Goal: Task Accomplishment & Management: Use online tool/utility

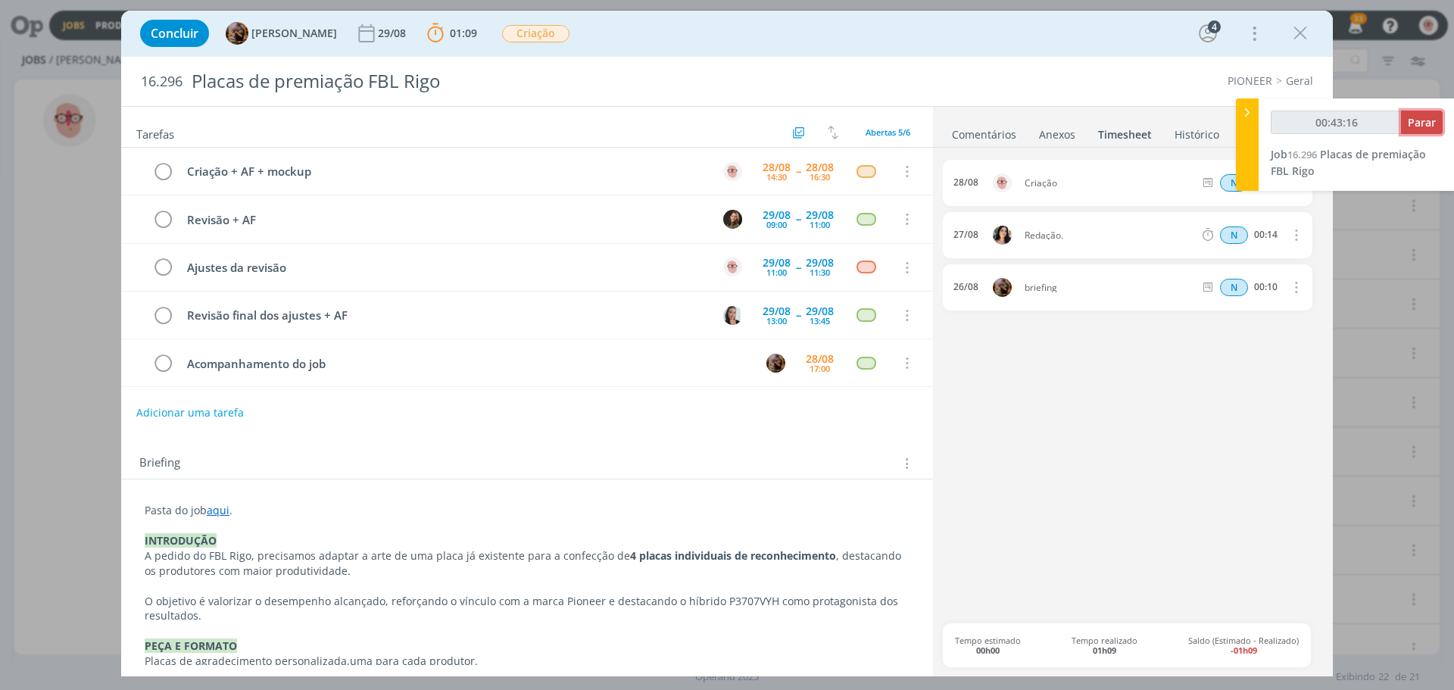
click at [1417, 117] on span "Parar" at bounding box center [1422, 122] width 28 height 14
type input "00:44:00"
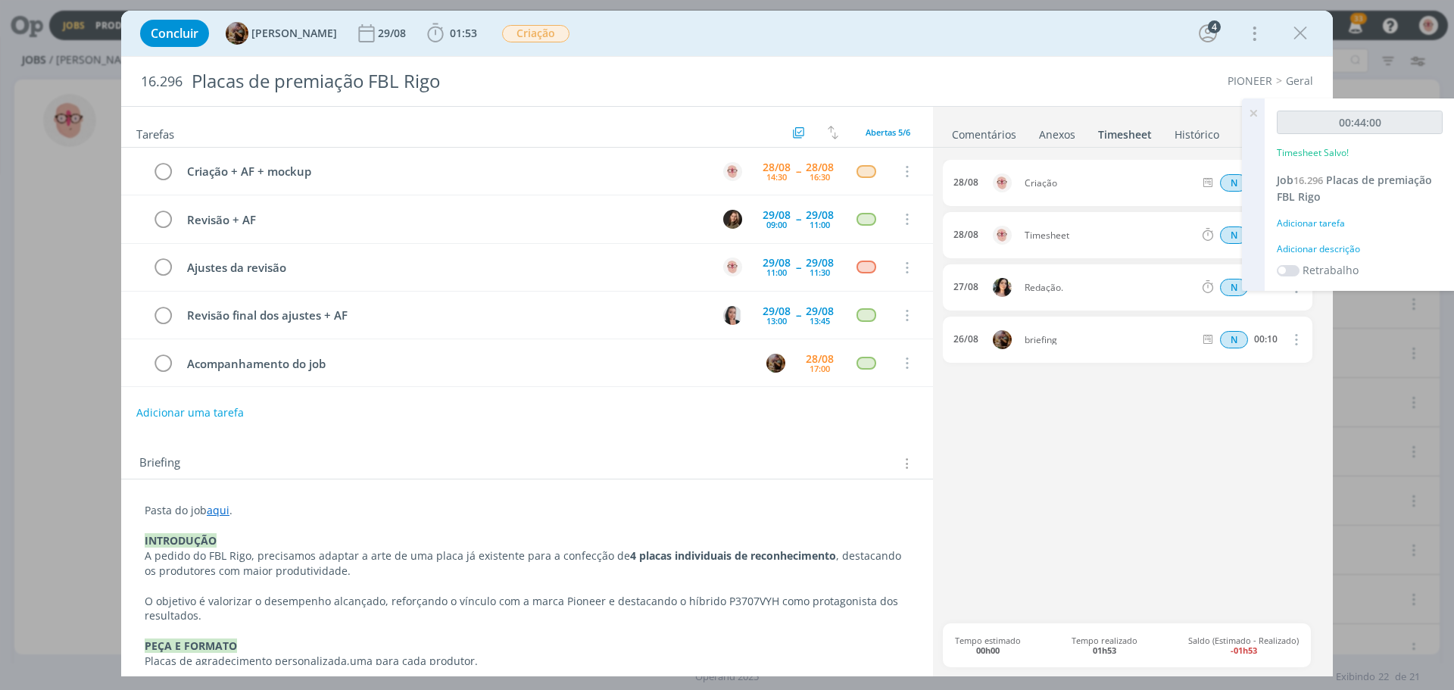
click at [1252, 112] on icon at bounding box center [1252, 113] width 27 height 30
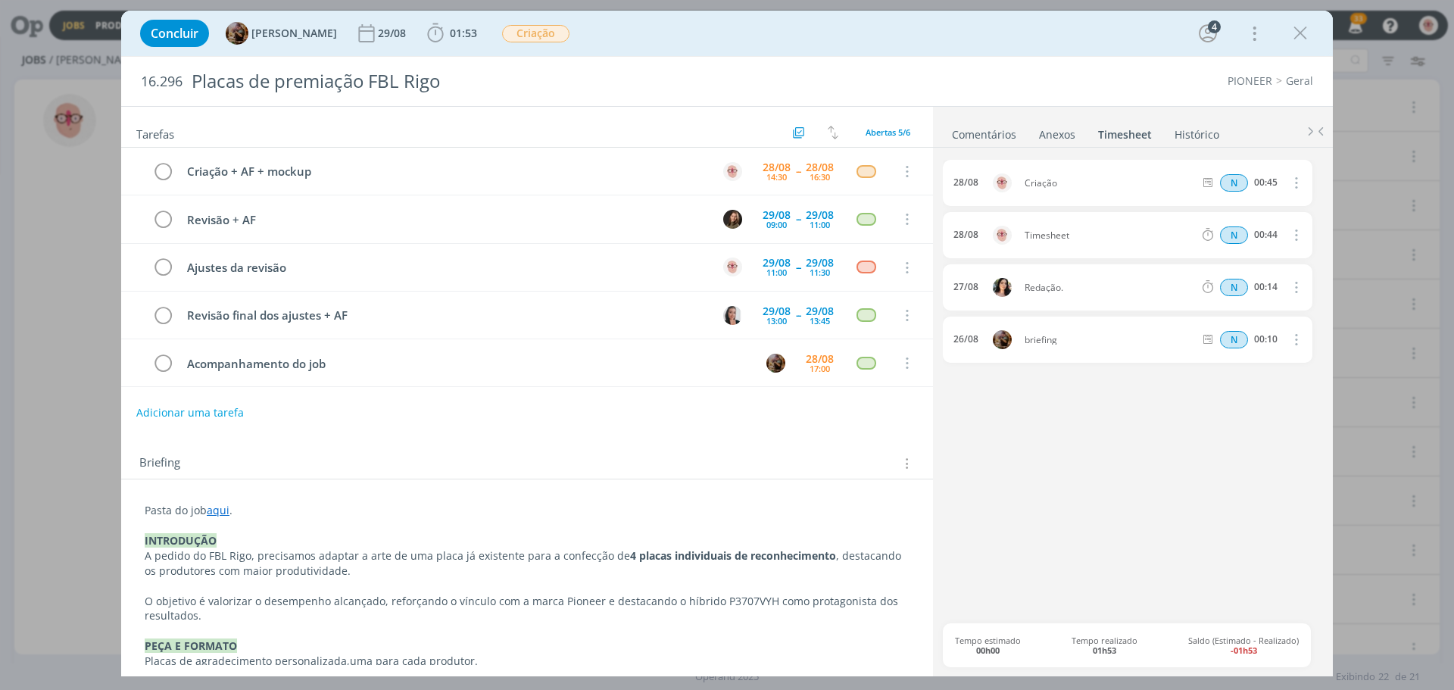
click at [997, 140] on link "Comentários" at bounding box center [984, 131] width 66 height 22
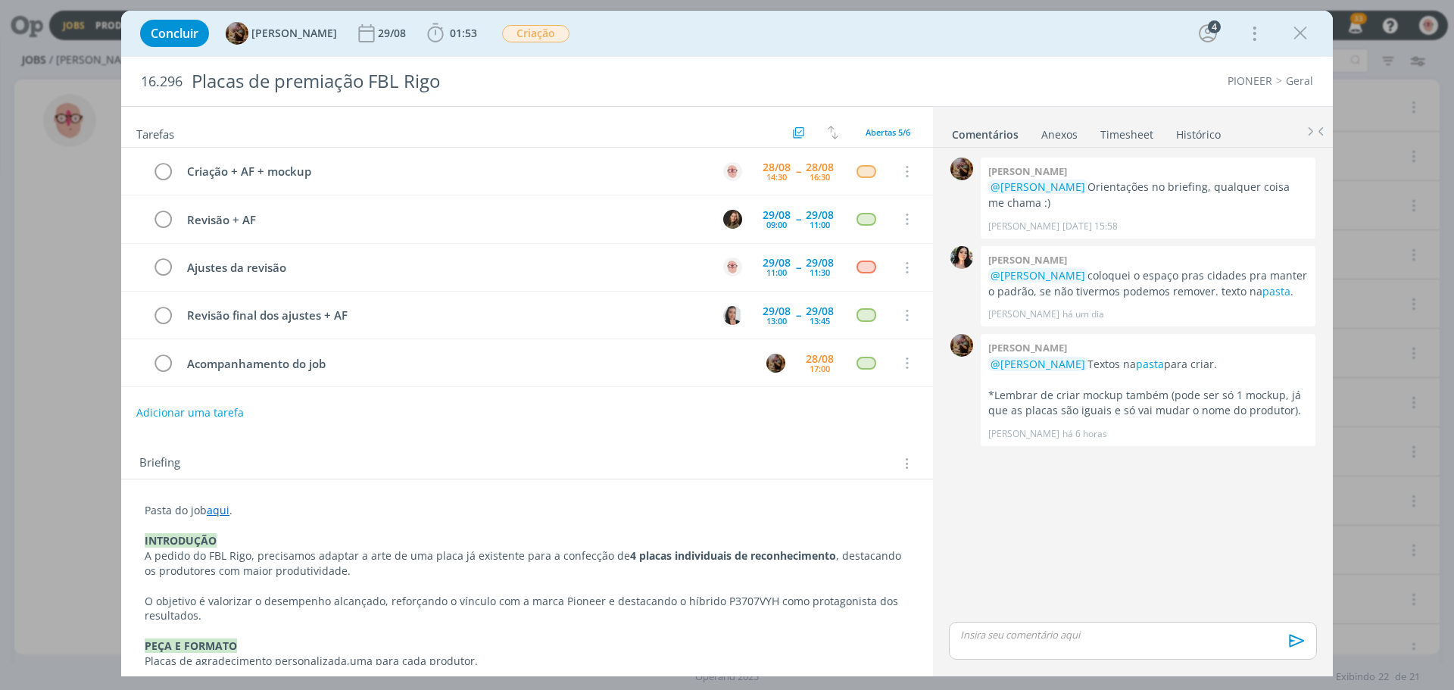
click at [1066, 646] on div "dialog" at bounding box center [1133, 641] width 368 height 38
drag, startPoint x: 1036, startPoint y: 601, endPoint x: 948, endPoint y: 604, distance: 87.9
click at [949, 604] on div "Criação" at bounding box center [1133, 612] width 368 height 38
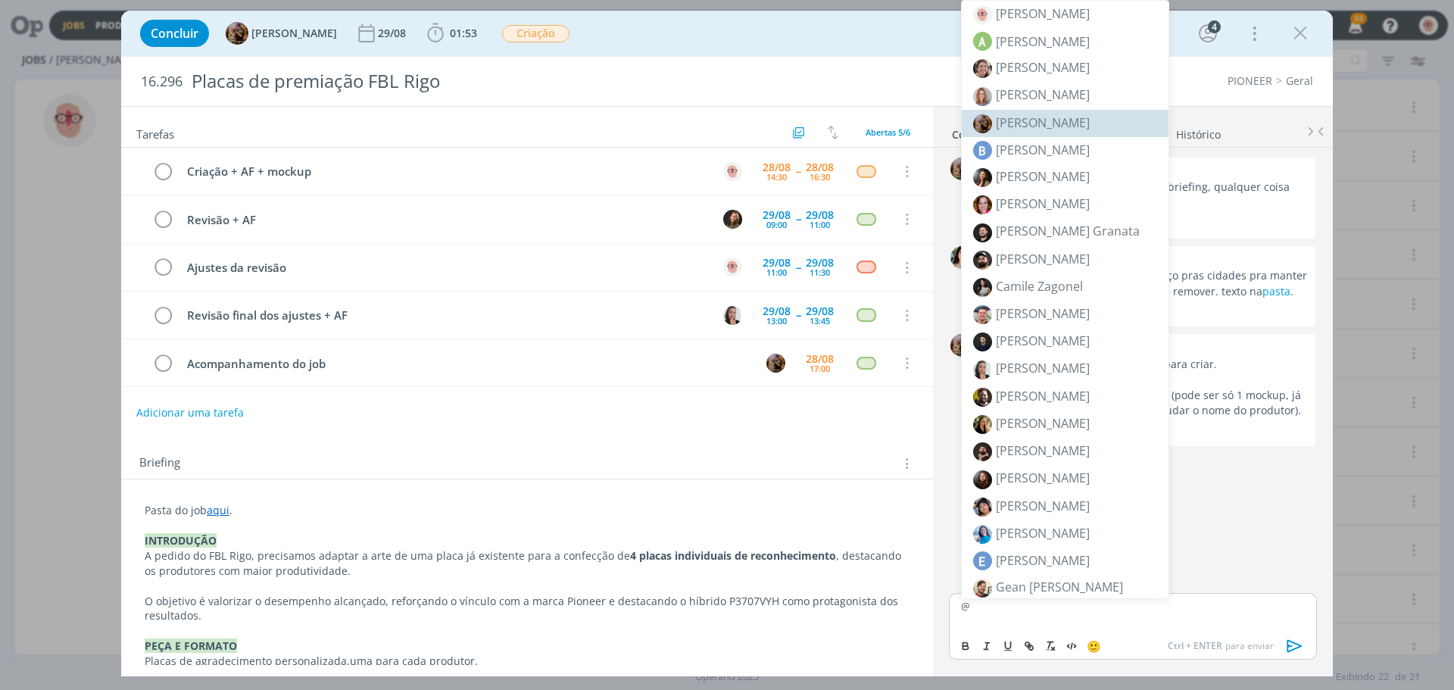
click at [1033, 112] on li "[PERSON_NAME]" at bounding box center [1065, 123] width 207 height 27
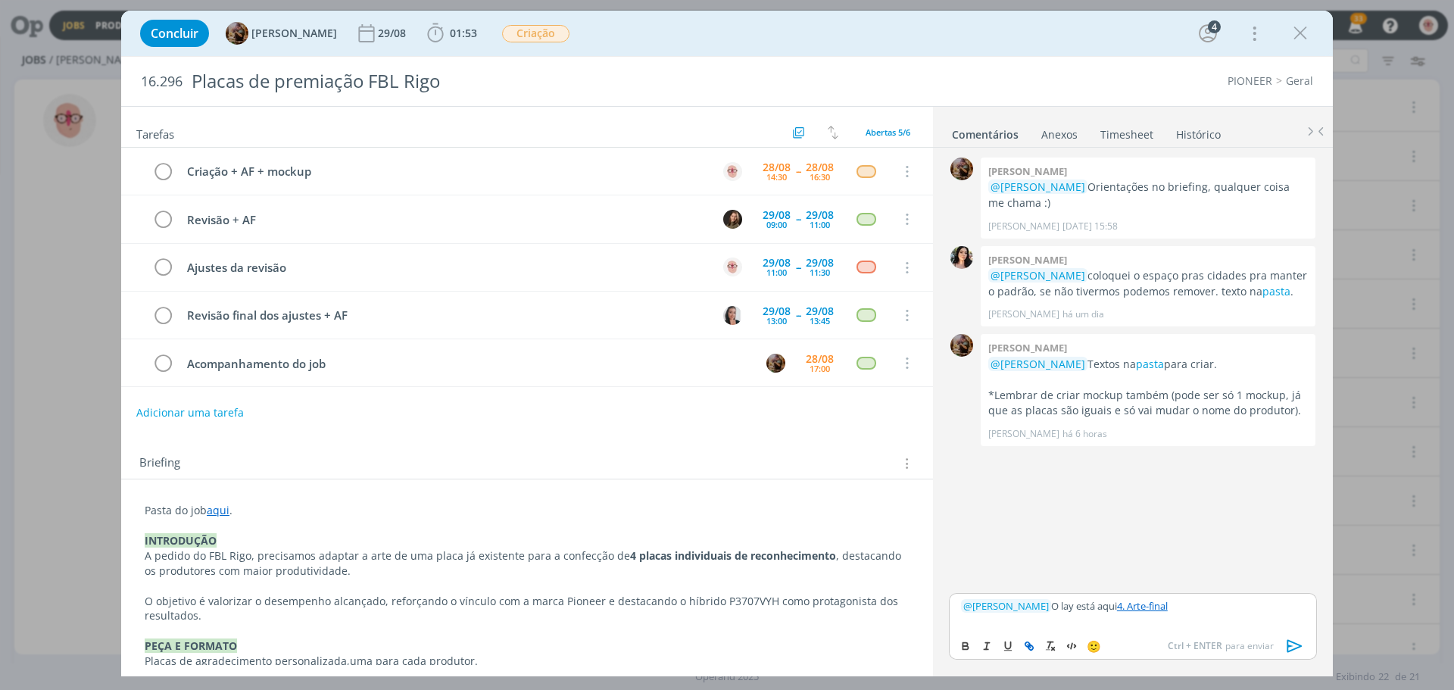
click at [1295, 645] on icon "dialog" at bounding box center [1294, 646] width 23 height 23
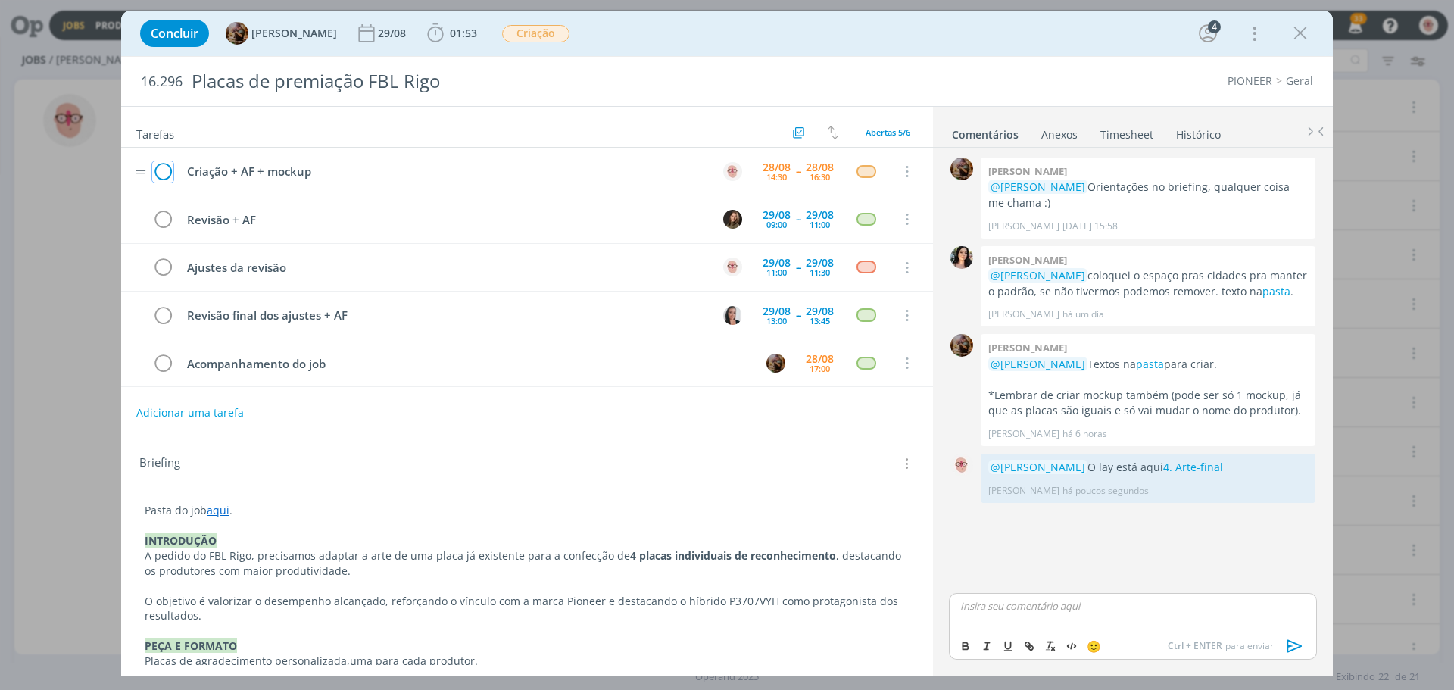
click at [165, 169] on icon "dialog" at bounding box center [162, 172] width 21 height 23
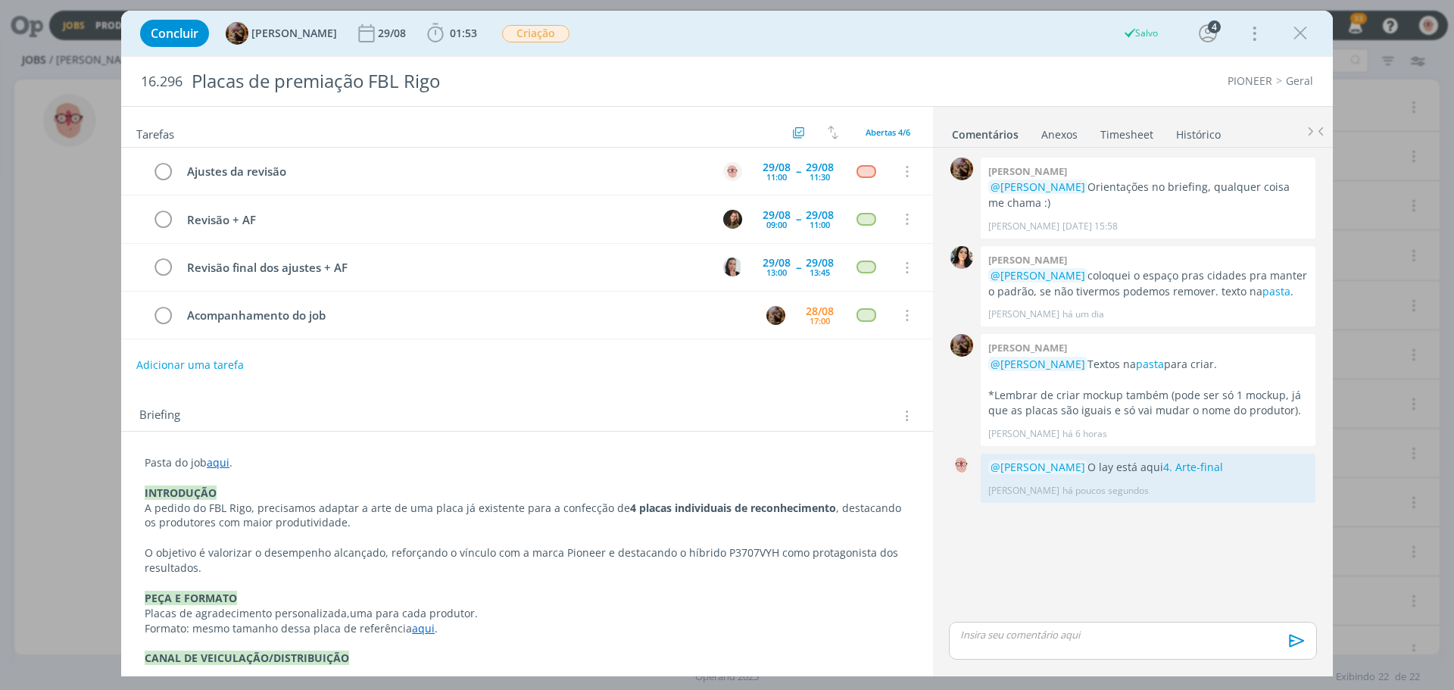
click at [1117, 133] on link "Timesheet" at bounding box center [1126, 131] width 55 height 22
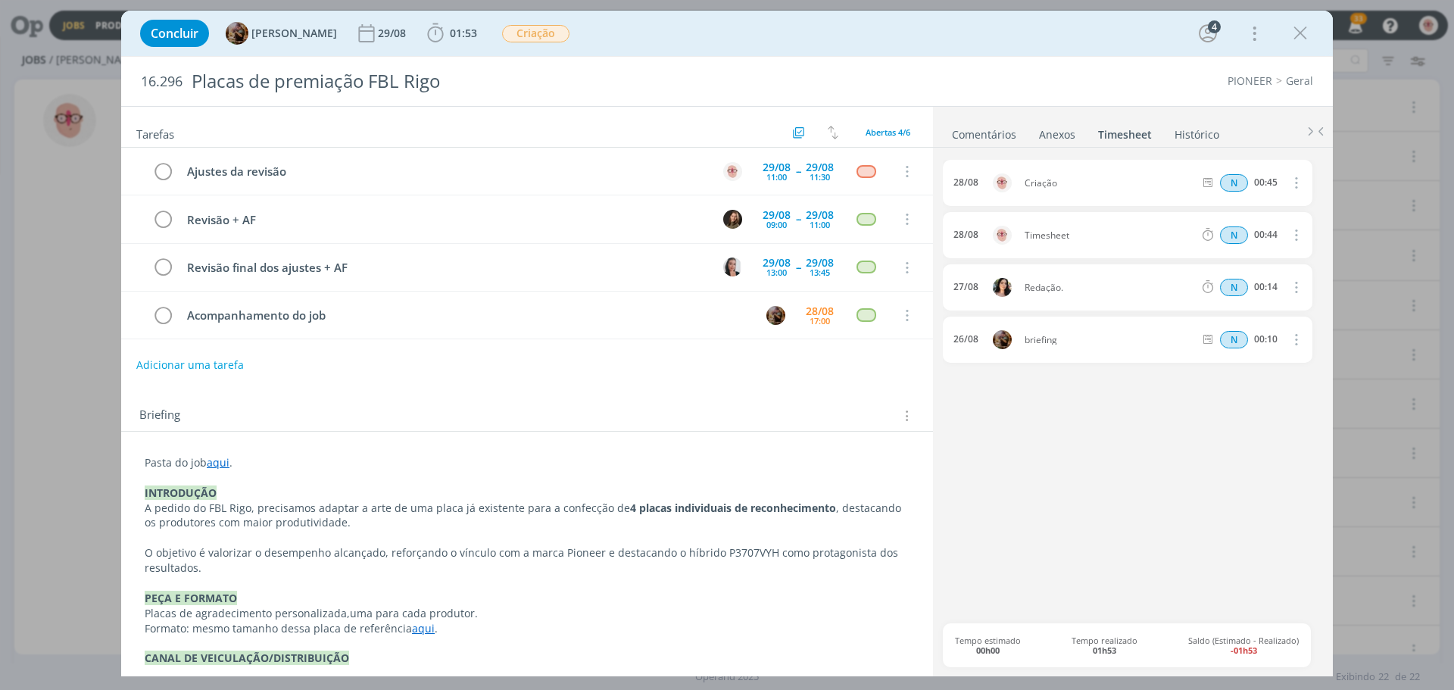
click at [1294, 233] on icon "dialog" at bounding box center [1294, 235] width 17 height 18
click at [1225, 285] on link "Editar" at bounding box center [1253, 286] width 120 height 24
click at [1050, 235] on div "Timesheet" at bounding box center [1065, 235] width 82 height 17
drag, startPoint x: 1077, startPoint y: 236, endPoint x: 993, endPoint y: 238, distance: 84.8
click at [993, 238] on div "[DATE] 16:04 Timesheet Selecione a tarefa N 00:44" at bounding box center [1127, 235] width 369 height 46
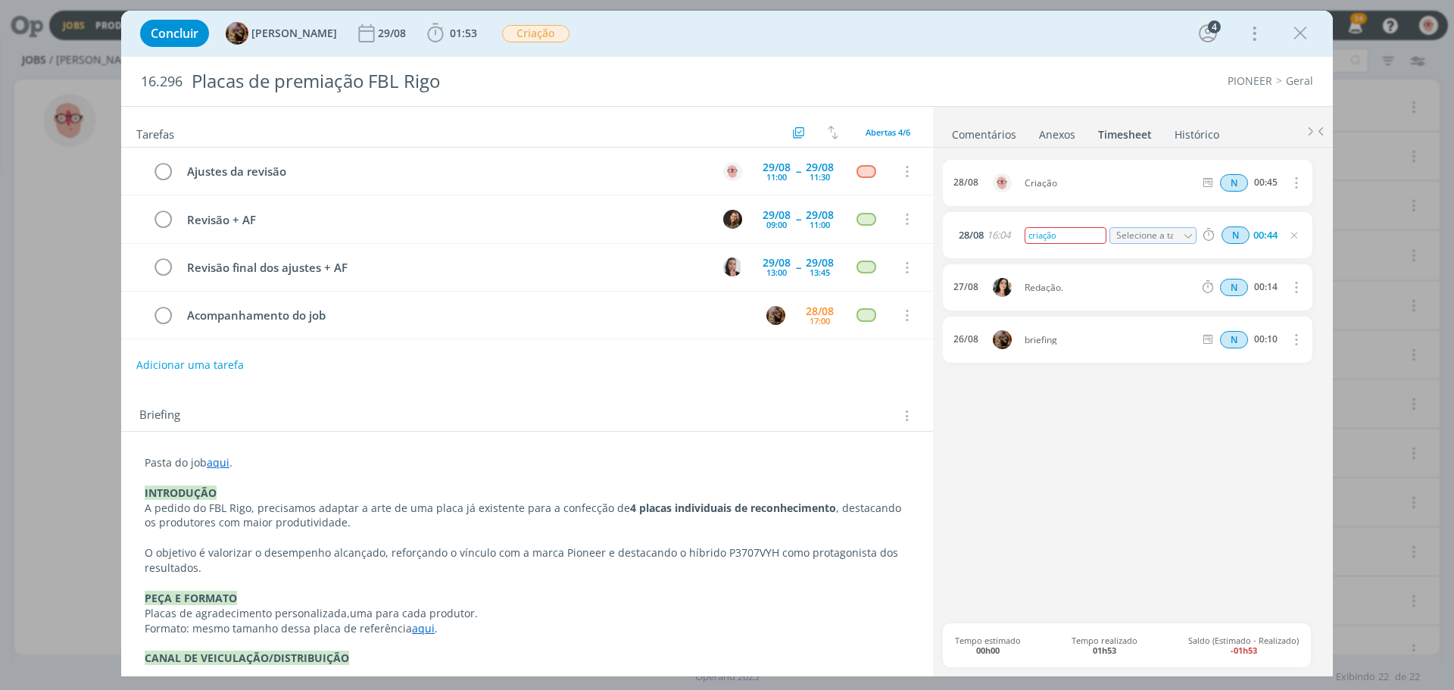
click at [1107, 441] on div "28/08 Criação N 00:45 Excluir [DATE] 16:04 criação Selecione a tarefa N 00:44 […" at bounding box center [1133, 391] width 380 height 463
click at [1299, 33] on icon "dialog" at bounding box center [1300, 33] width 23 height 23
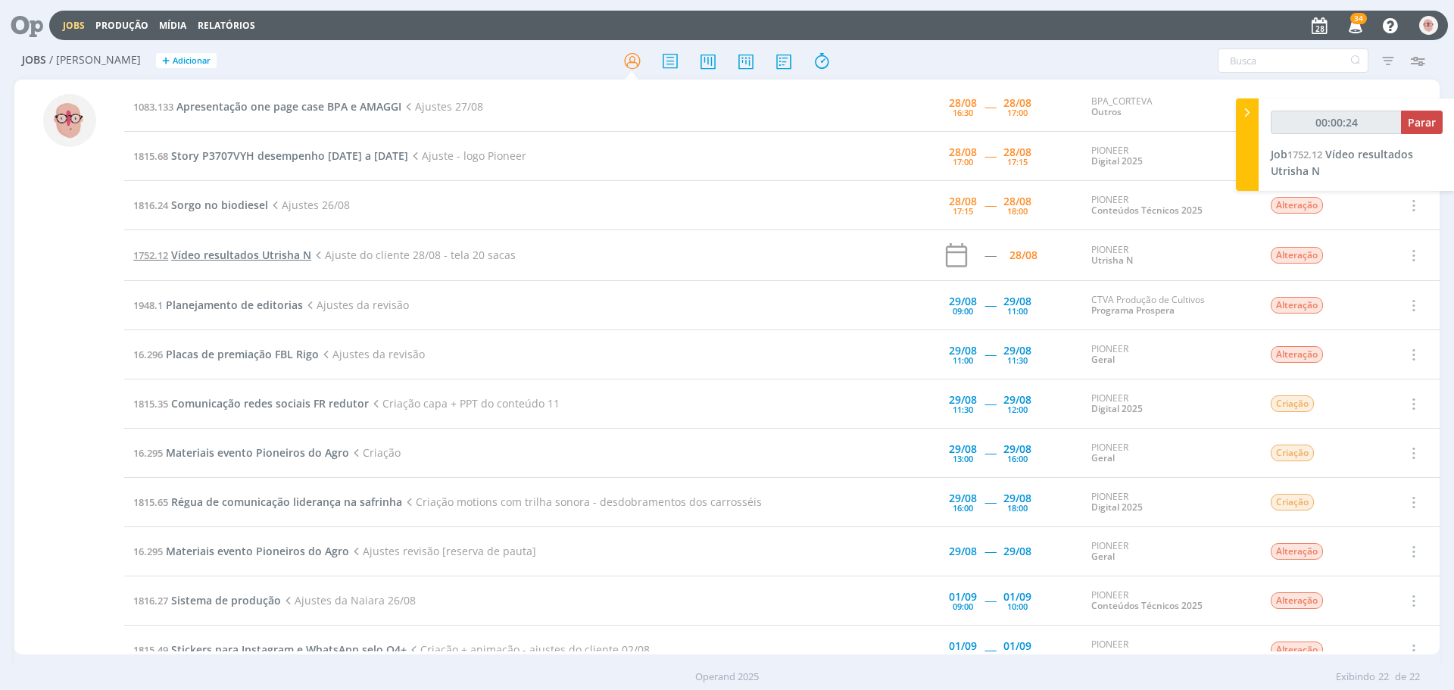
click at [252, 258] on span "Vídeo resultados Utrisha N" at bounding box center [241, 255] width 140 height 14
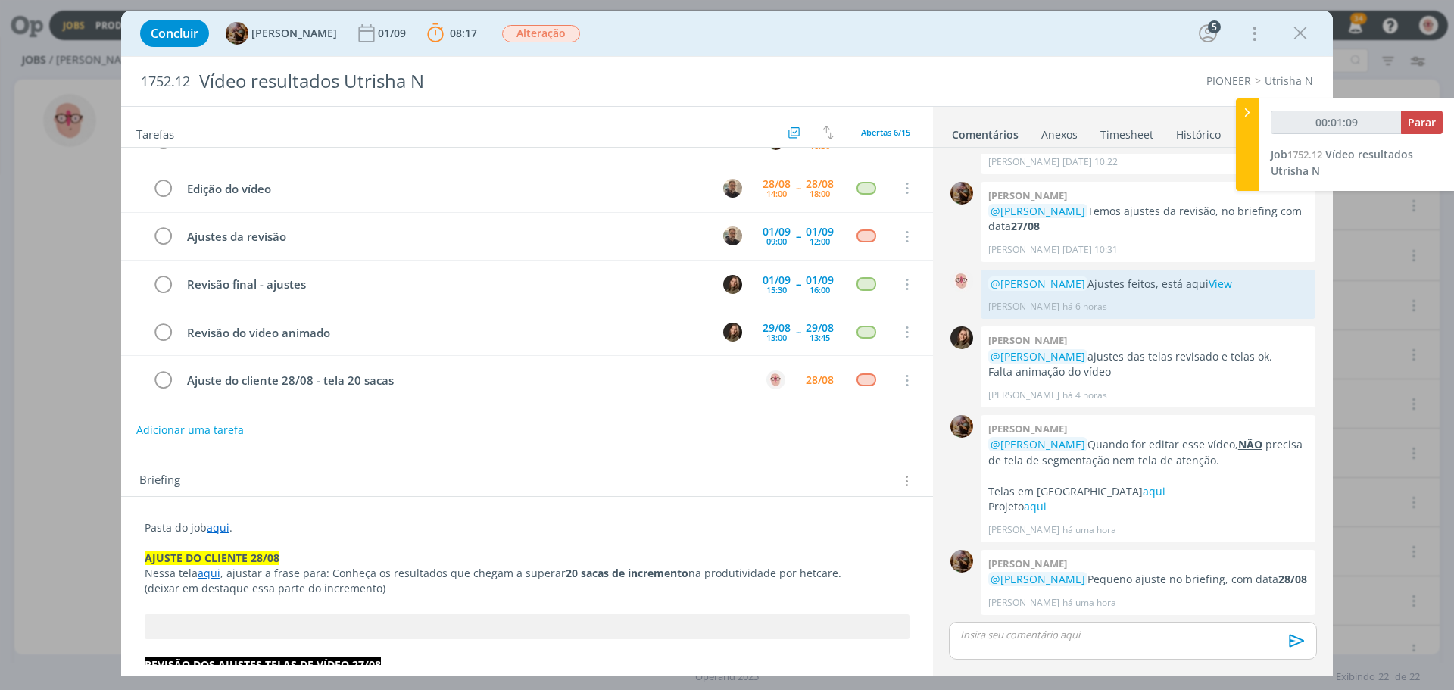
scroll to position [76, 0]
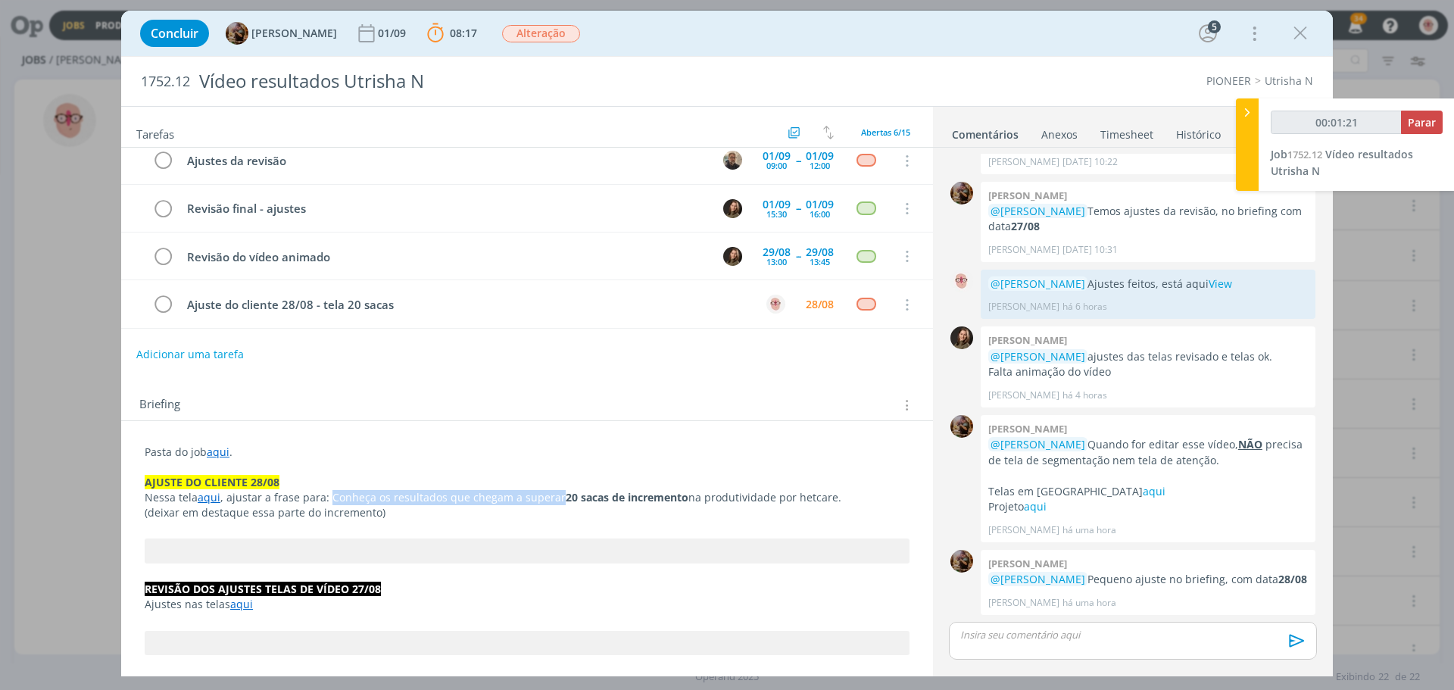
drag, startPoint x: 326, startPoint y: 497, endPoint x: 551, endPoint y: 497, distance: 225.6
click at [551, 497] on p "Nessa tela aqui , ajustar a frase para: Conheça os resultados que chegam a supe…" at bounding box center [527, 497] width 765 height 15
copy p "Conheça os resultados que chegam a superar"
click at [553, 494] on p "Nessa tela aqui , ajustar a frase para: Conheça os resultados que chegam a supe…" at bounding box center [527, 497] width 765 height 15
drag, startPoint x: 553, startPoint y: 494, endPoint x: 329, endPoint y: 494, distance: 224.9
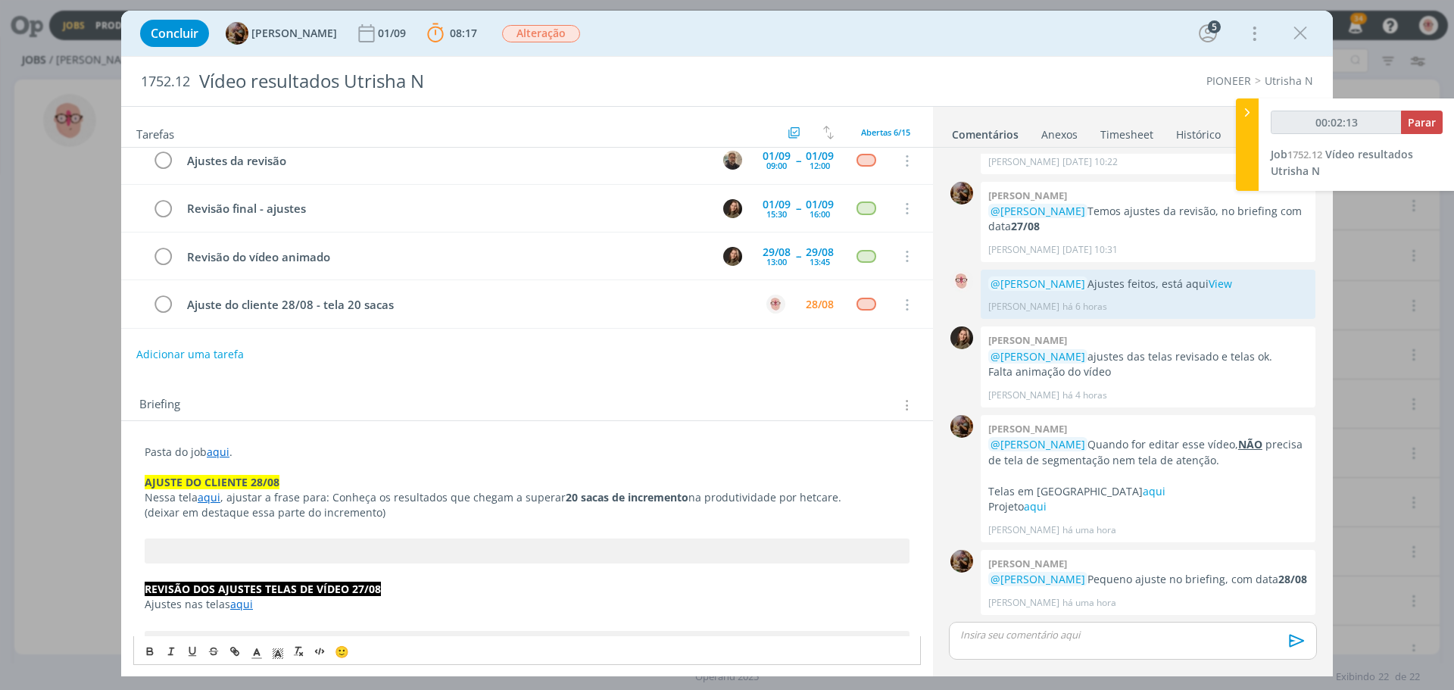
click at [329, 494] on p "Nessa tela aqui , ajustar a frase para: Conheça os resultados que chegam a supe…" at bounding box center [527, 497] width 765 height 15
copy p "Conheça os resultados que chegam a superar"
click at [553, 496] on p "Nessa tela aqui , ajustar a frase para: Conheça os resultados que chegam a supe…" at bounding box center [527, 497] width 765 height 15
click at [603, 498] on strong "20 sacas de incremento" at bounding box center [627, 497] width 123 height 14
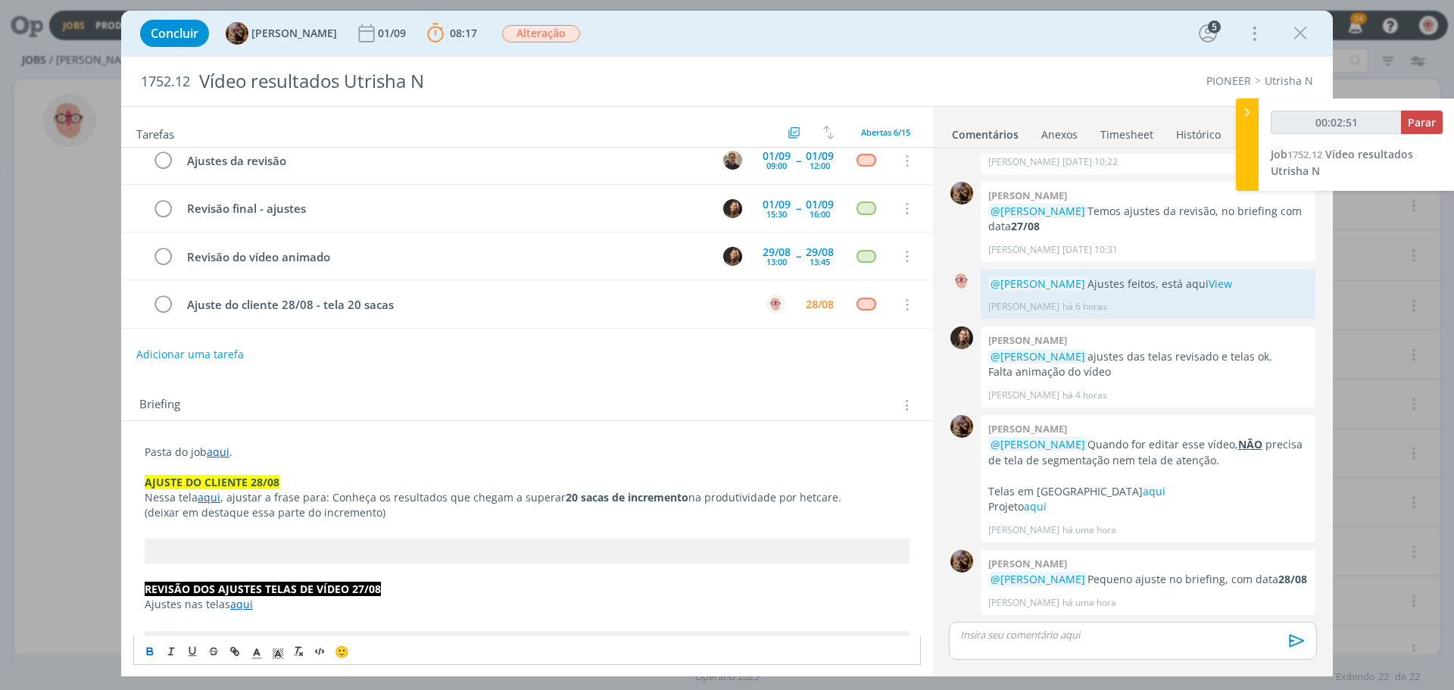
drag, startPoint x: 682, startPoint y: 499, endPoint x: 831, endPoint y: 497, distance: 148.4
click at [831, 497] on p "Nessa tela aqui , ajustar a frase para: Conheça os resultados que chegam a supe…" at bounding box center [527, 497] width 765 height 15
copy p "na produtividade por hetcare."
drag, startPoint x: 601, startPoint y: 493, endPoint x: 679, endPoint y: 497, distance: 78.1
click at [679, 497] on p "Nessa tela aqui , ajustar a frase para: Conheça os resultados que chegam a supe…" at bounding box center [527, 497] width 765 height 15
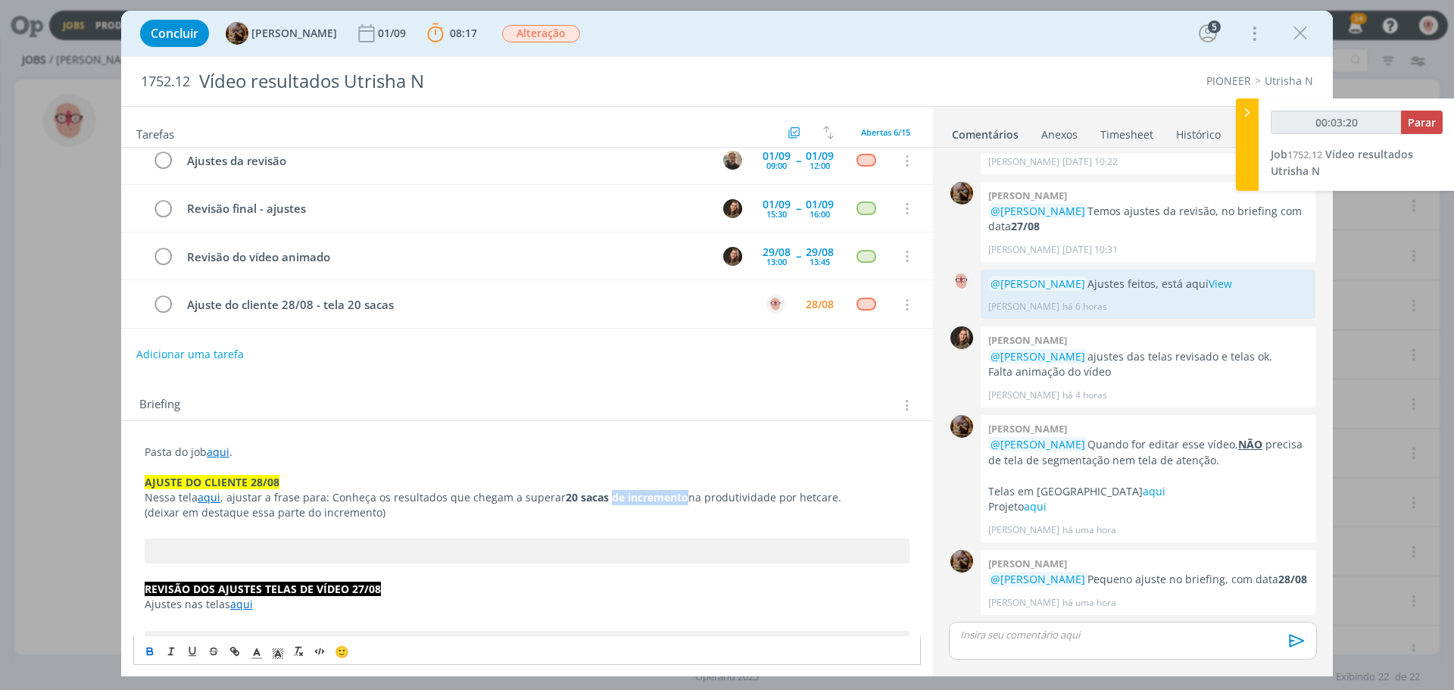
copy strong "de incremento"
type input "00:14:14"
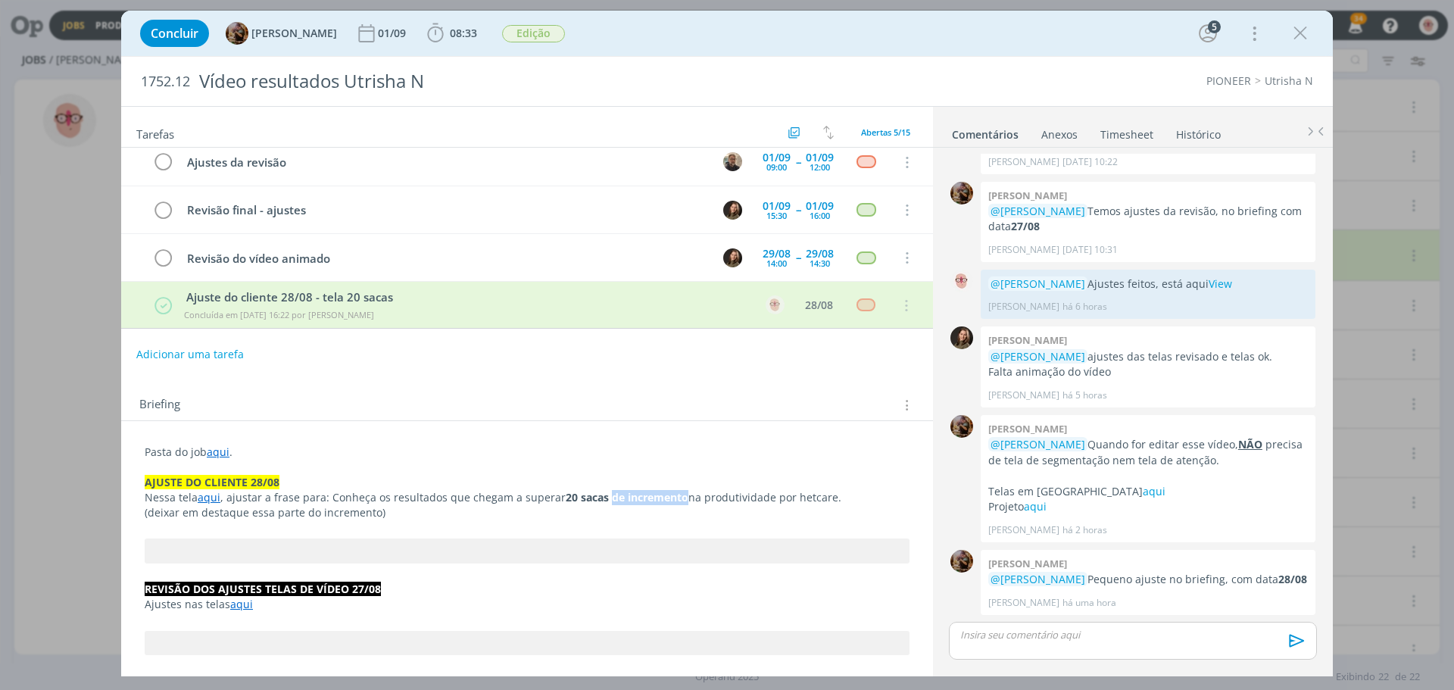
scroll to position [1127, 0]
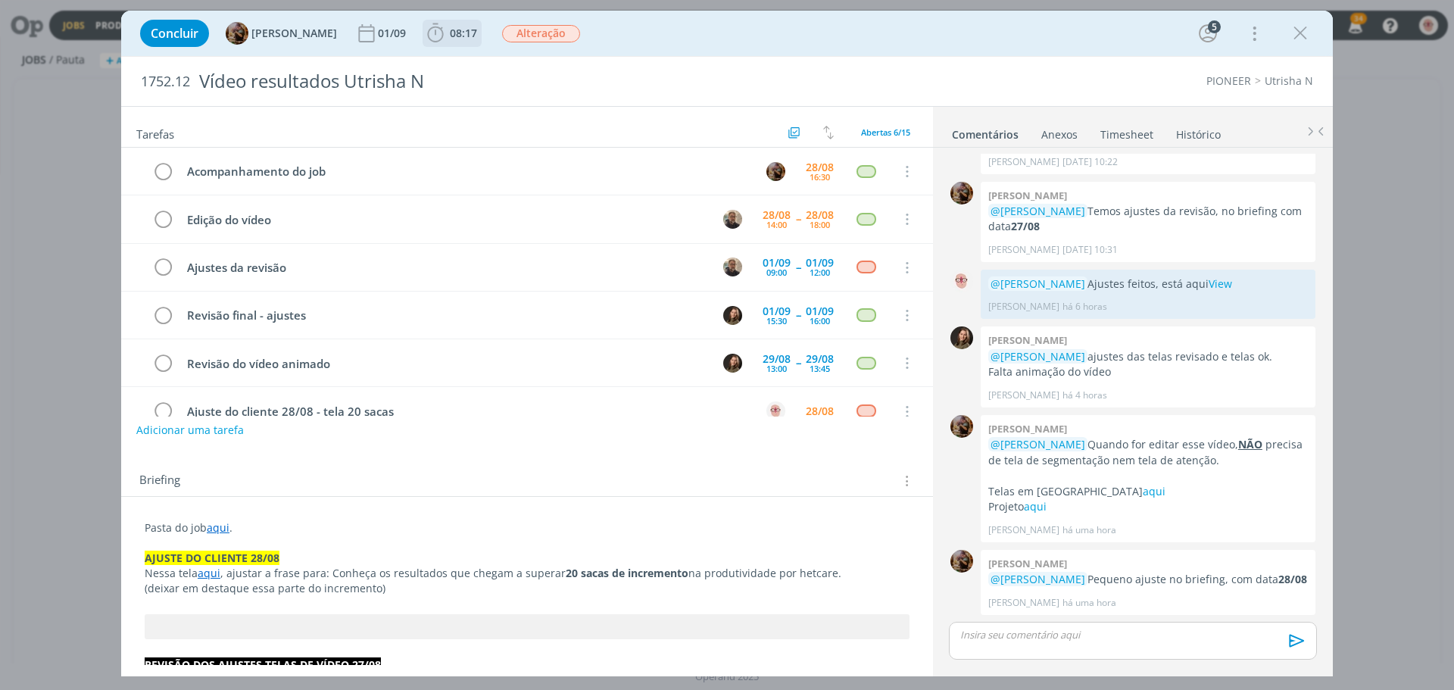
click at [447, 31] on icon "dialog" at bounding box center [435, 33] width 23 height 23
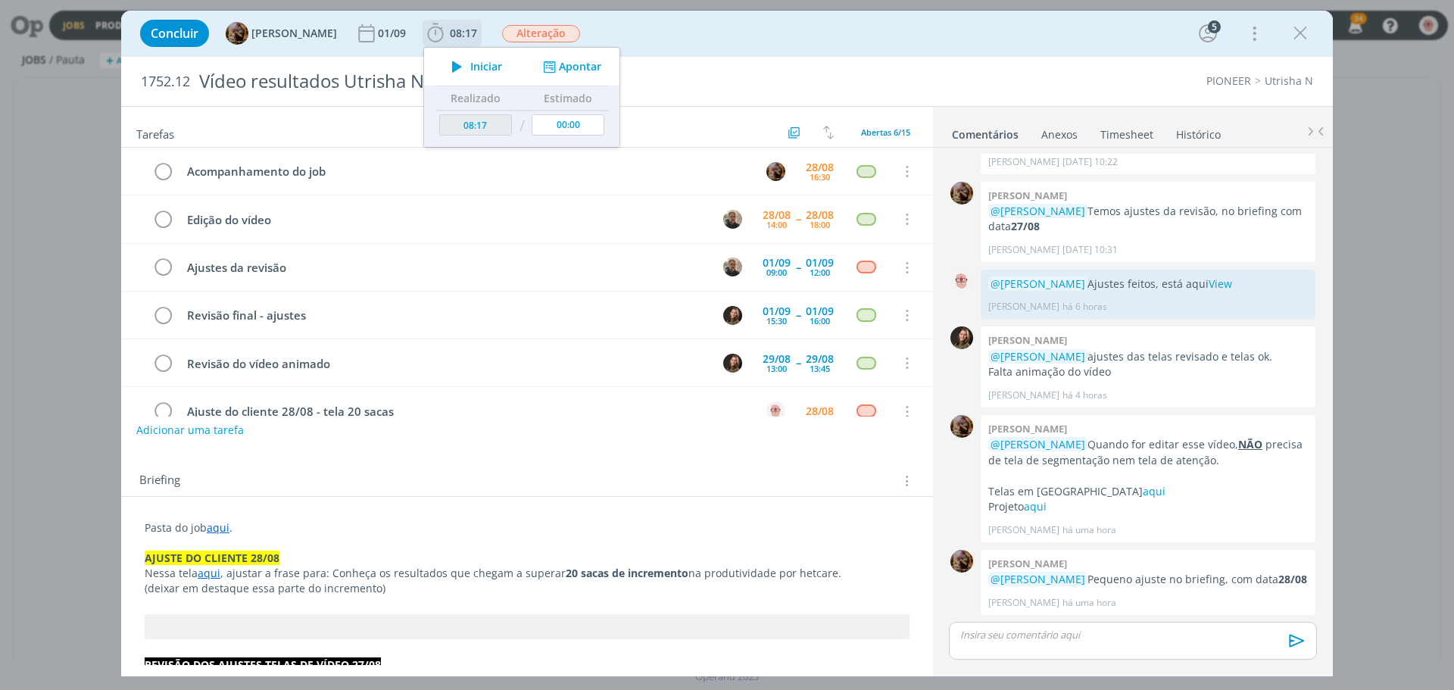
click at [470, 62] on icon "dialog" at bounding box center [457, 67] width 27 height 20
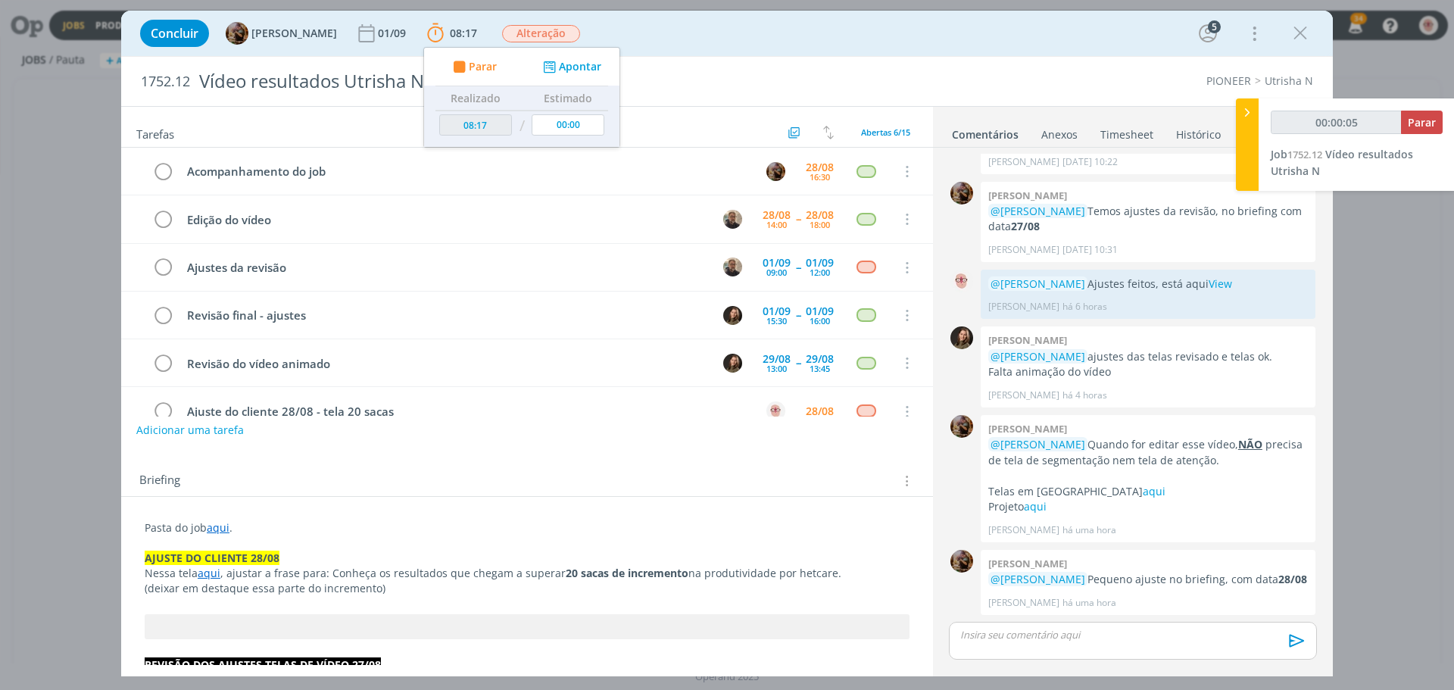
click at [211, 572] on link "aqui" at bounding box center [209, 573] width 23 height 14
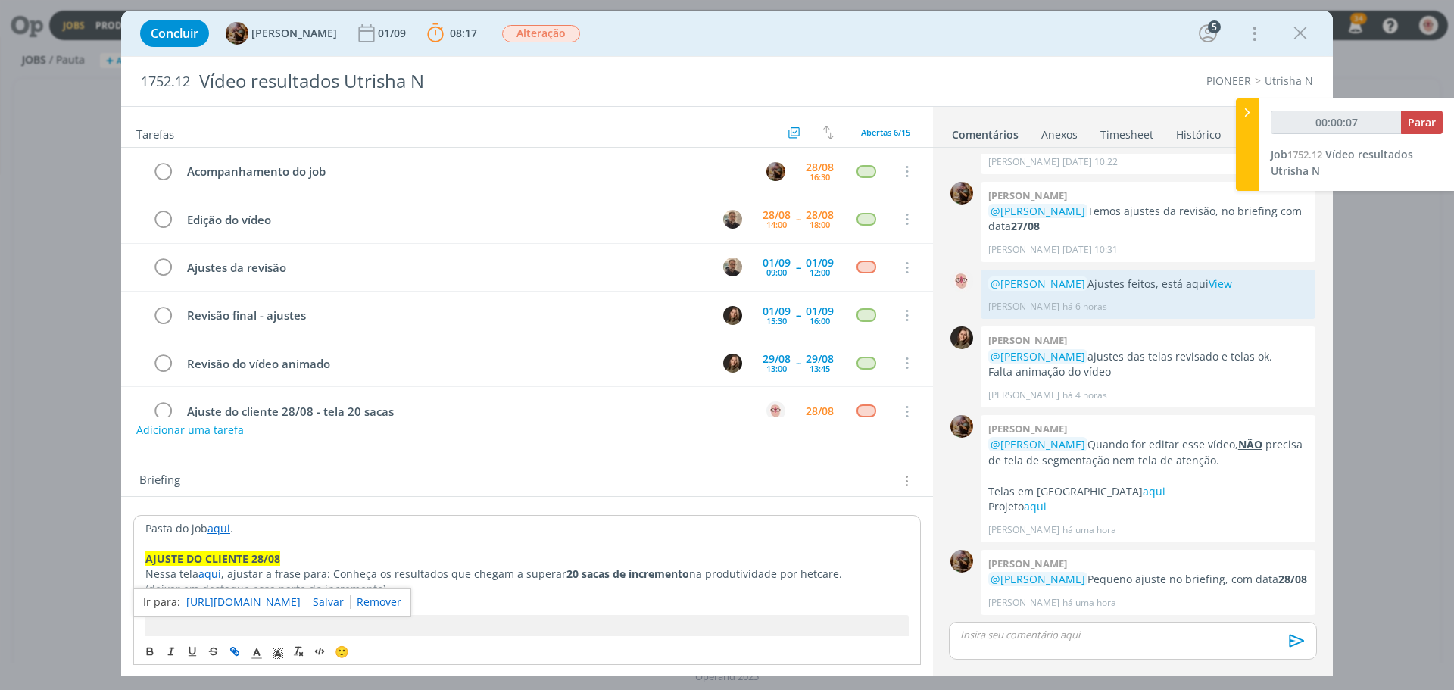
click at [256, 594] on link "https://sobeae.sharepoint.com/:i:/s/SOBEAE/ERG51mdZSjlBkkNn_7fSLIoB3__tDUd-BCrN…" at bounding box center [243, 602] width 114 height 20
click at [740, 616] on pre "dialog" at bounding box center [526, 627] width 763 height 24
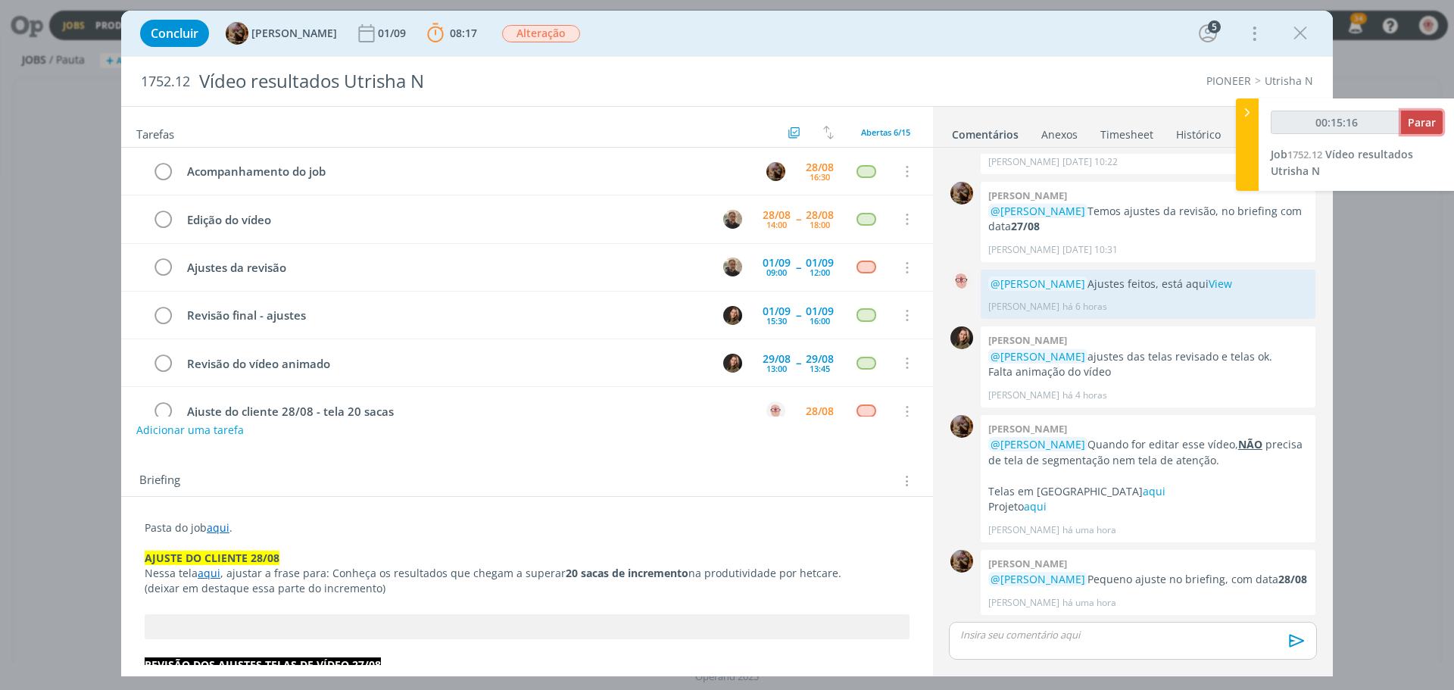
click at [1428, 121] on span "Parar" at bounding box center [1422, 122] width 28 height 14
drag, startPoint x: 1259, startPoint y: 267, endPoint x: 988, endPoint y: 266, distance: 271.1
click at [988, 276] on p "@Amanda Rodrigues Ajustes feitos, está aqui View" at bounding box center [1148, 283] width 320 height 15
type input "00:16:00"
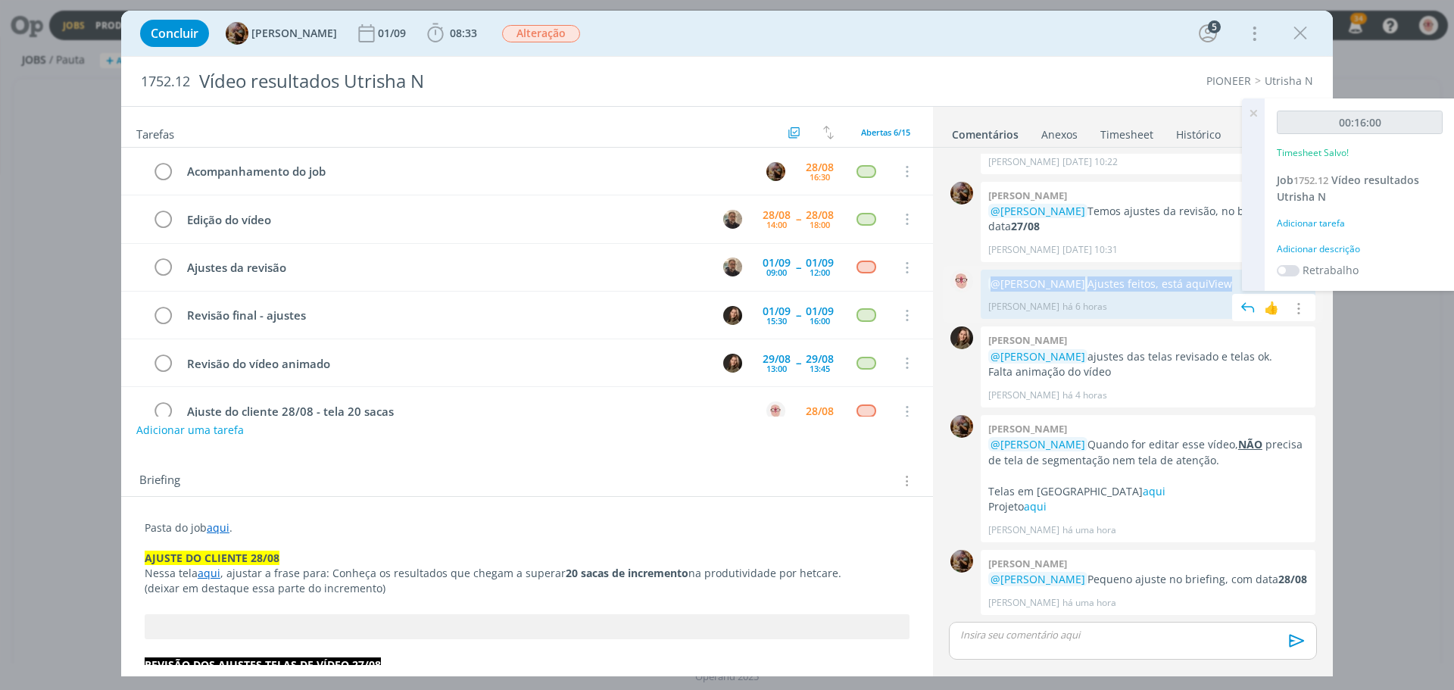
copy p "@Amanda Rodrigues Ajustes feitos, está aqui View"
click at [1059, 639] on p "dialog" at bounding box center [1133, 635] width 344 height 14
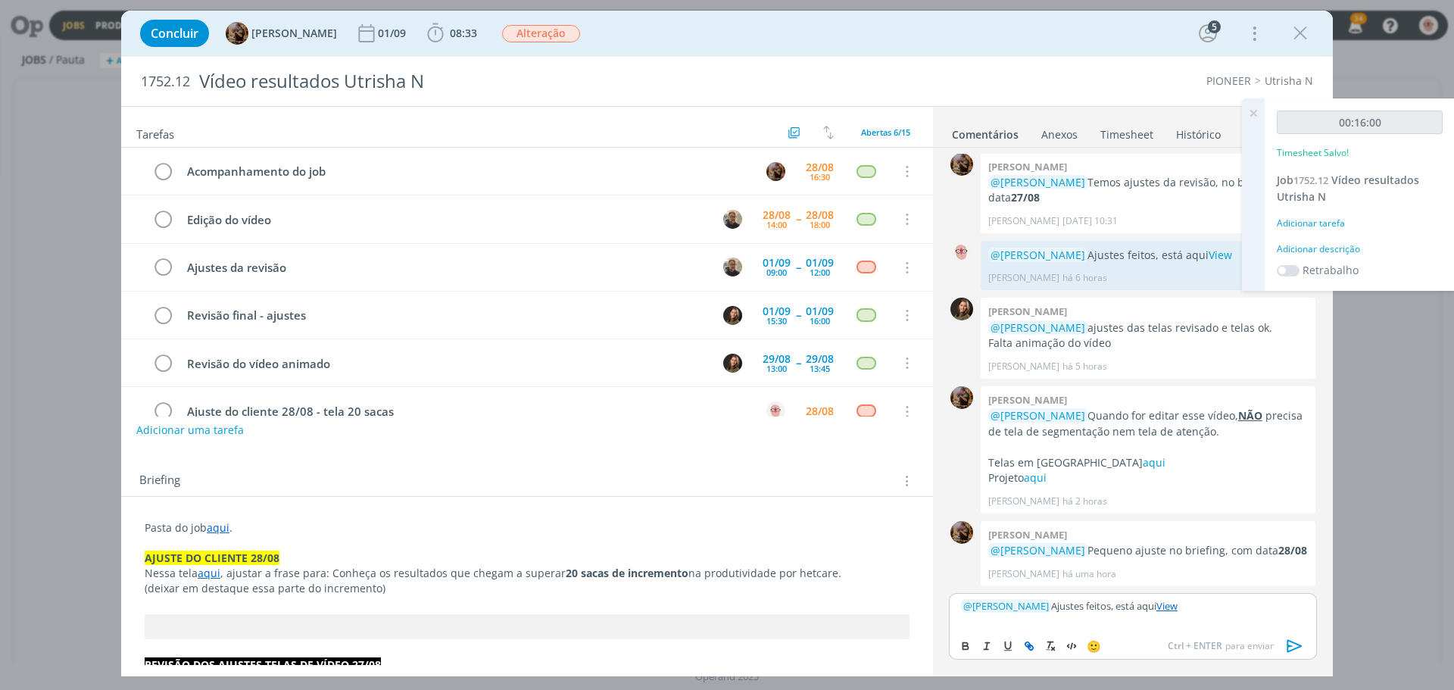
click at [1290, 646] on icon "dialog" at bounding box center [1294, 646] width 15 height 13
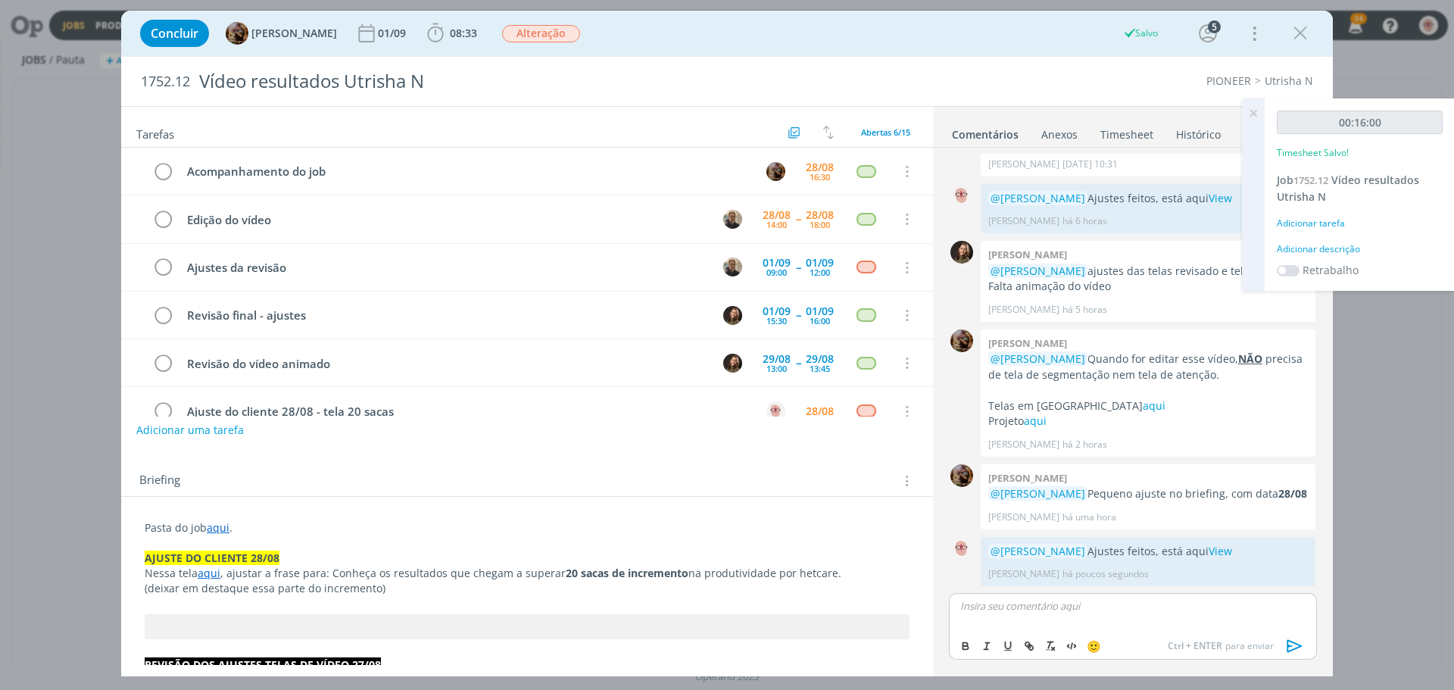
click at [1324, 248] on div "Adicionar descrição" at bounding box center [1360, 249] width 166 height 14
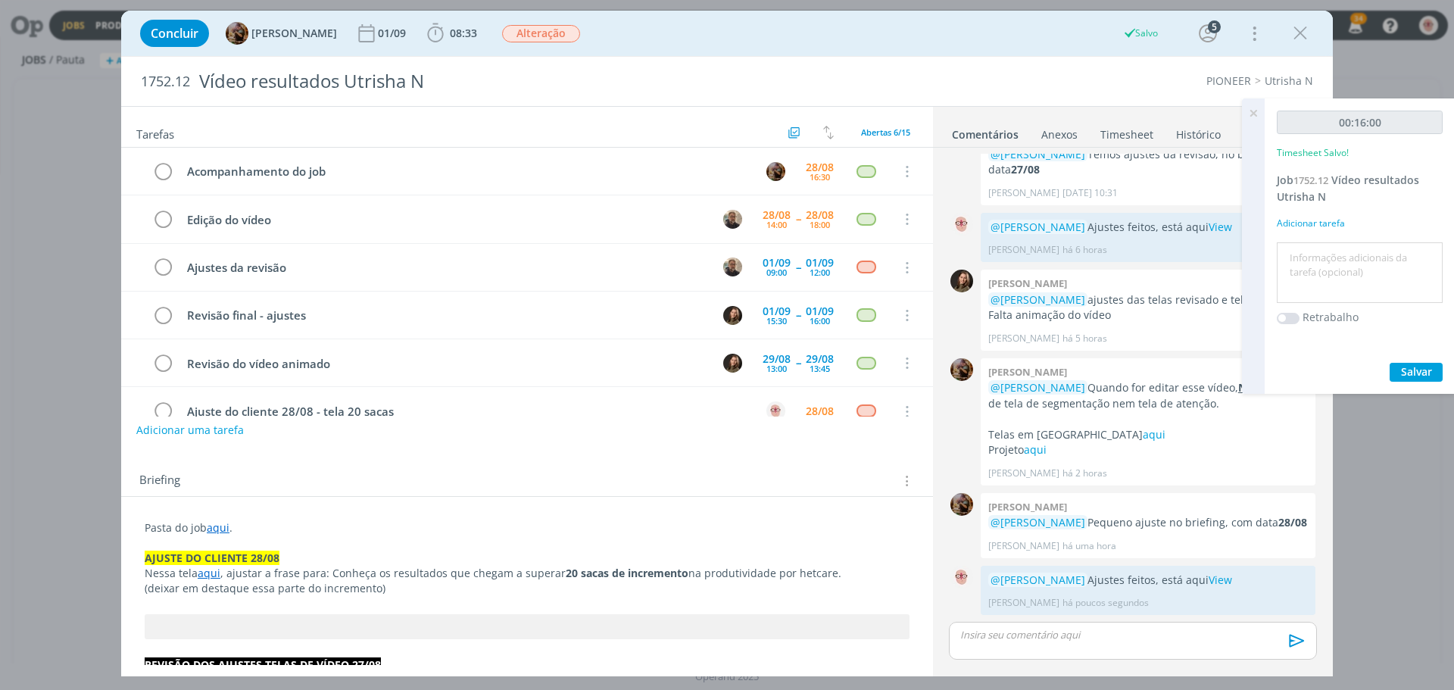
click at [1324, 248] on textarea at bounding box center [1359, 273] width 158 height 54
type textarea "Ajustes"
click at [1418, 369] on span "Salvar" at bounding box center [1416, 371] width 31 height 14
click at [164, 409] on icon "dialog" at bounding box center [162, 412] width 21 height 23
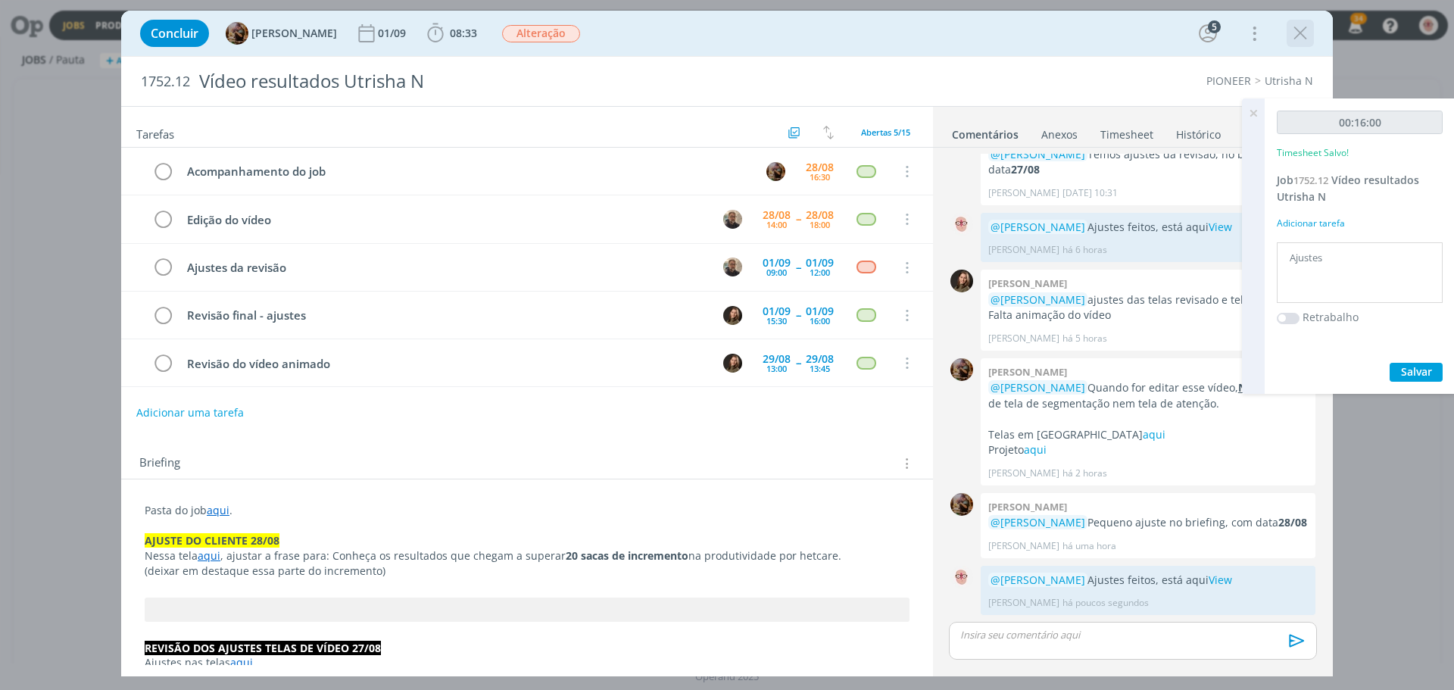
click at [1305, 30] on icon "dialog" at bounding box center [1300, 33] width 23 height 23
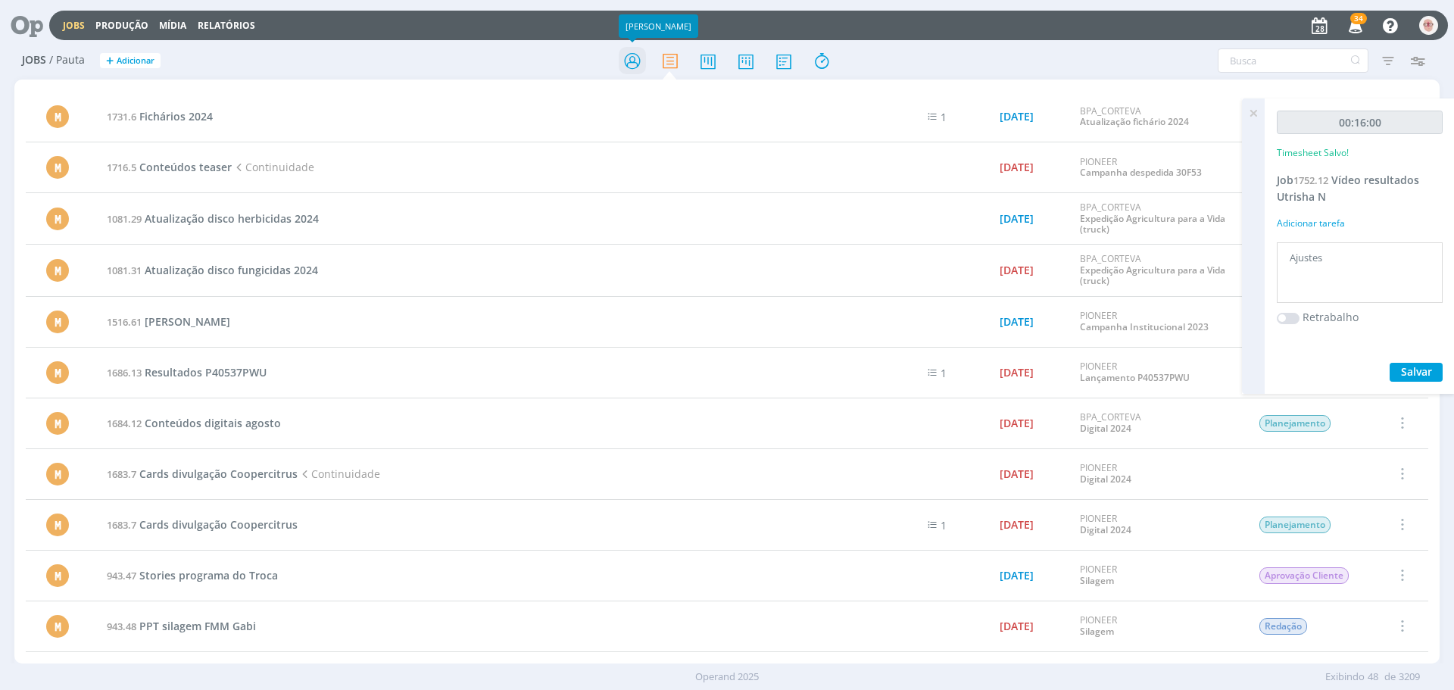
click at [635, 57] on icon at bounding box center [632, 61] width 27 height 30
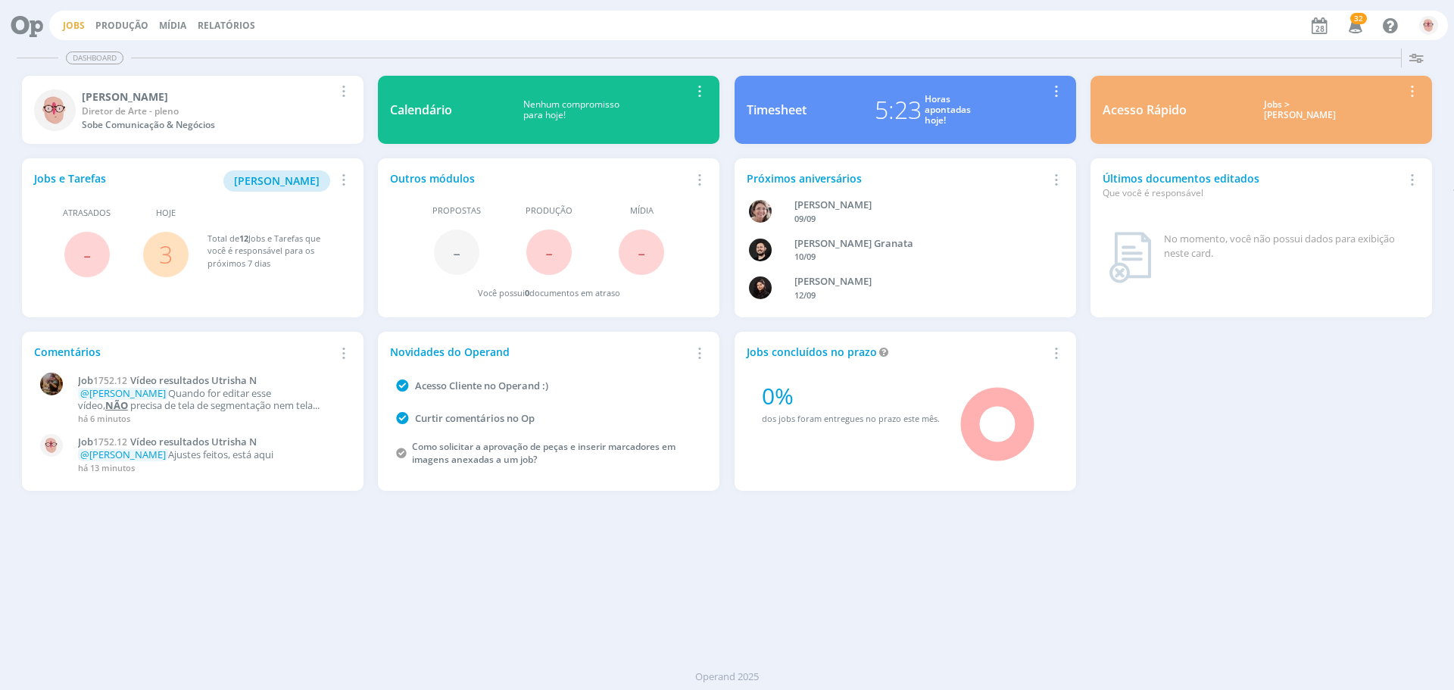
click at [78, 30] on link "Jobs" at bounding box center [74, 25] width 22 height 13
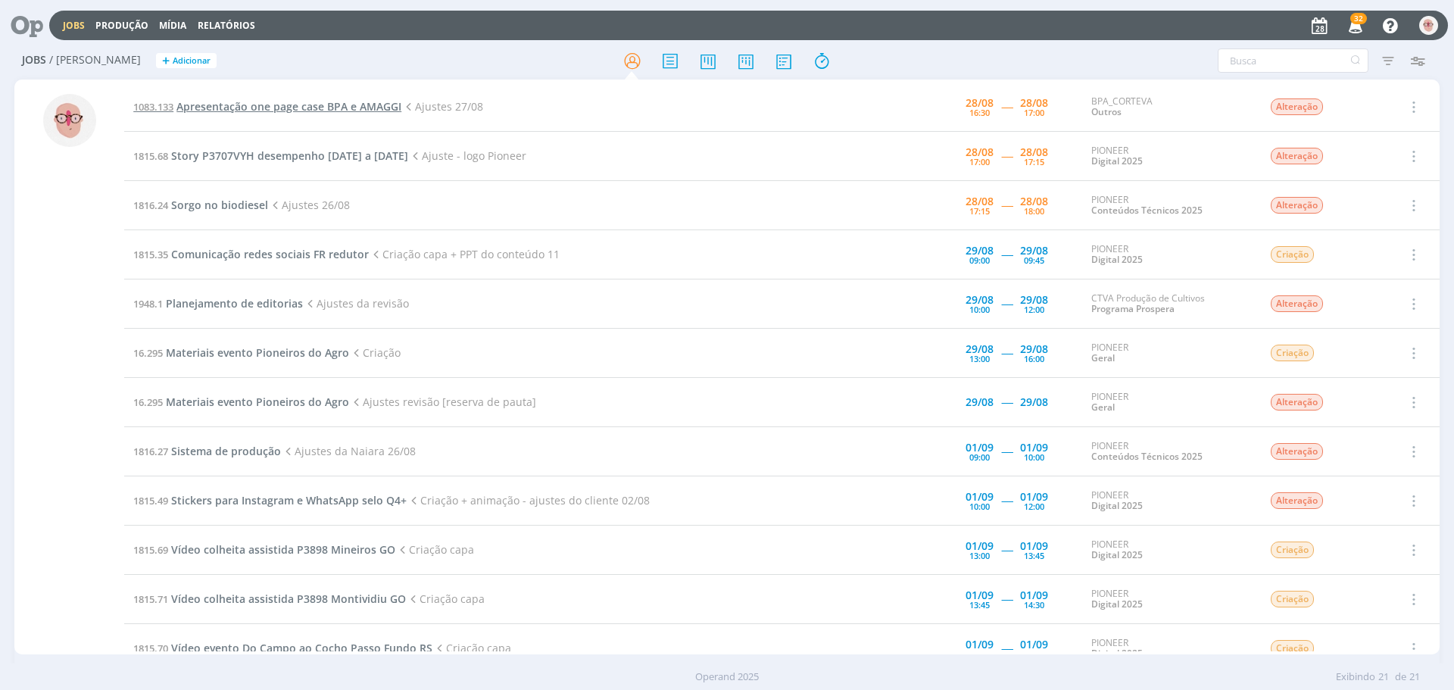
click at [268, 109] on span "Apresentação one page case BPA e AMAGGI" at bounding box center [288, 106] width 225 height 14
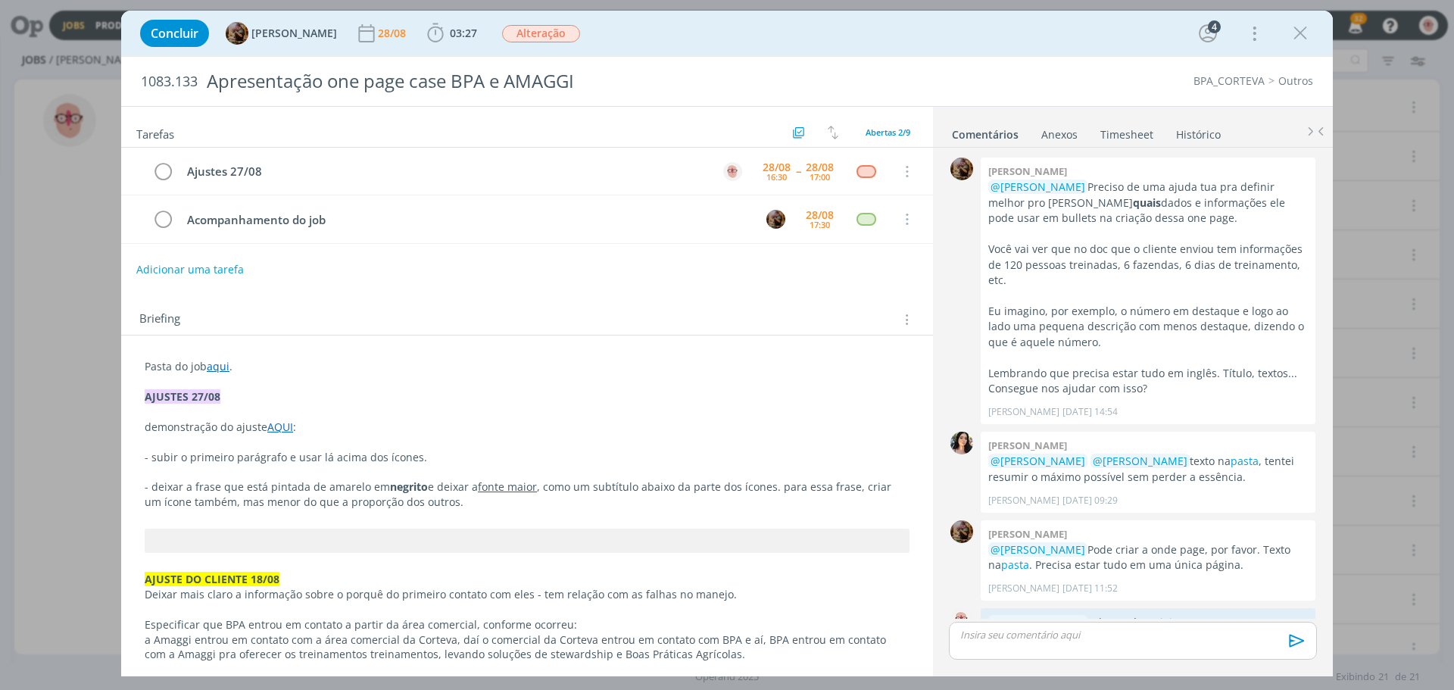
scroll to position [811, 0]
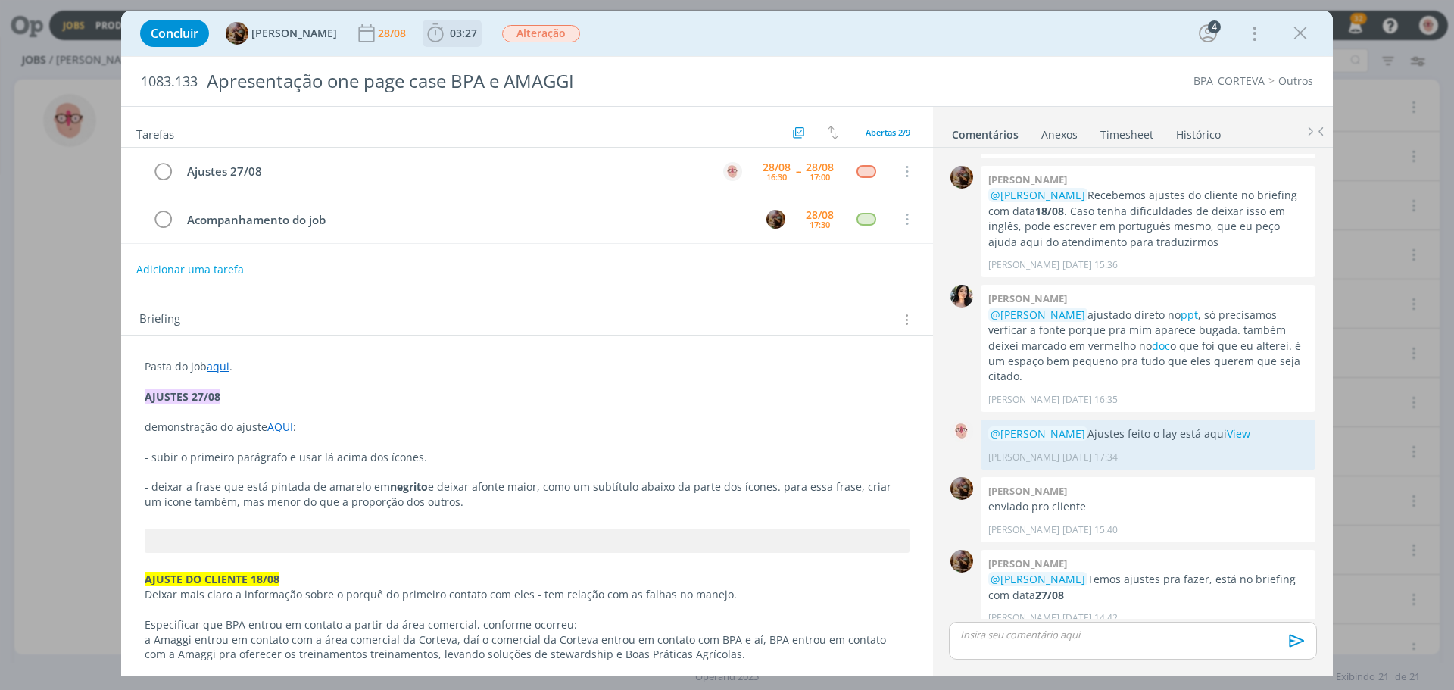
click at [443, 34] on icon "dialog" at bounding box center [435, 32] width 16 height 19
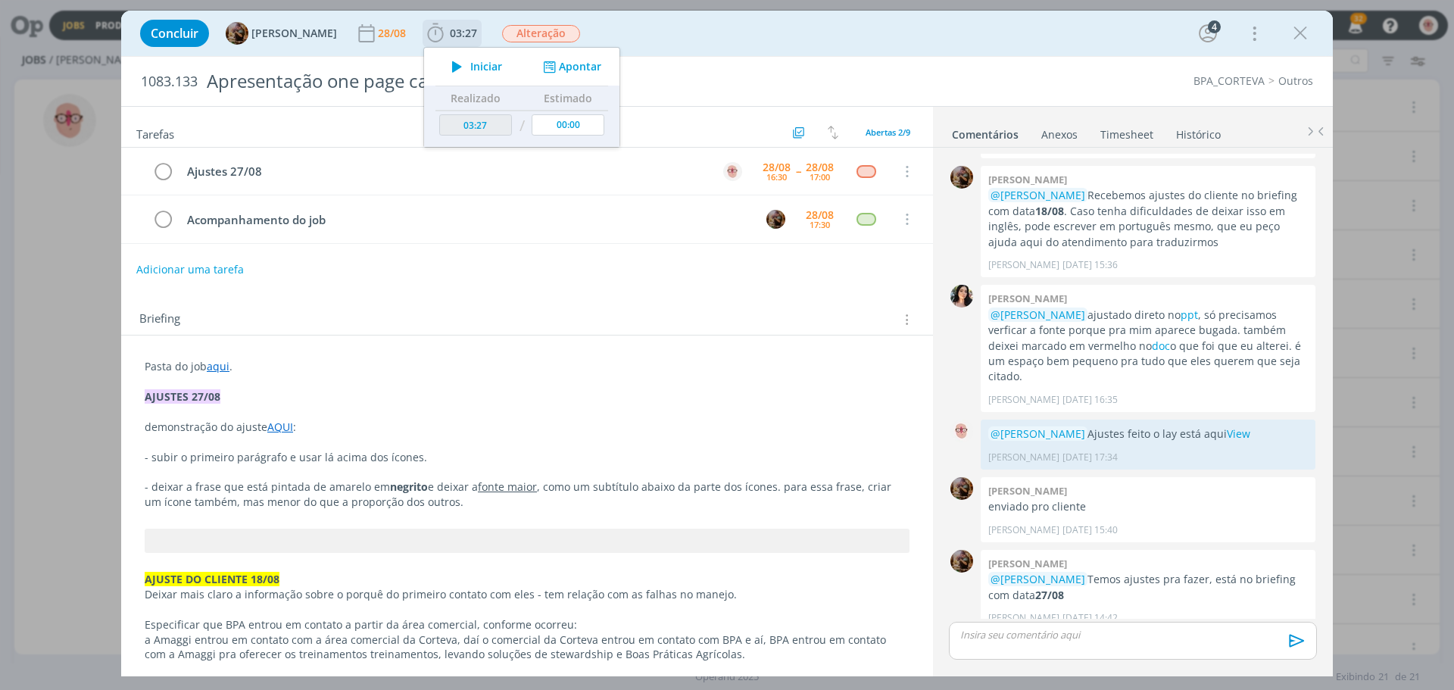
click at [460, 66] on icon "dialog" at bounding box center [457, 67] width 27 height 20
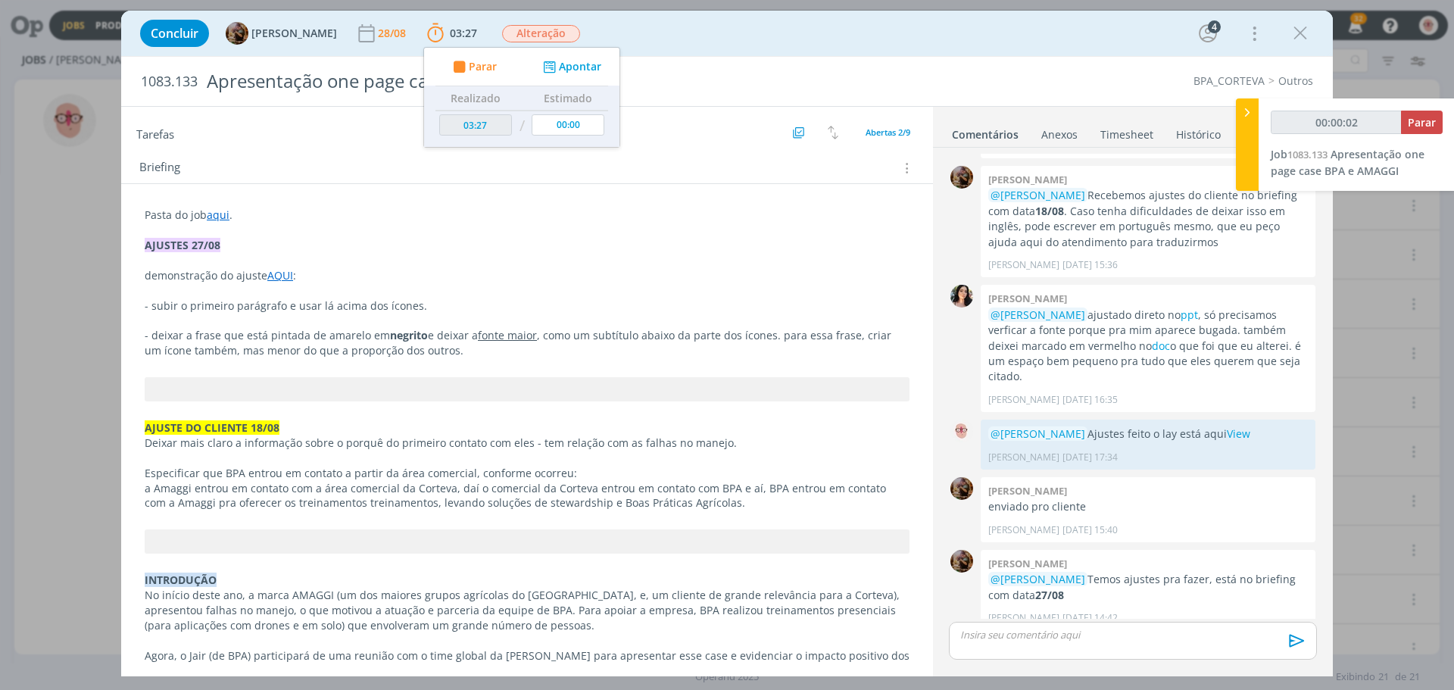
scroll to position [0, 0]
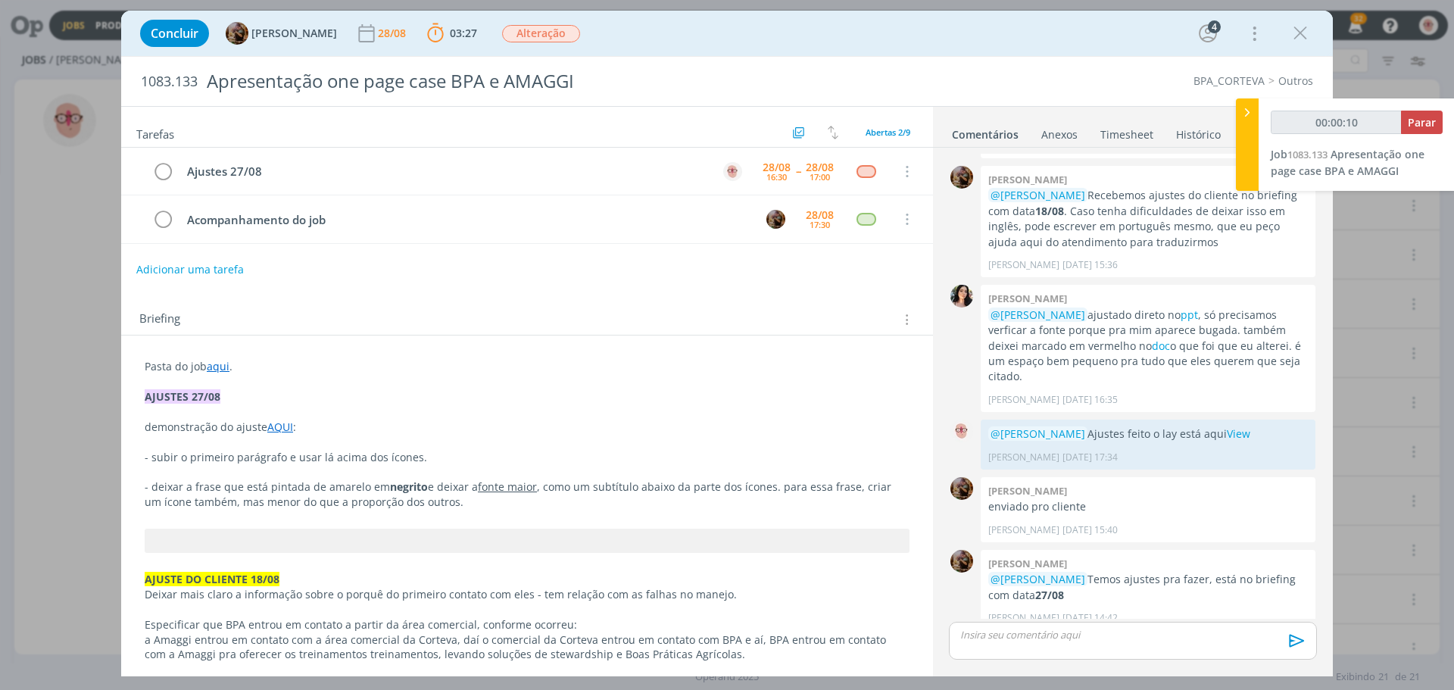
click at [279, 427] on link "AQUI" at bounding box center [280, 426] width 26 height 14
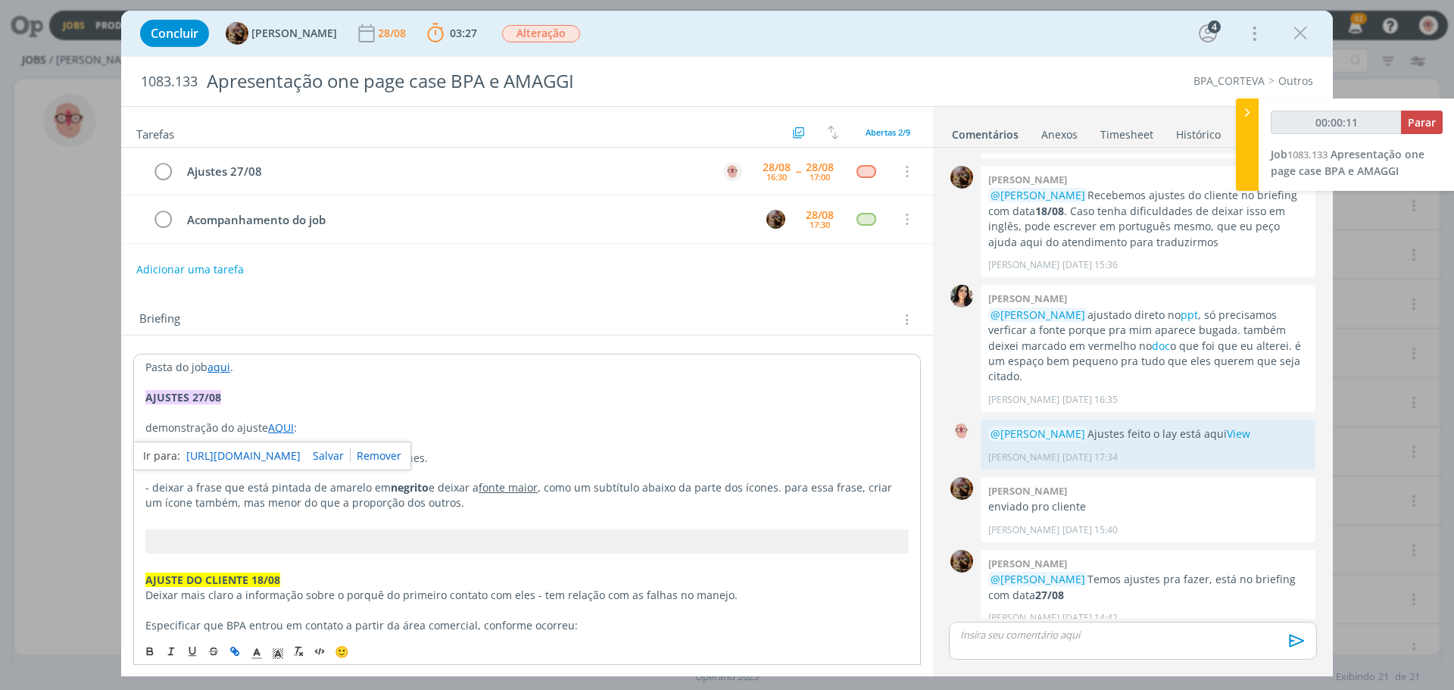
click at [283, 451] on link "https://sobeae.sharepoint.com/:i:/s/SOBEAE/Ee9GztCw9VVHu9kuDMzx-VoBgo9gJDv9D0hJ…" at bounding box center [243, 456] width 114 height 20
click at [516, 488] on u "fonte maior" at bounding box center [508, 487] width 59 height 14
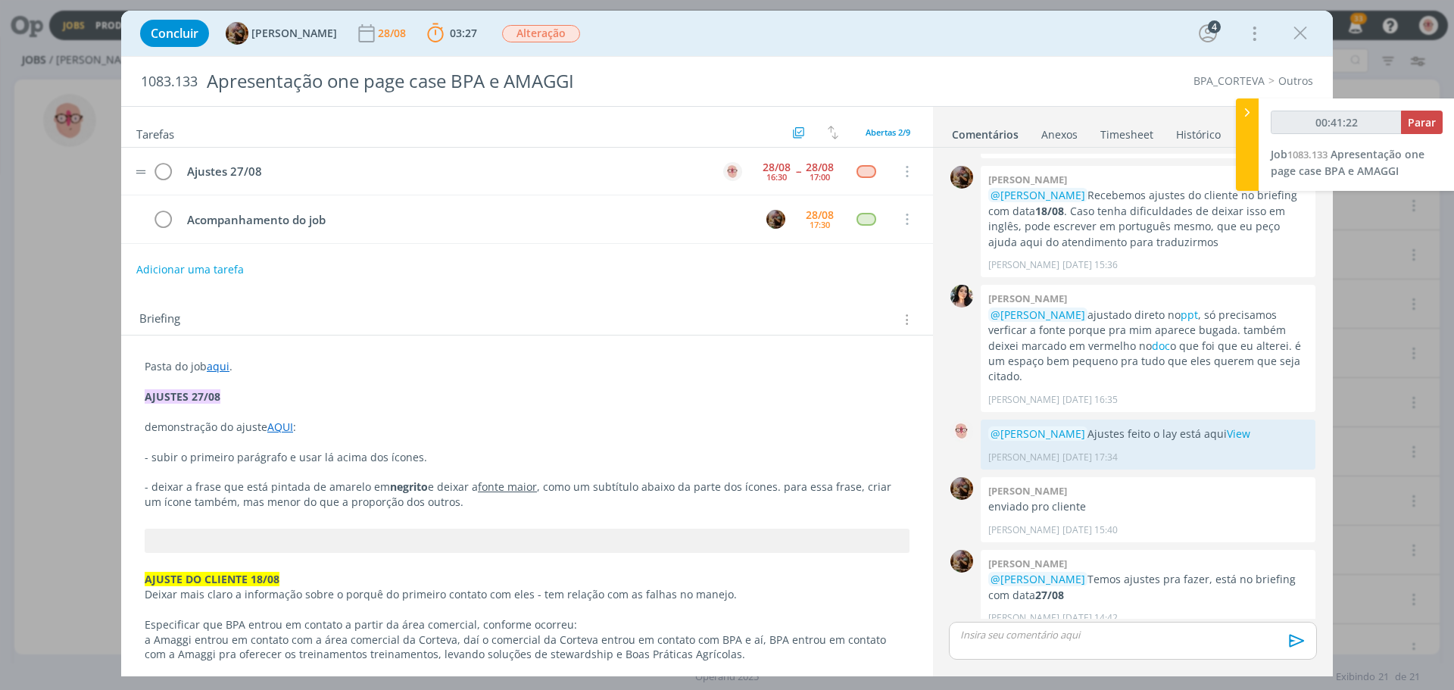
type input "00:41:23"
click at [1417, 132] on button "Parar" at bounding box center [1422, 122] width 42 height 23
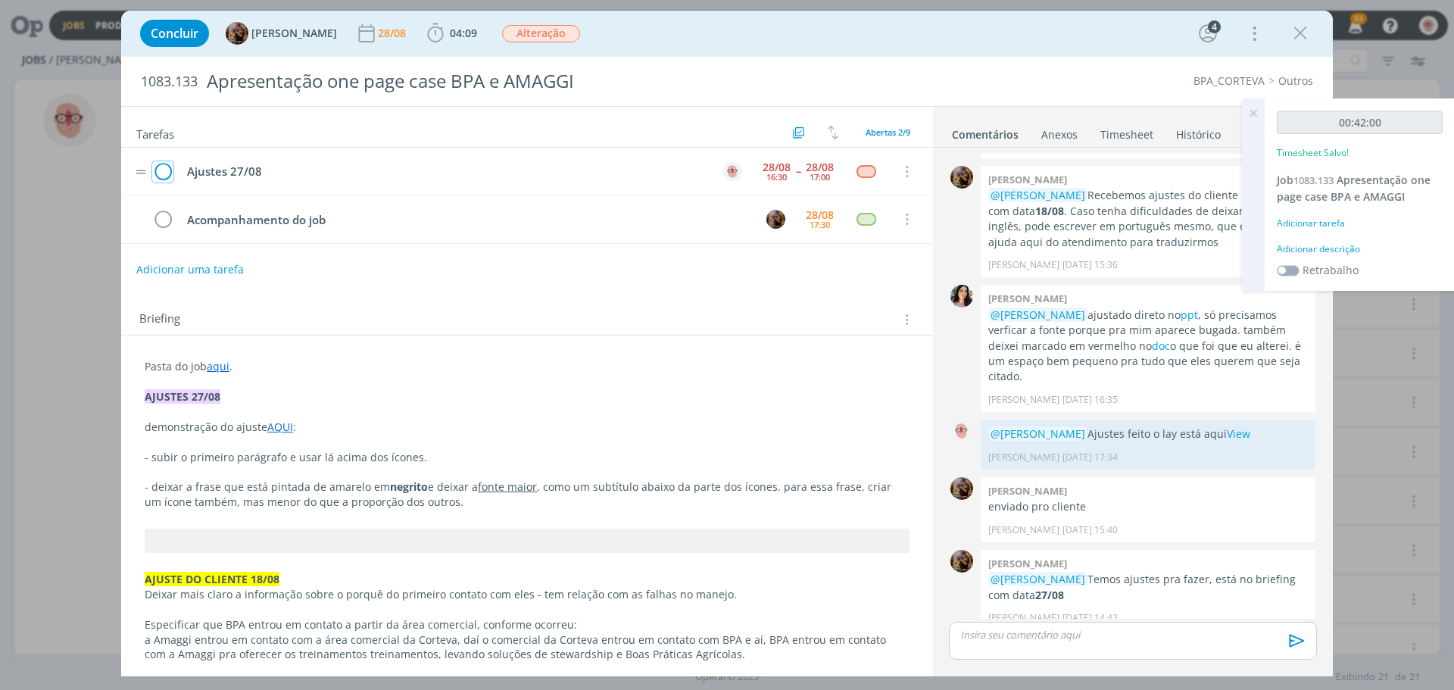
click at [162, 175] on icon "dialog" at bounding box center [162, 172] width 21 height 23
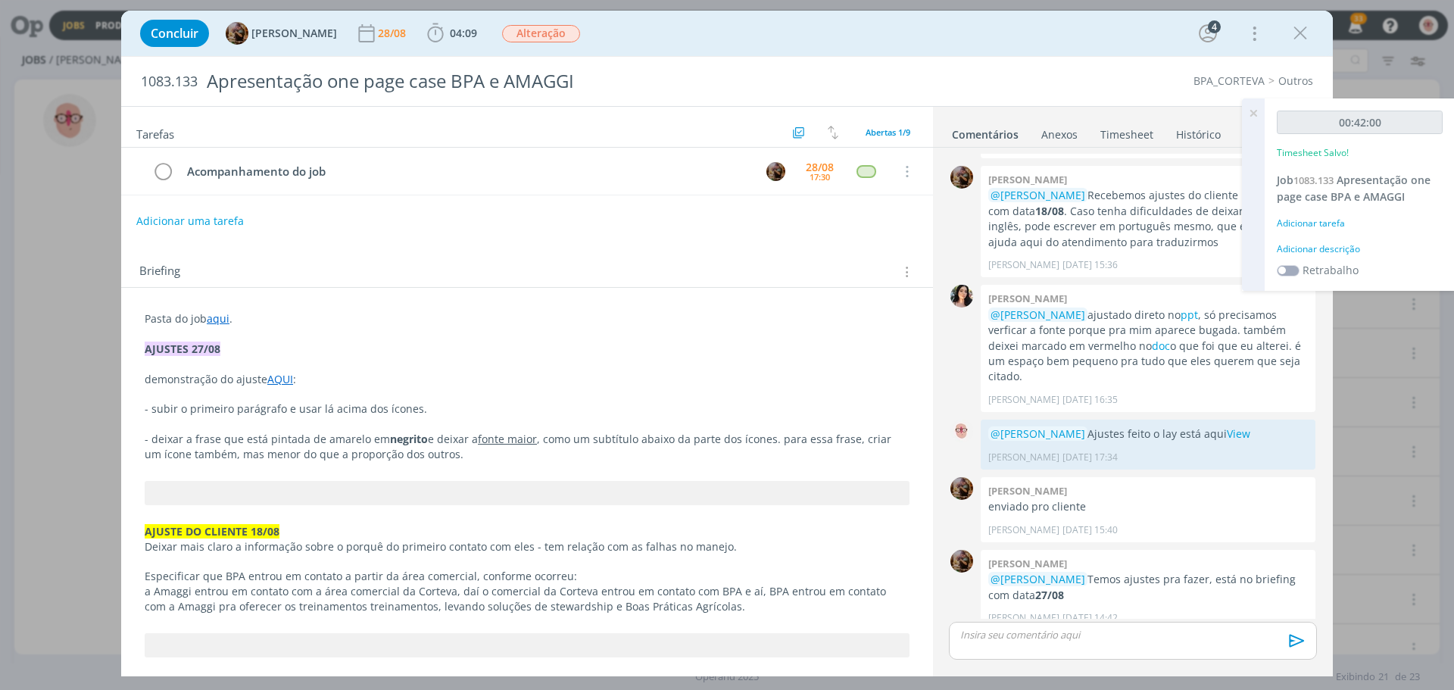
click at [1339, 253] on div "Adicionar descrição" at bounding box center [1360, 249] width 166 height 14
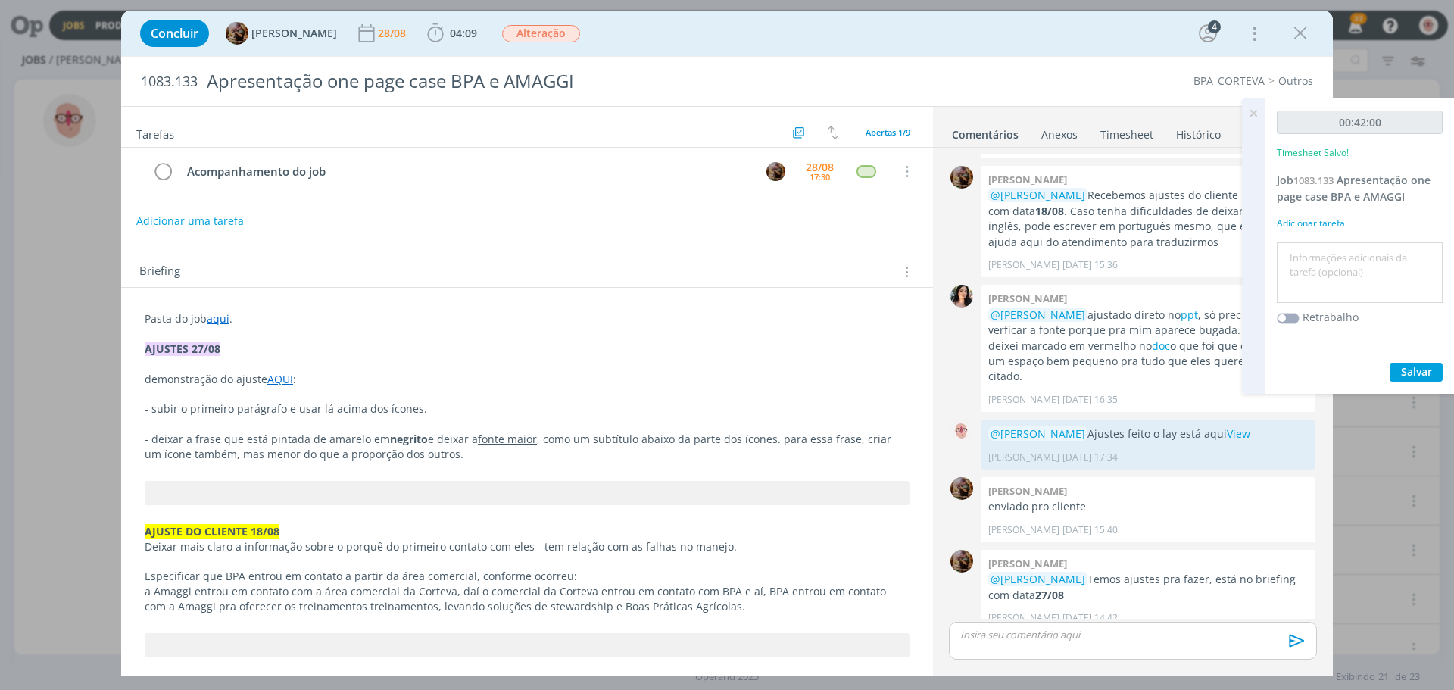
click at [1339, 253] on textarea at bounding box center [1359, 273] width 158 height 54
type textarea "ajustes"
click at [1398, 367] on button "Salvar" at bounding box center [1415, 372] width 53 height 19
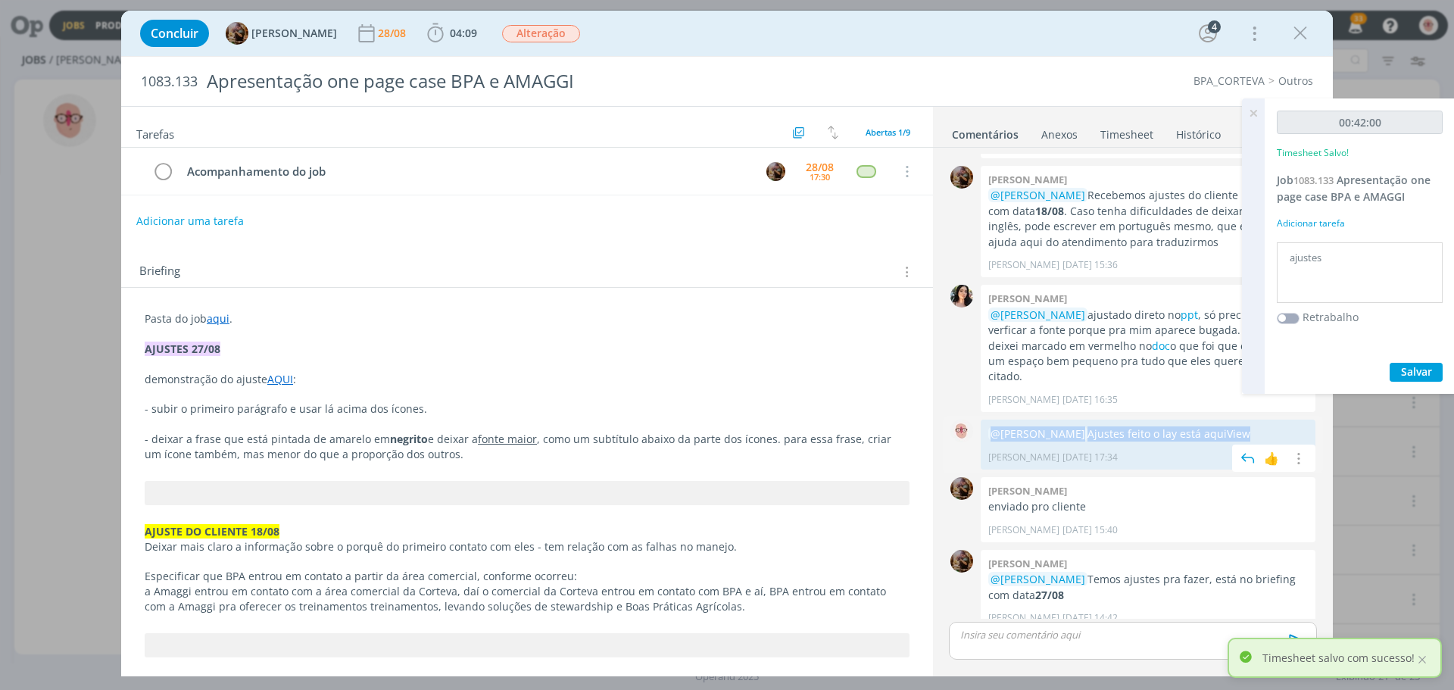
drag, startPoint x: 991, startPoint y: 415, endPoint x: 1274, endPoint y: 401, distance: 283.5
click at [1274, 416] on div "0 @Amanda Rodrigues Ajustes feito o lay está aqui View Alessandro Mença 18/08 à…" at bounding box center [1133, 444] width 380 height 57
copy p "@Amanda Rodrigues Ajustes feito o lay está aqui View"
click at [1089, 638] on p "dialog" at bounding box center [1133, 635] width 344 height 14
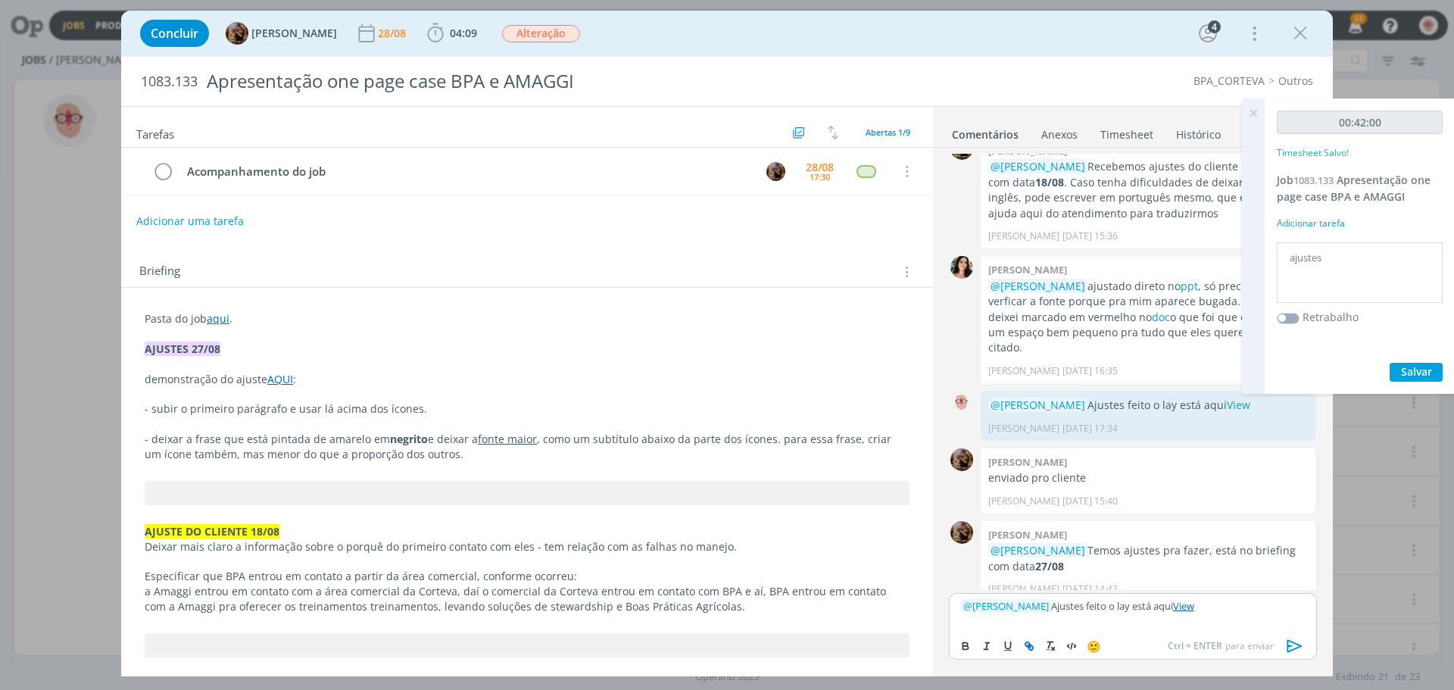
click at [1266, 611] on p "﻿ @ Amanda Rodrigues ﻿ Ajustes feito o lay está aqui View" at bounding box center [1133, 606] width 344 height 14
click at [1300, 646] on icon "dialog" at bounding box center [1294, 646] width 15 height 13
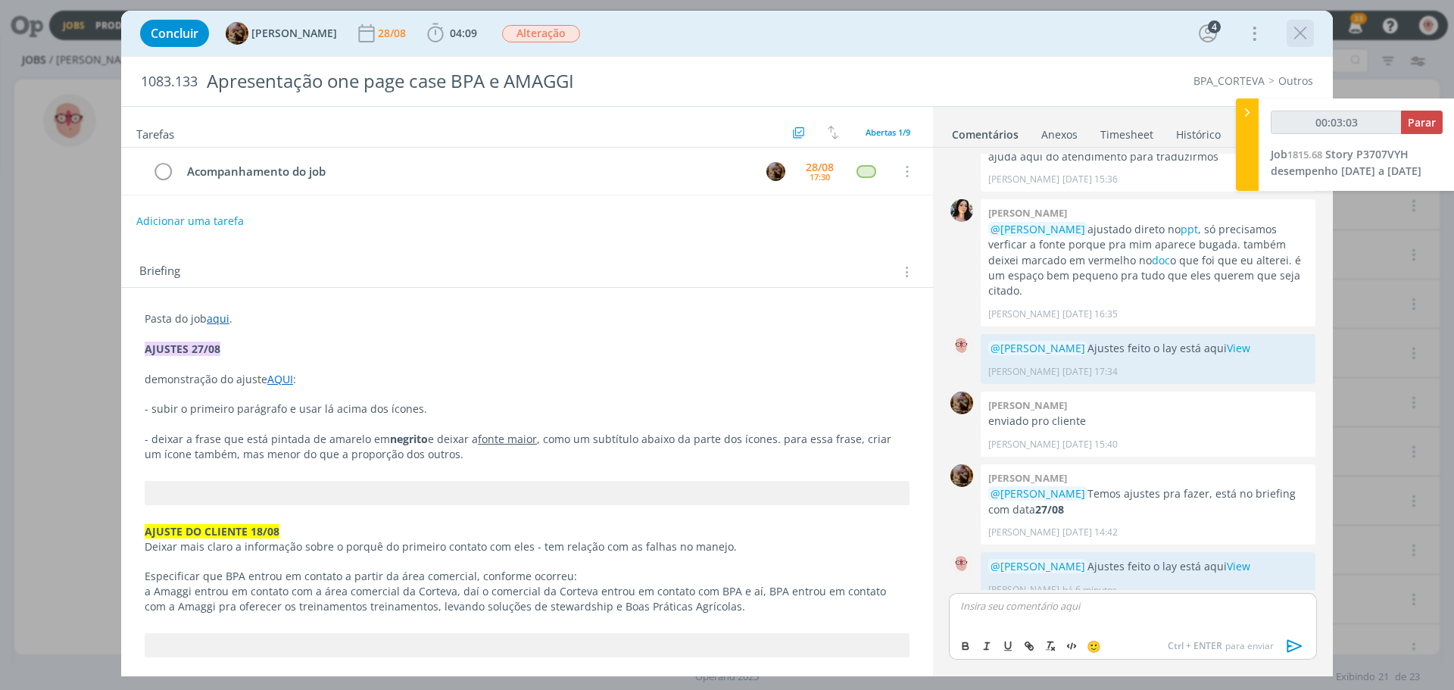
click at [1297, 30] on icon "dialog" at bounding box center [1300, 33] width 23 height 23
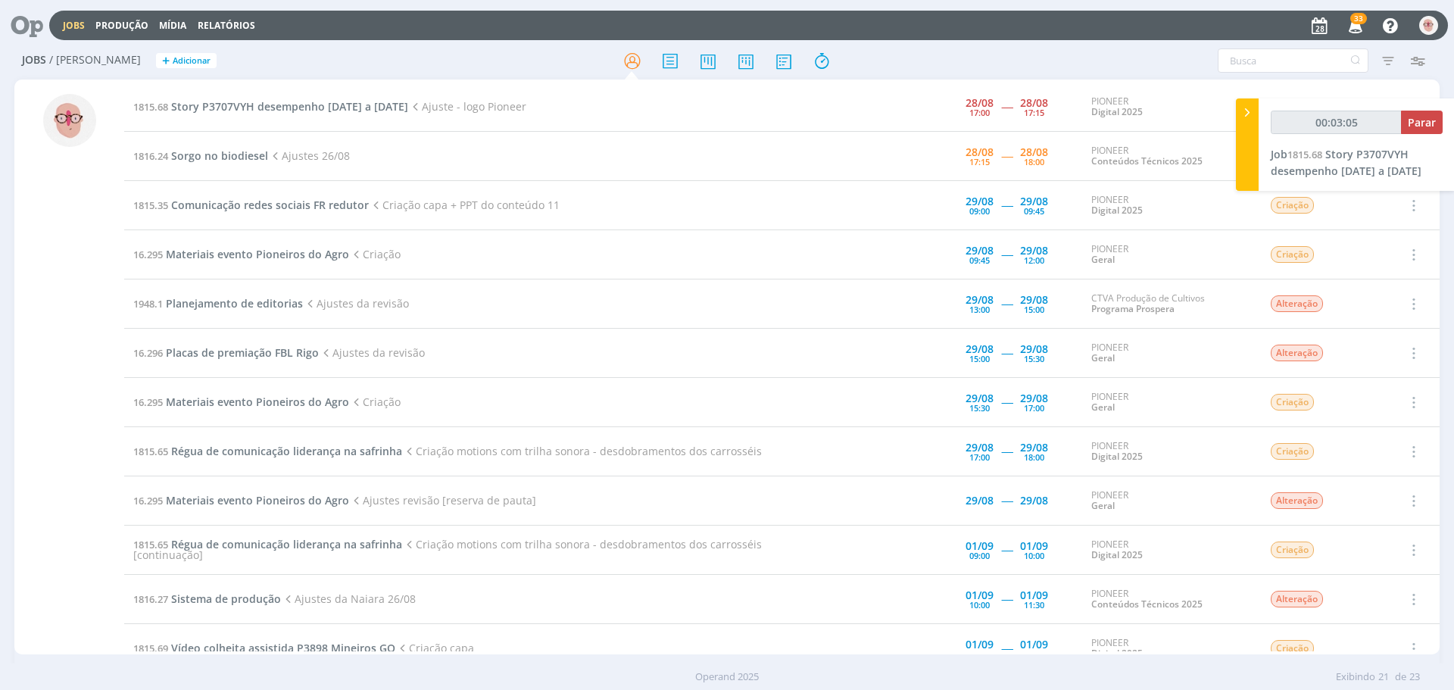
type input "00:03:06"
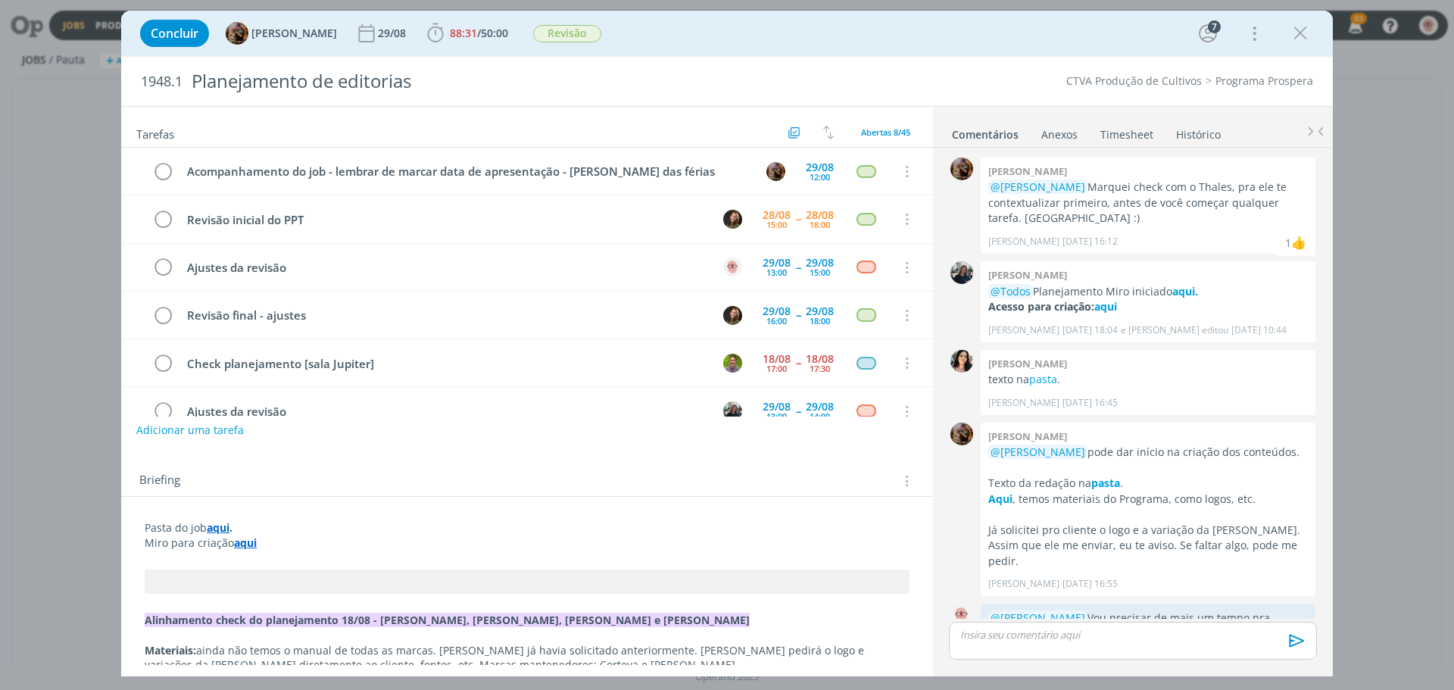
scroll to position [707, 0]
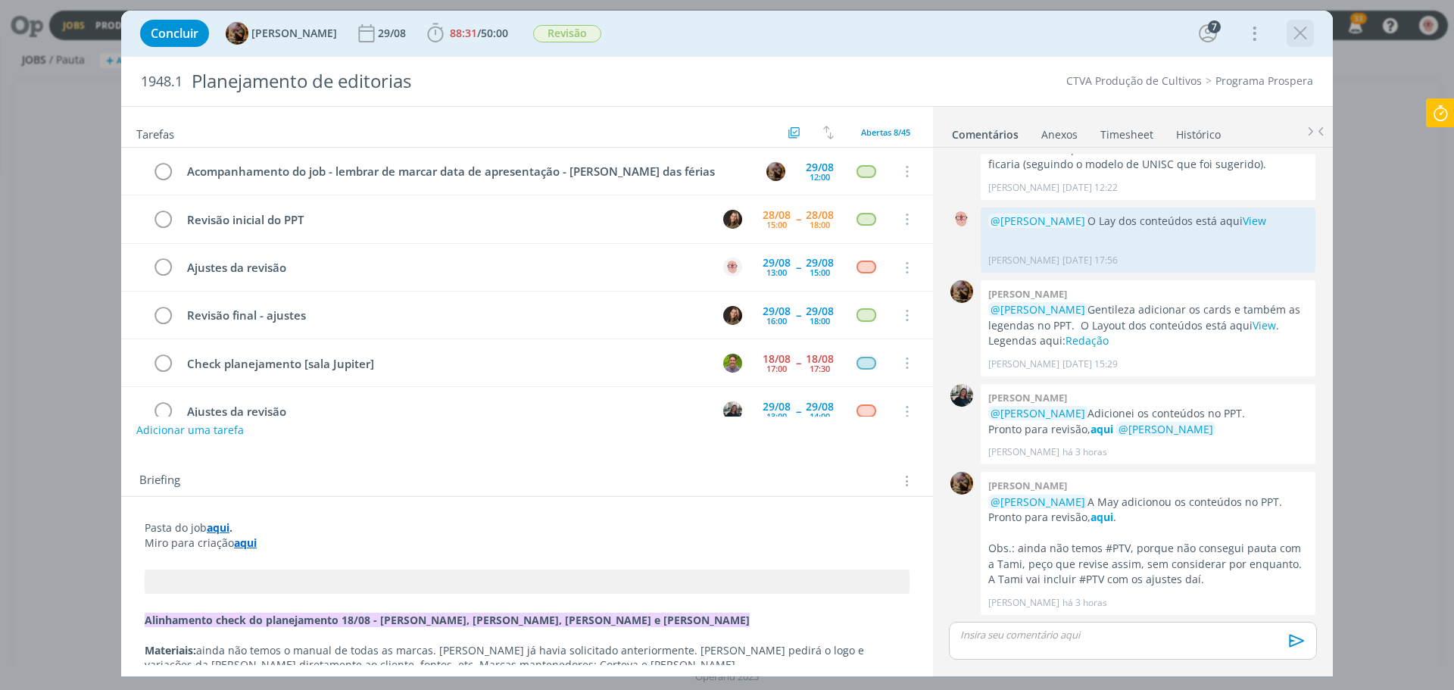
click at [1294, 36] on icon "dialog" at bounding box center [1300, 33] width 23 height 23
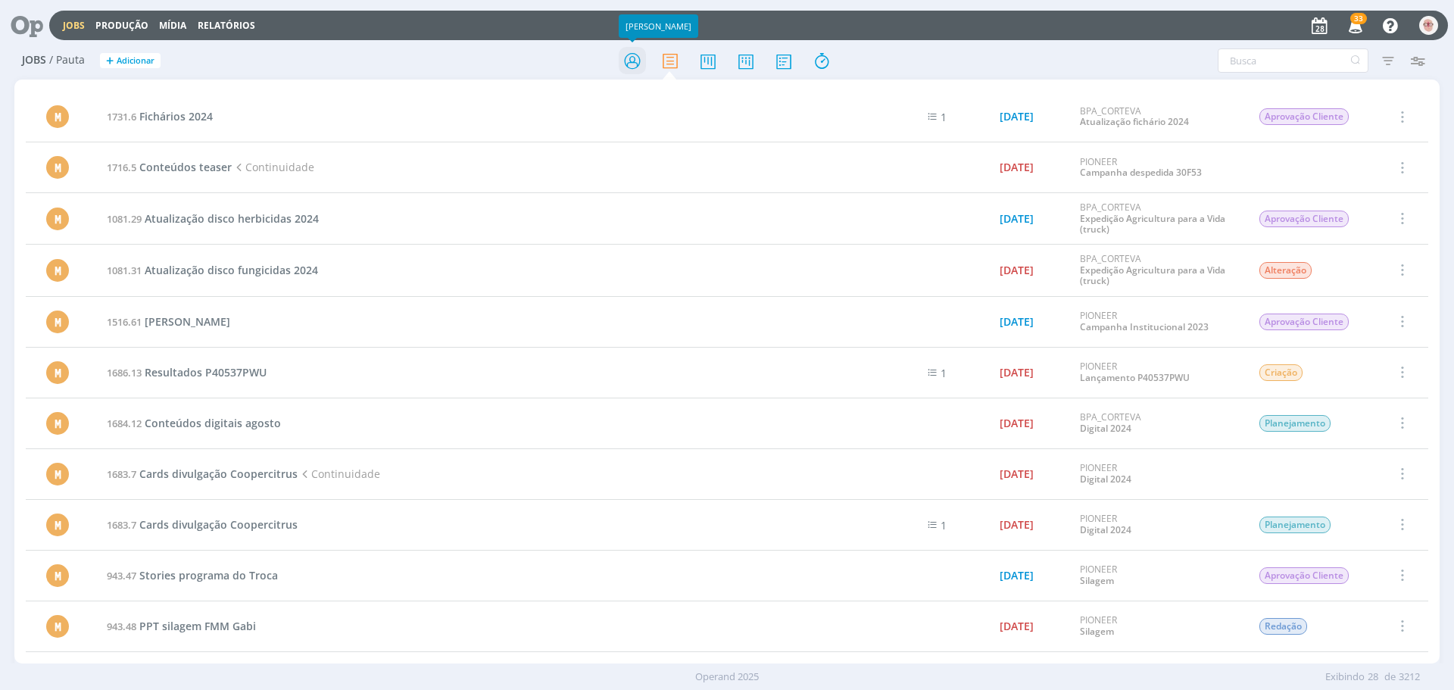
click at [631, 59] on icon at bounding box center [632, 61] width 27 height 30
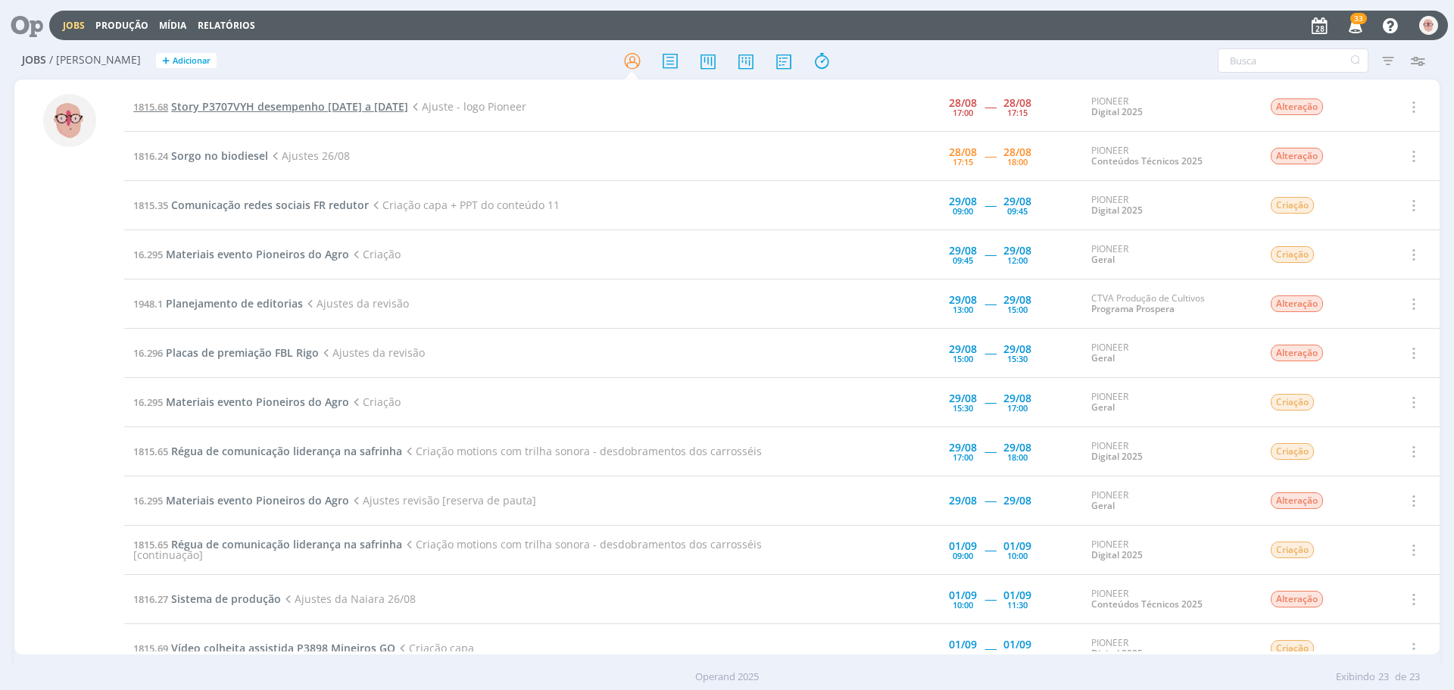
click at [331, 107] on span "Story P3707VYH desempenho [DATE] a [DATE]" at bounding box center [289, 106] width 237 height 14
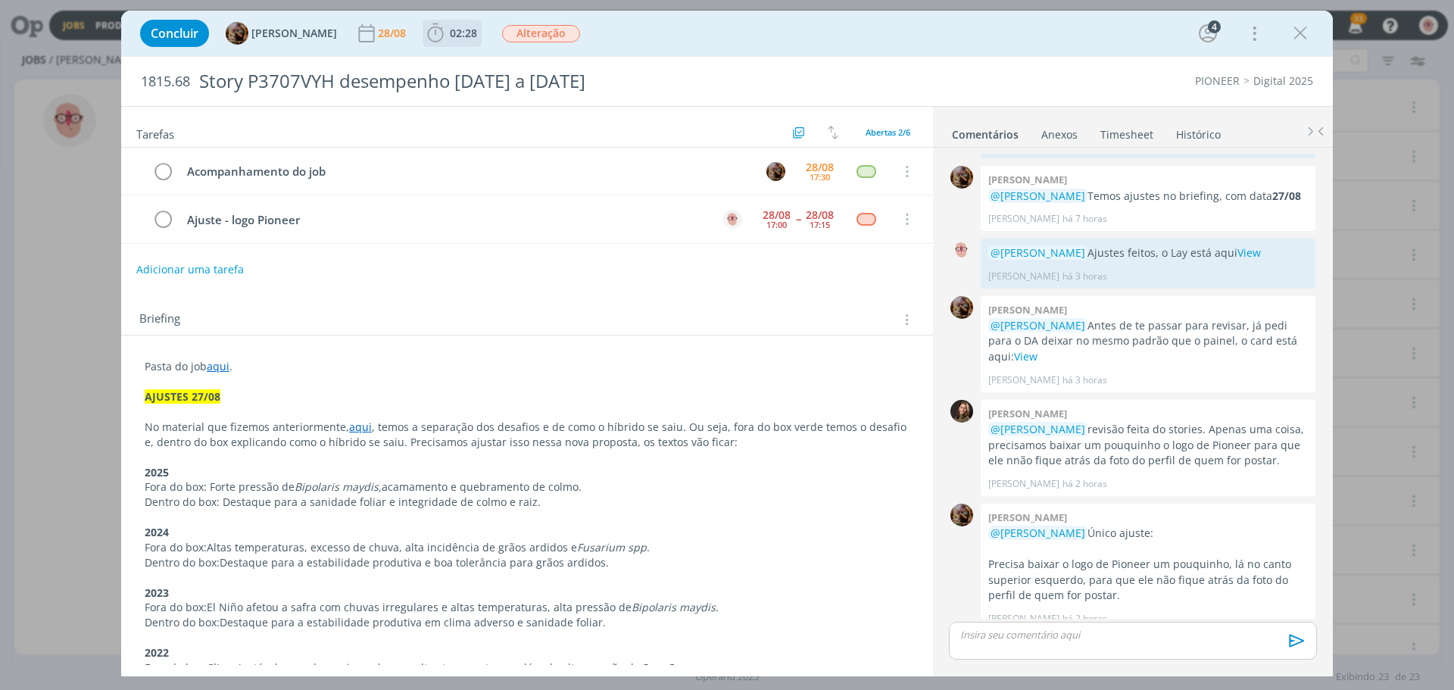
click at [447, 35] on icon "dialog" at bounding box center [435, 33] width 23 height 23
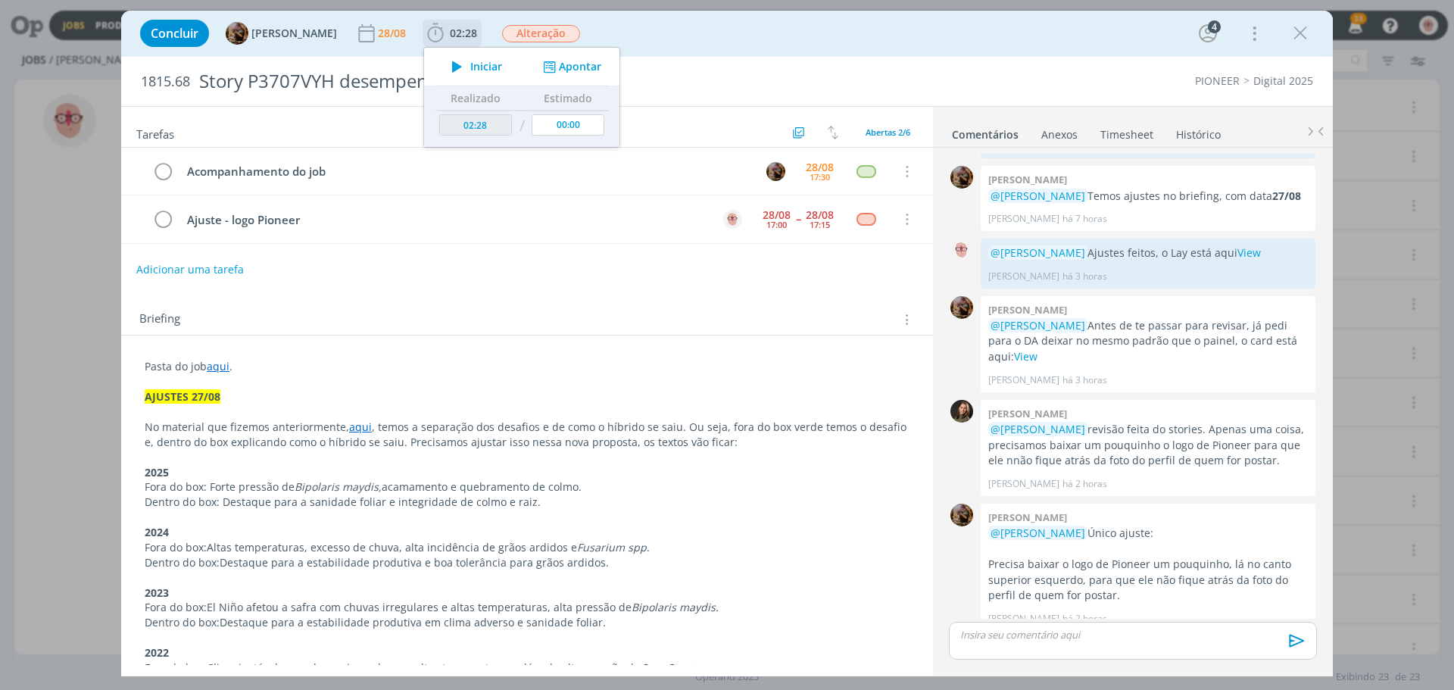
click at [469, 64] on icon "dialog" at bounding box center [457, 67] width 27 height 20
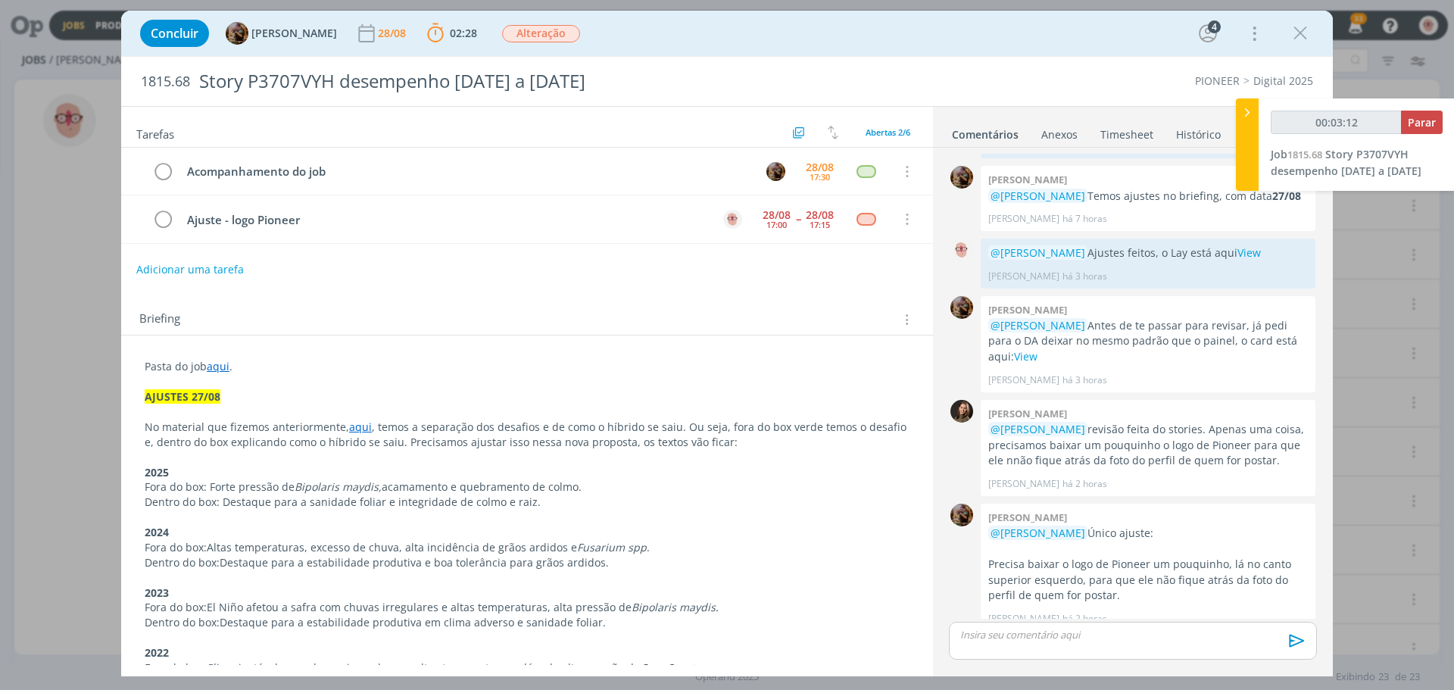
type input "00:03:13"
click at [1426, 117] on span "Parar" at bounding box center [1422, 122] width 28 height 14
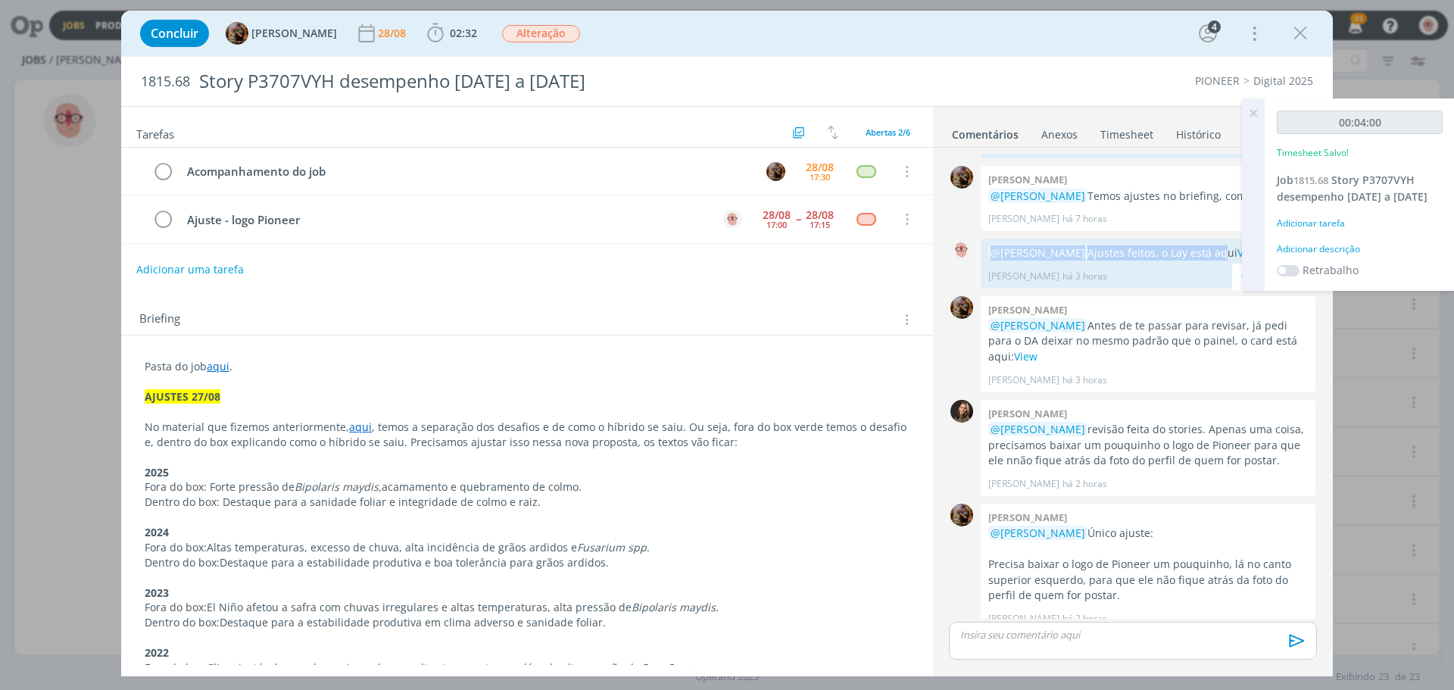
drag, startPoint x: 990, startPoint y: 253, endPoint x: 1224, endPoint y: 248, distance: 233.3
click at [1224, 248] on p "@Amanda Rodrigues Ajustes feitos, o Lay está aqui View" at bounding box center [1148, 252] width 320 height 15
click at [1324, 254] on div "Adicionar descrição" at bounding box center [1360, 249] width 166 height 14
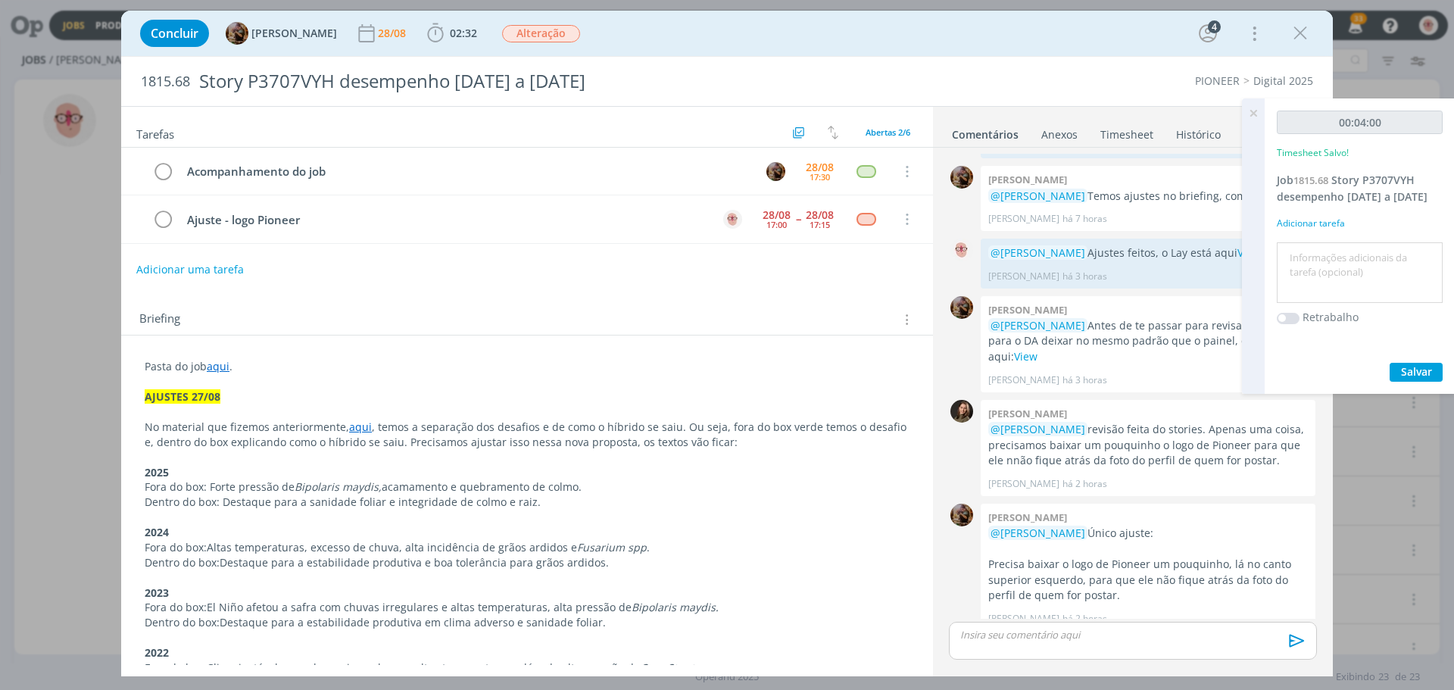
click at [1324, 254] on textarea at bounding box center [1359, 273] width 158 height 54
type textarea "Ajuste"
click at [1404, 369] on span "Salvar" at bounding box center [1416, 371] width 31 height 14
click at [1255, 111] on icon at bounding box center [1252, 113] width 27 height 30
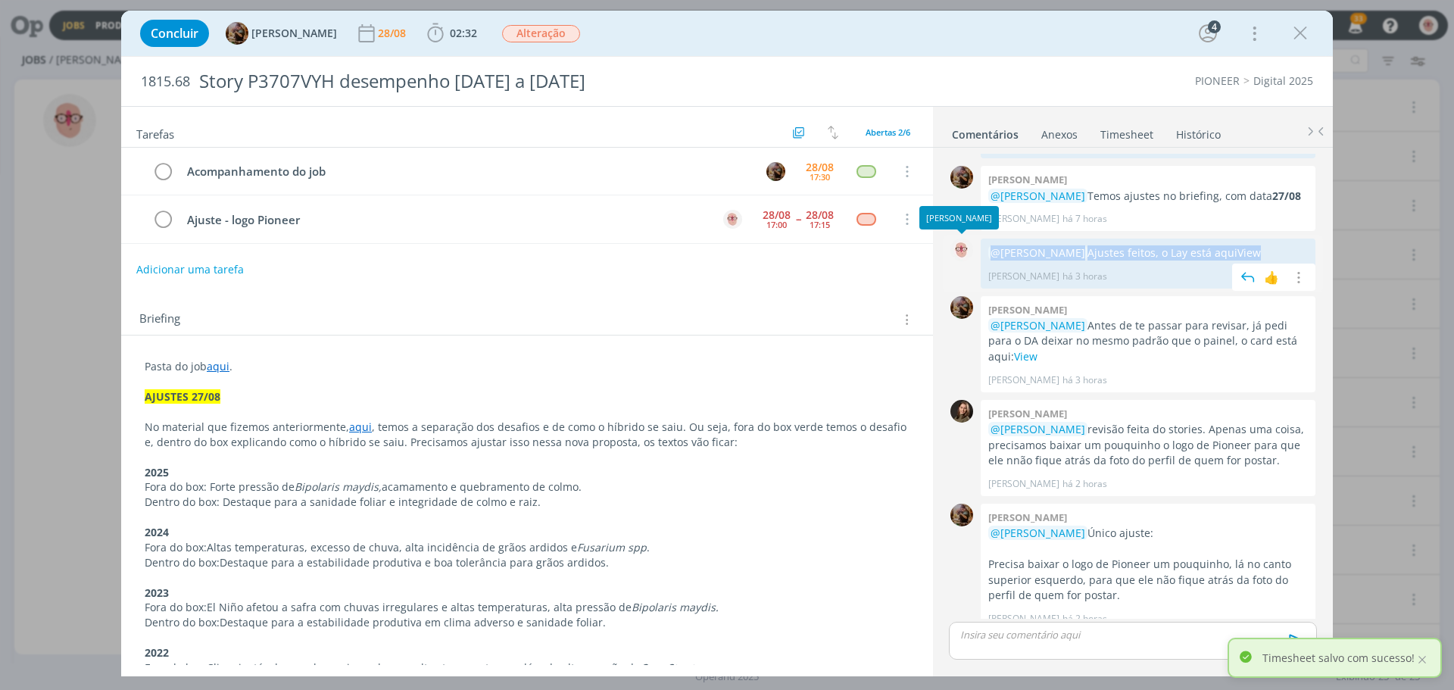
drag, startPoint x: 1283, startPoint y: 251, endPoint x: 978, endPoint y: 253, distance: 304.4
click at [978, 253] on div "0 @Amanda Rodrigues Ajustes feitos, o Lay está aqui View Alessandro Mença há 3 …" at bounding box center [1133, 263] width 380 height 57
copy div "0 @Amanda Rodrigues Ajustes feitos, o Lay está aqui View"
click at [1037, 644] on div "dialog" at bounding box center [1133, 641] width 368 height 38
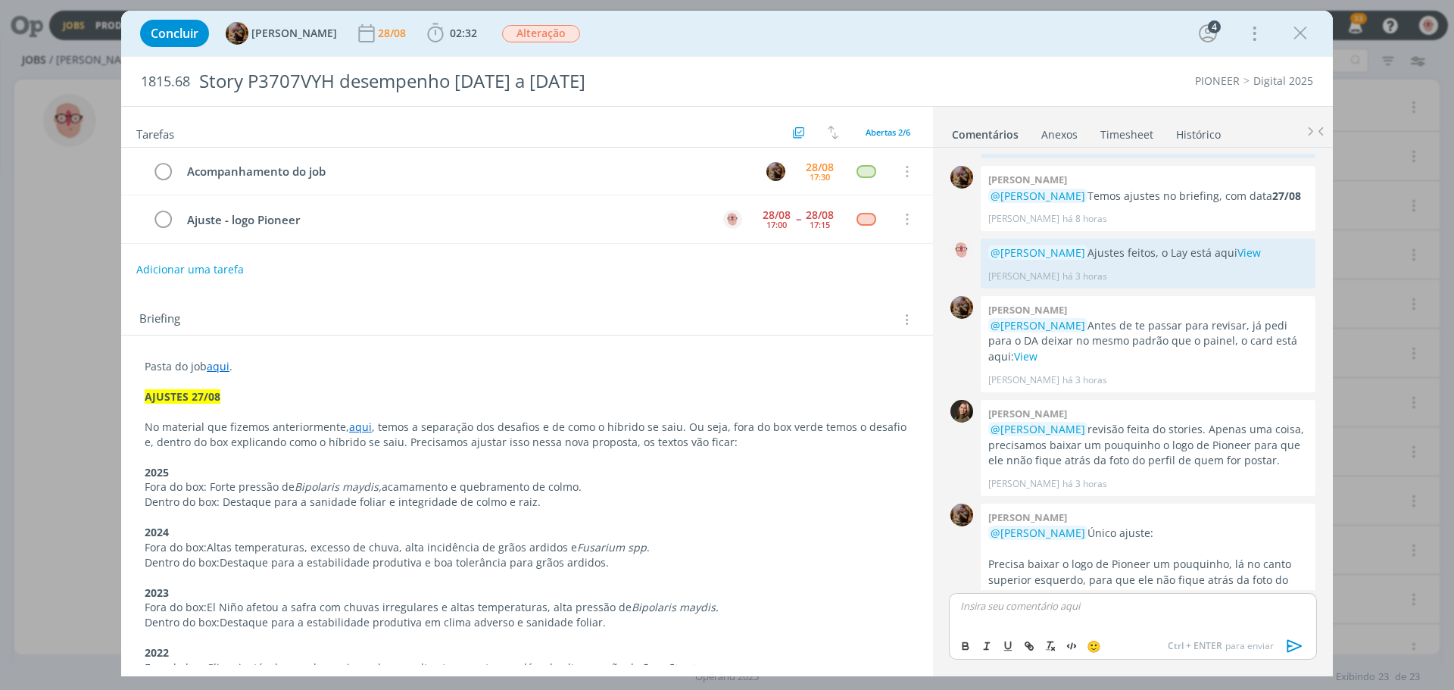
scroll to position [239, 0]
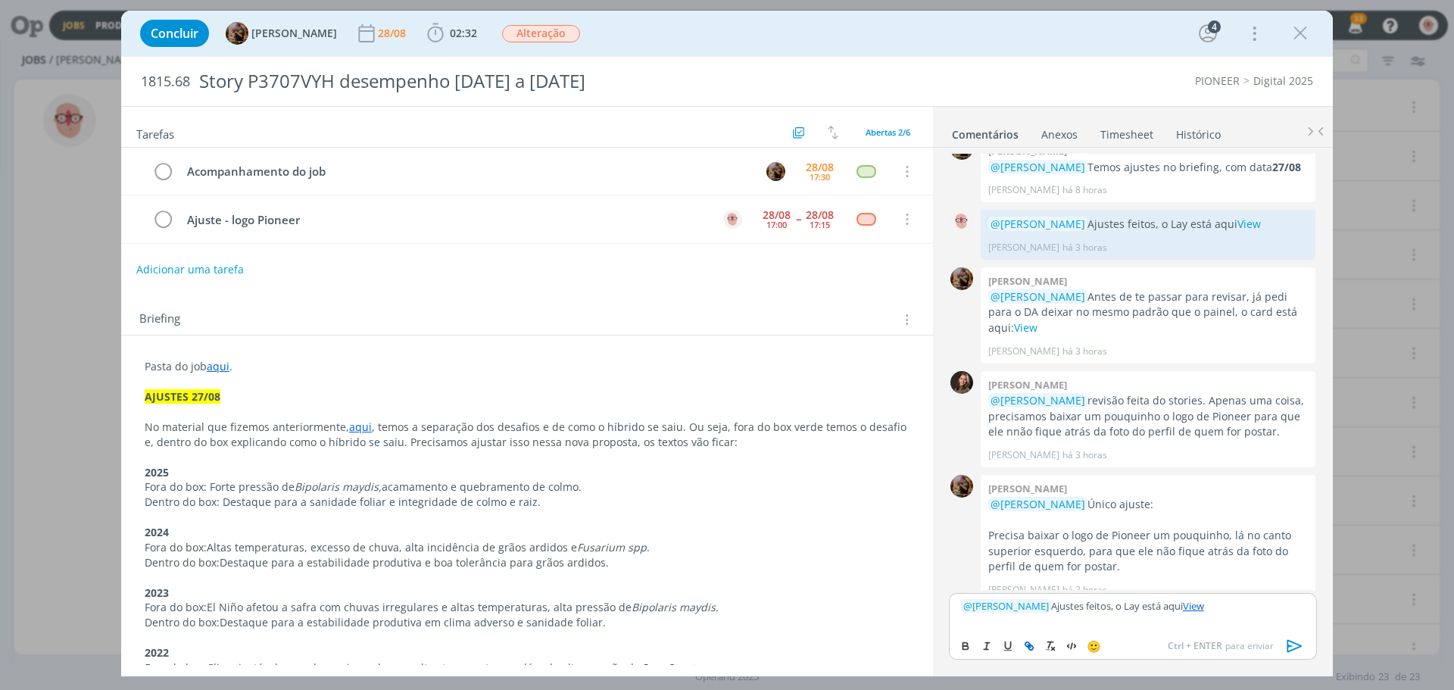
click at [1295, 642] on icon "dialog" at bounding box center [1294, 646] width 23 height 23
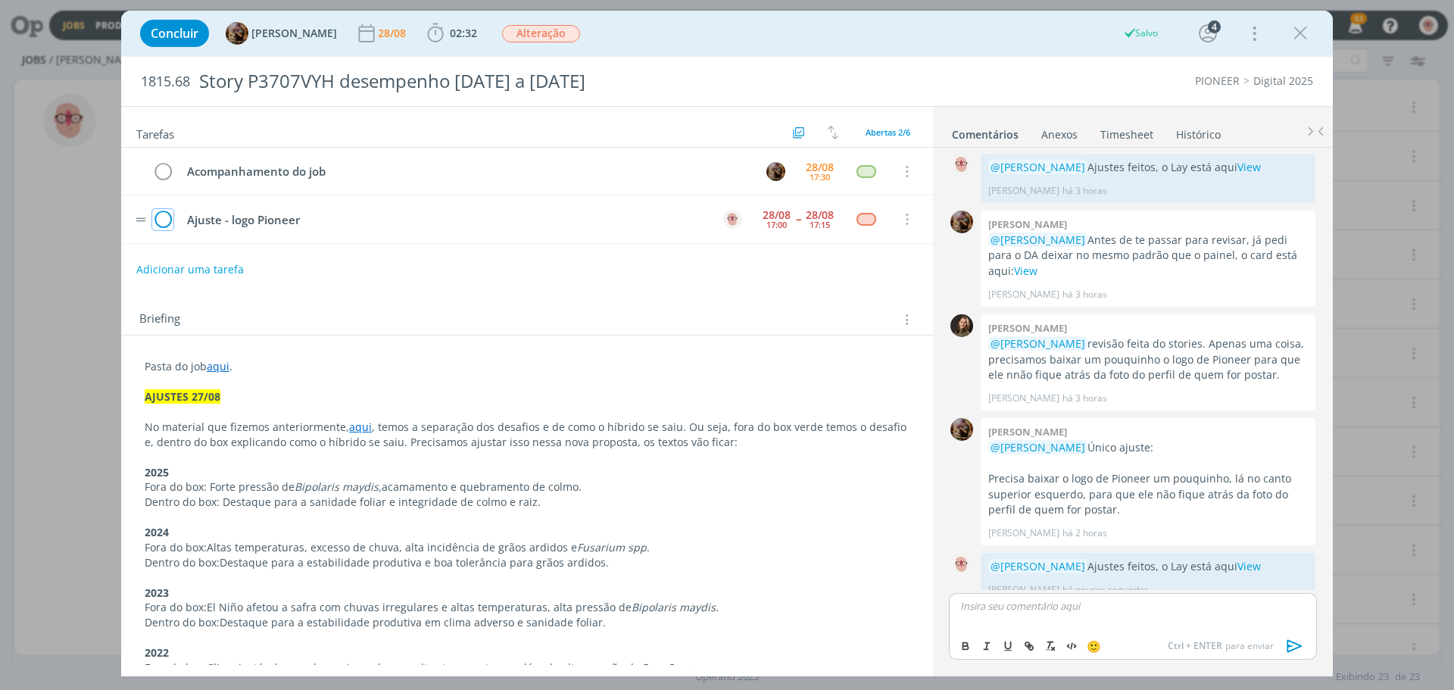
click at [161, 219] on icon "dialog" at bounding box center [162, 219] width 21 height 23
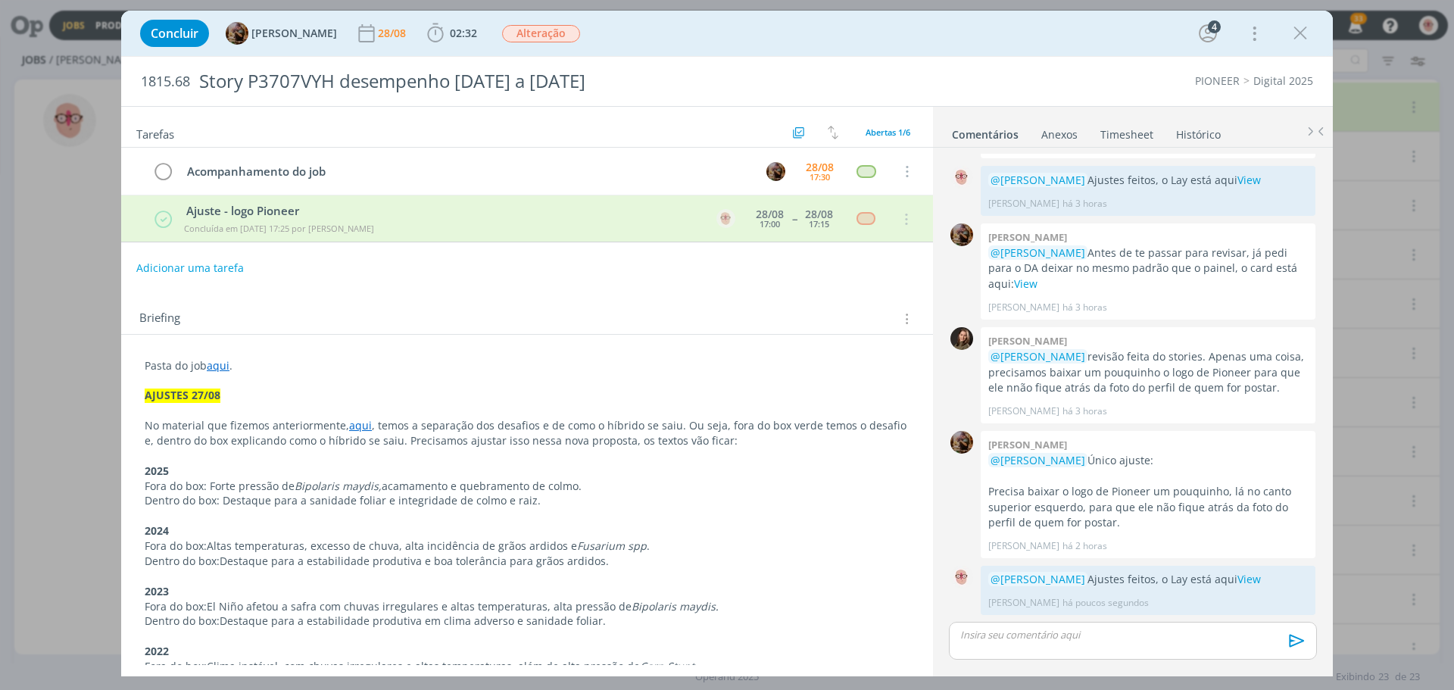
scroll to position [267, 0]
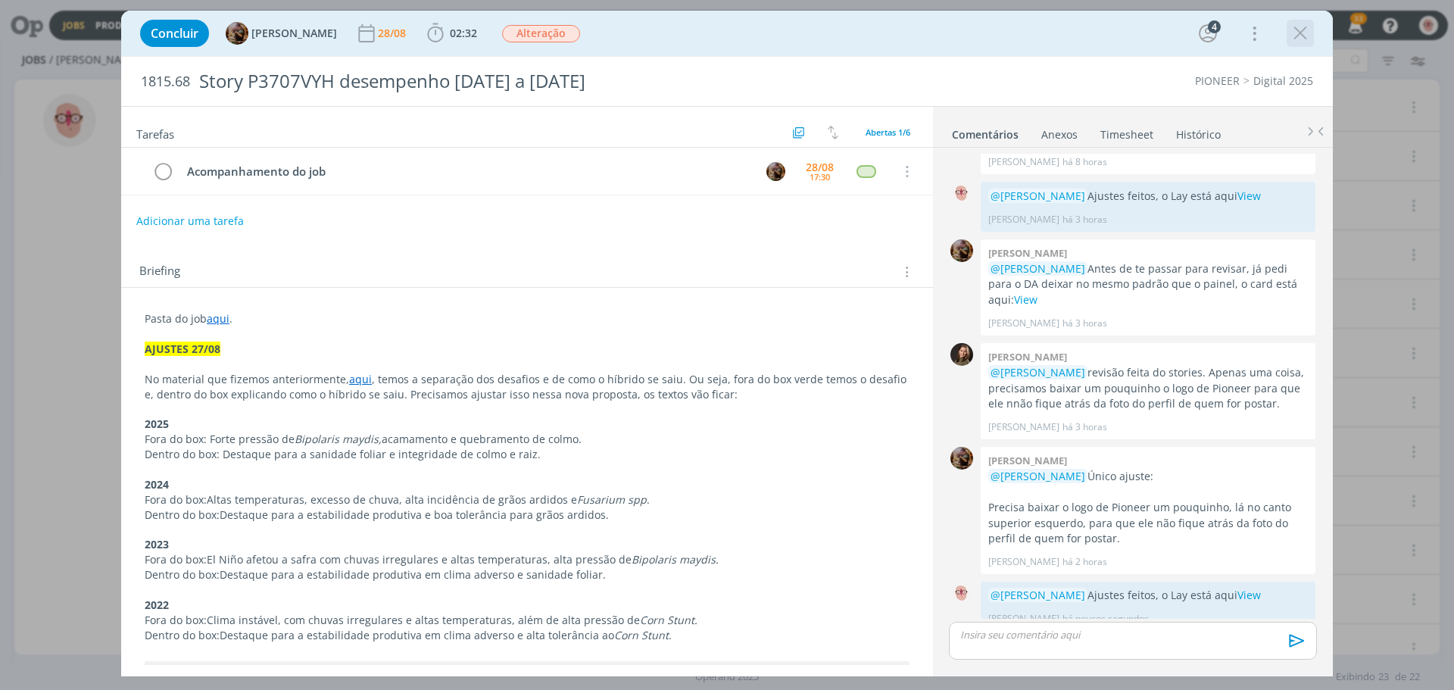
click at [1305, 30] on icon "dialog" at bounding box center [1300, 33] width 23 height 23
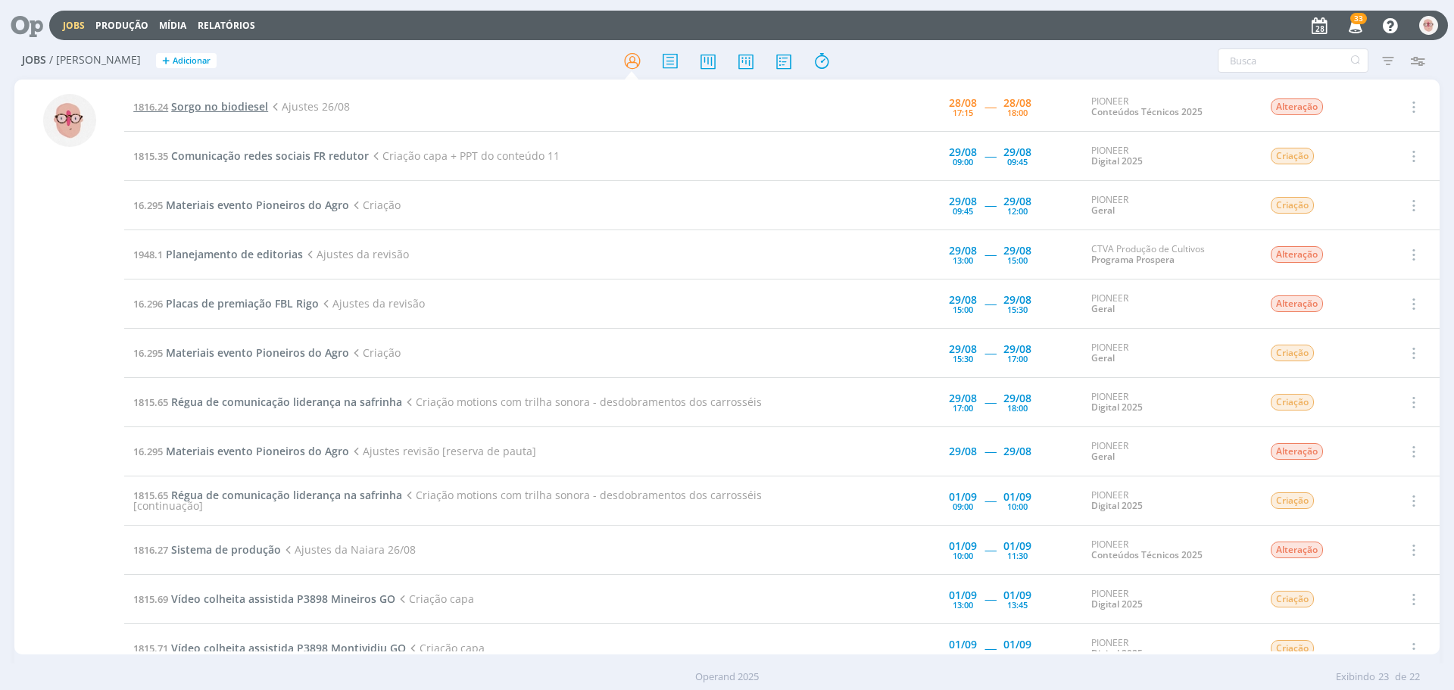
click at [246, 107] on span "Sorgo no biodiesel" at bounding box center [219, 106] width 97 height 14
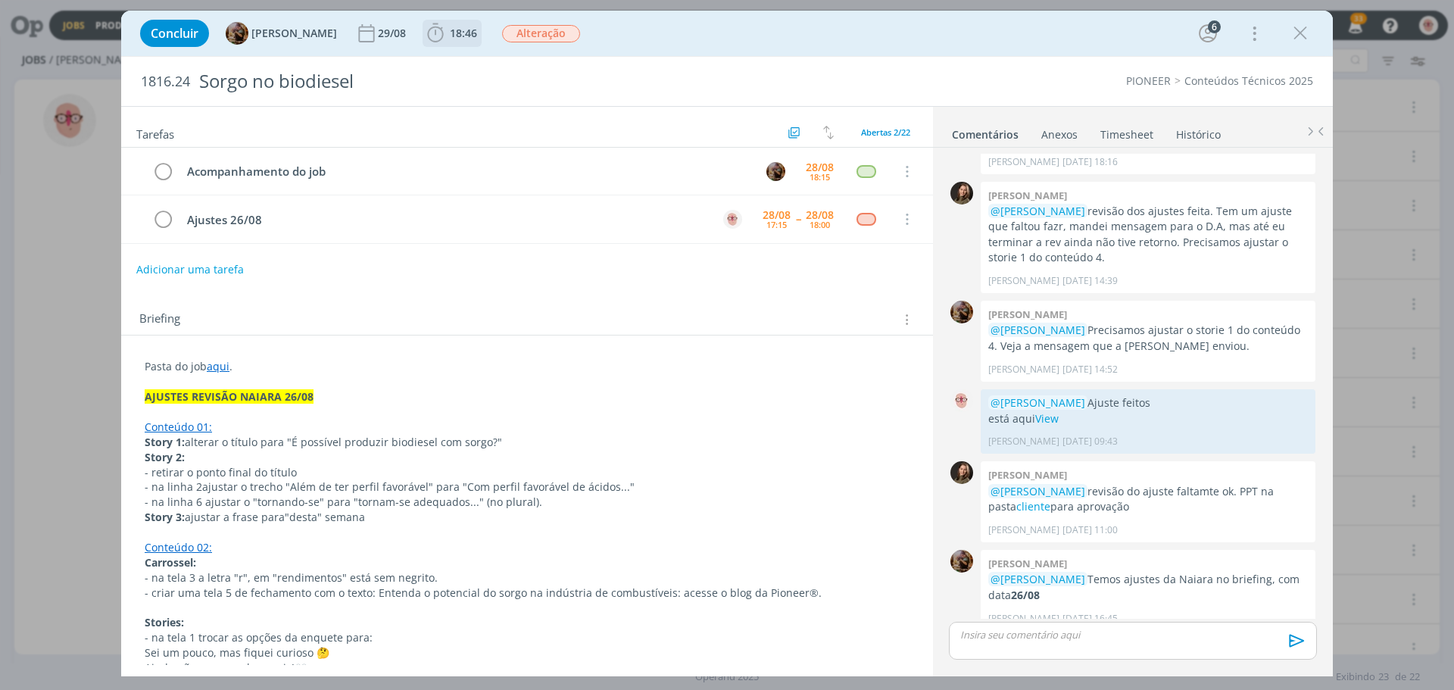
click at [443, 37] on icon "dialog" at bounding box center [435, 33] width 23 height 23
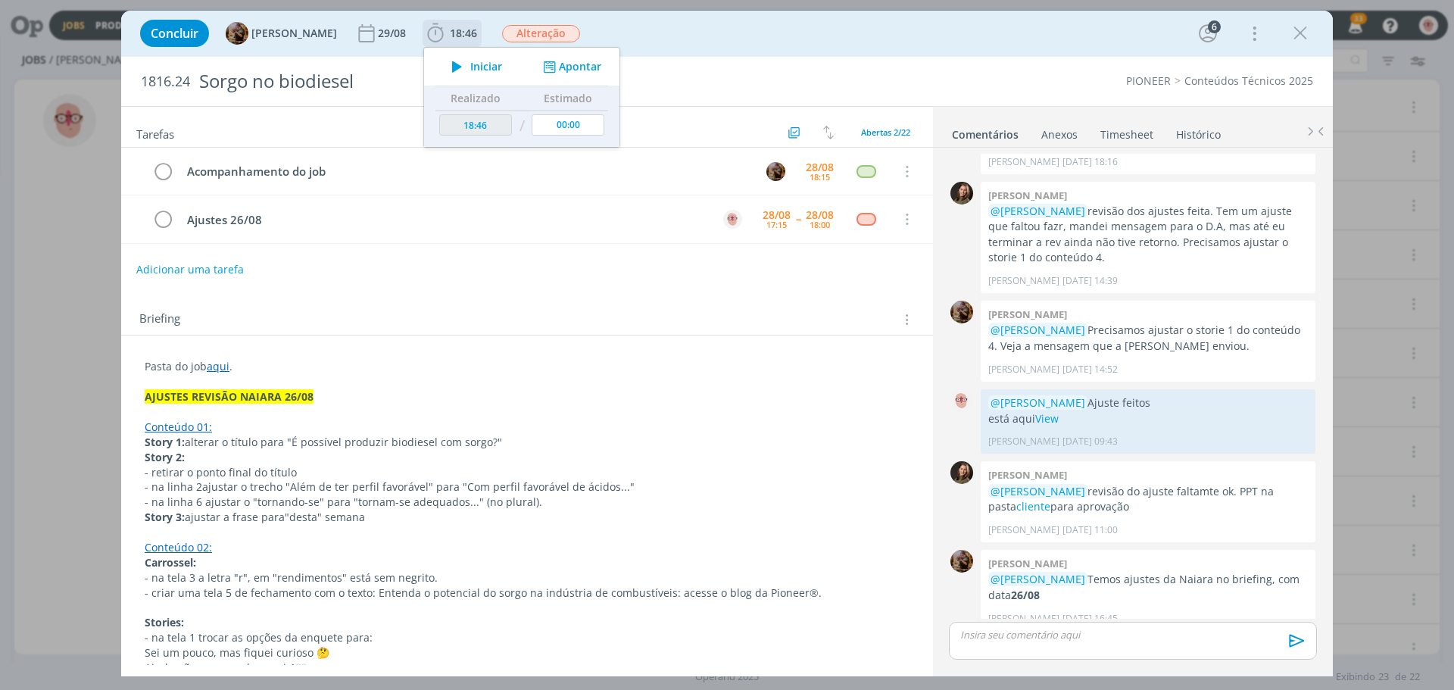
click at [470, 62] on icon "dialog" at bounding box center [457, 67] width 27 height 20
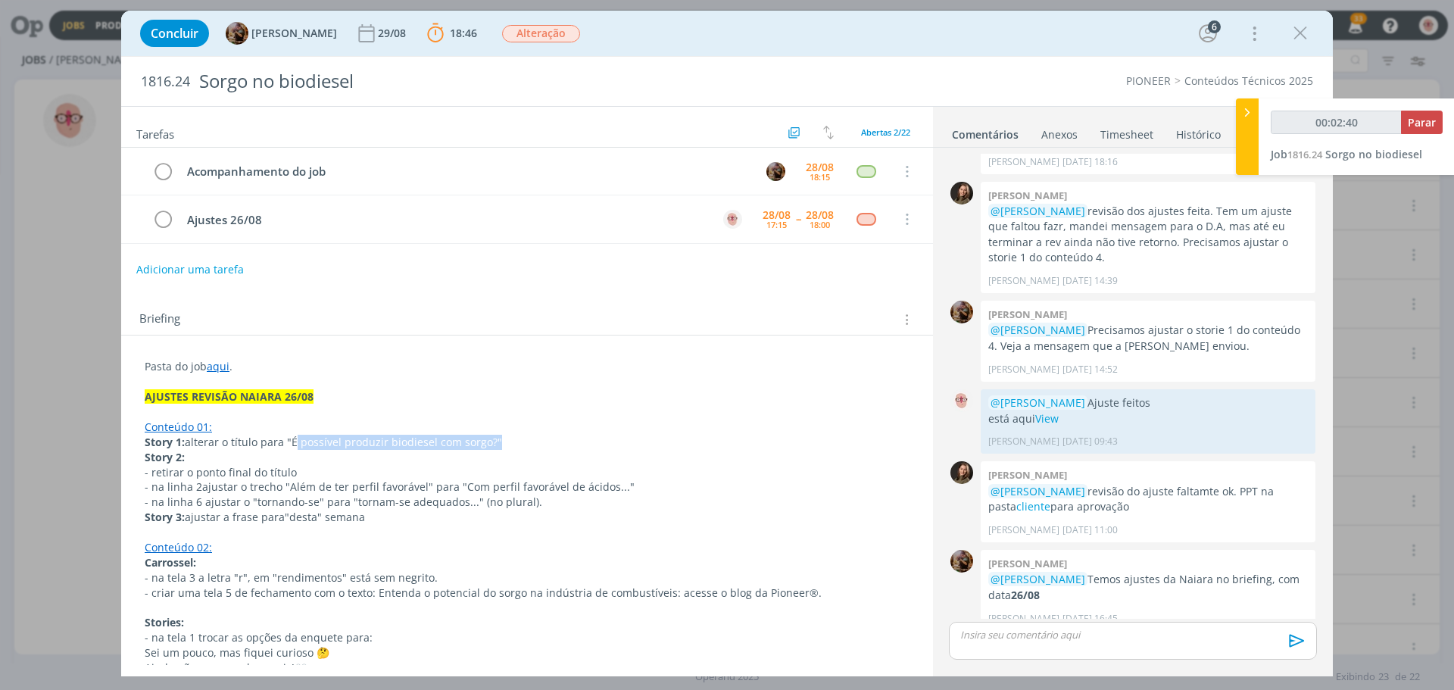
drag, startPoint x: 292, startPoint y: 442, endPoint x: 488, endPoint y: 440, distance: 196.9
click at [488, 440] on span "alterar o título para "É possível produzir biodiesel com sorgo?"" at bounding box center [343, 442] width 317 height 14
copy span "É possível produzir biodiesel com sorgo?"
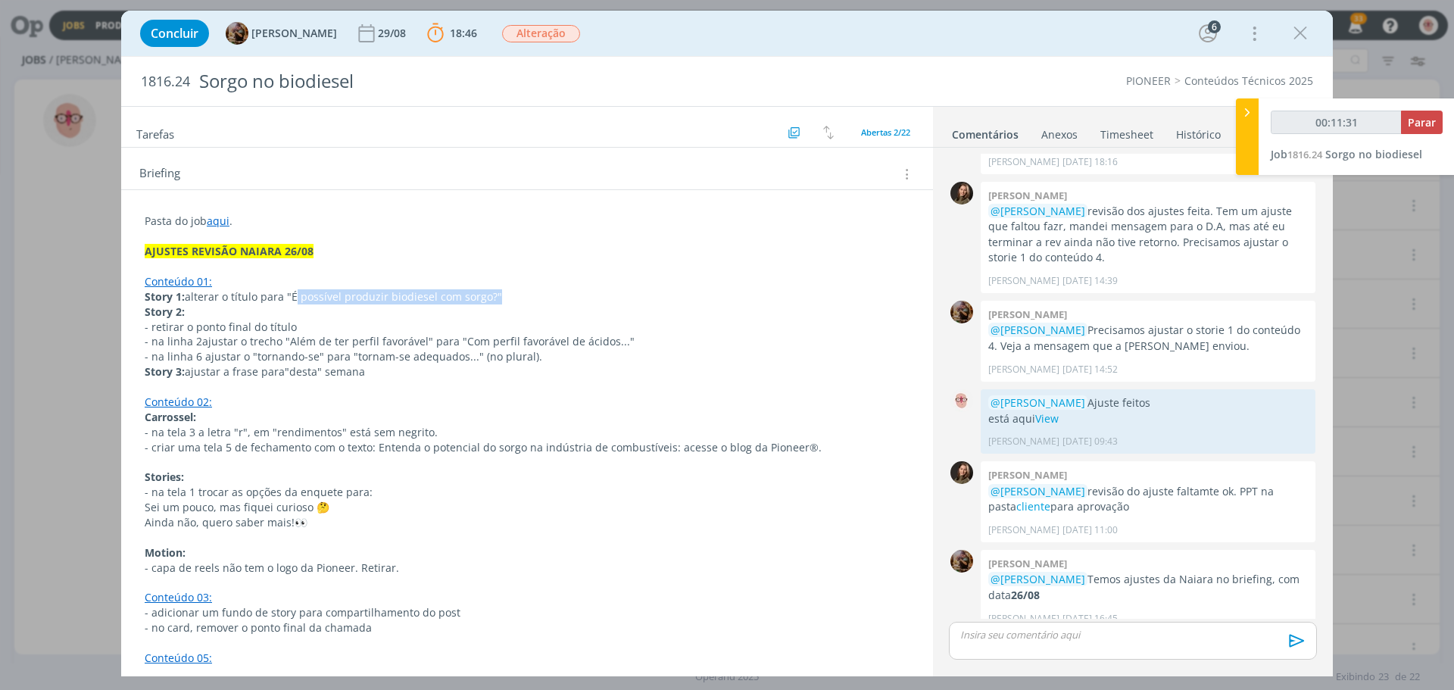
scroll to position [151, 0]
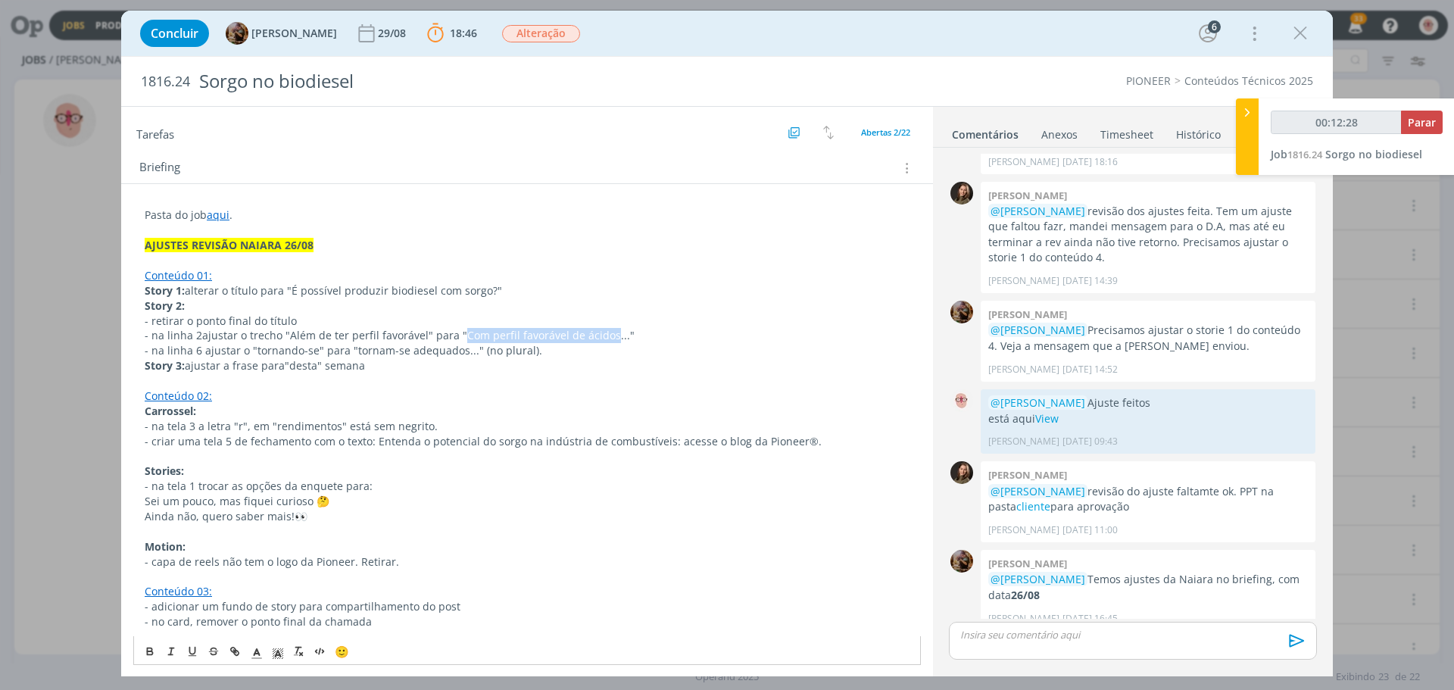
drag, startPoint x: 457, startPoint y: 334, endPoint x: 603, endPoint y: 340, distance: 147.0
click at [603, 340] on span "ajustar o trecho "Além de ter perfil favorável" para "Com perfil favorável de á…" at bounding box center [418, 335] width 432 height 14
copy span "Com perfil favorável de ácidos"
click at [806, 42] on div "Concluir Amanda Rodrigues 29/08 18:46 Parar Apontar Data * 28/08/2025 Horas * 0…" at bounding box center [727, 33] width 1189 height 36
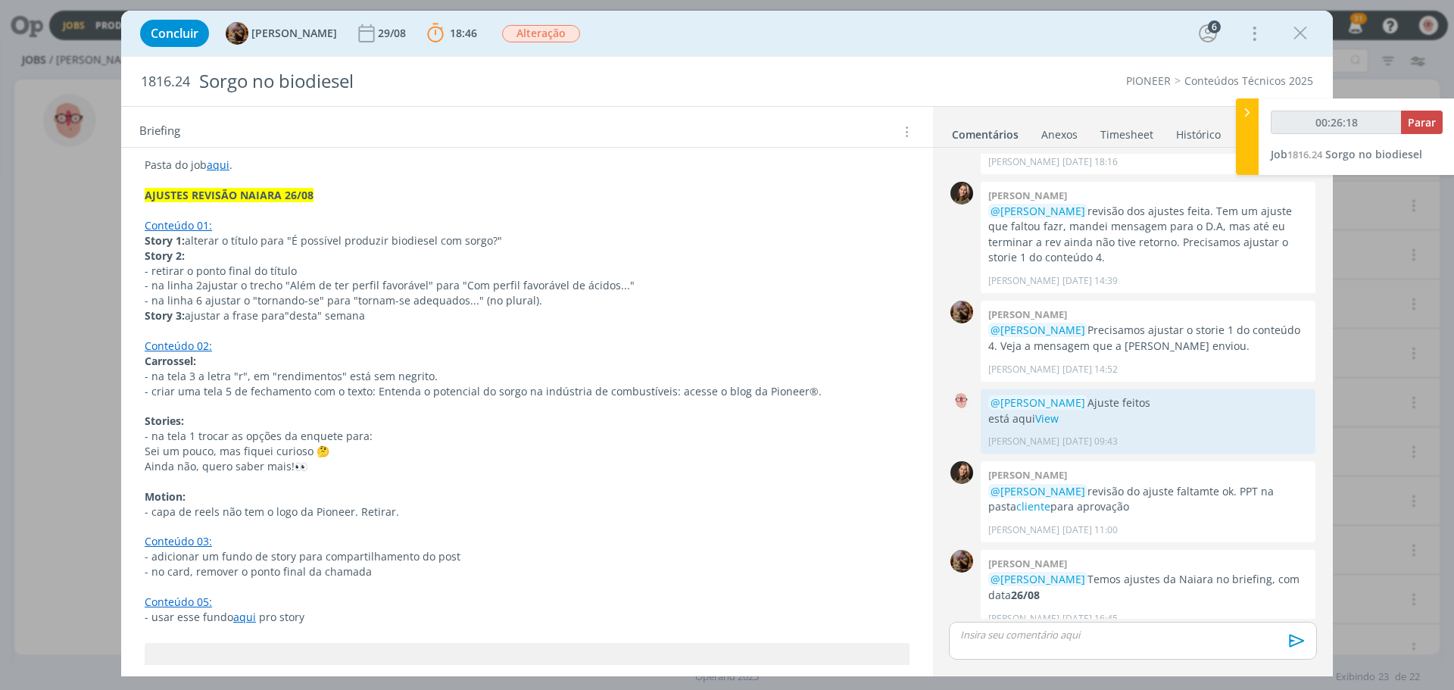
scroll to position [227, 0]
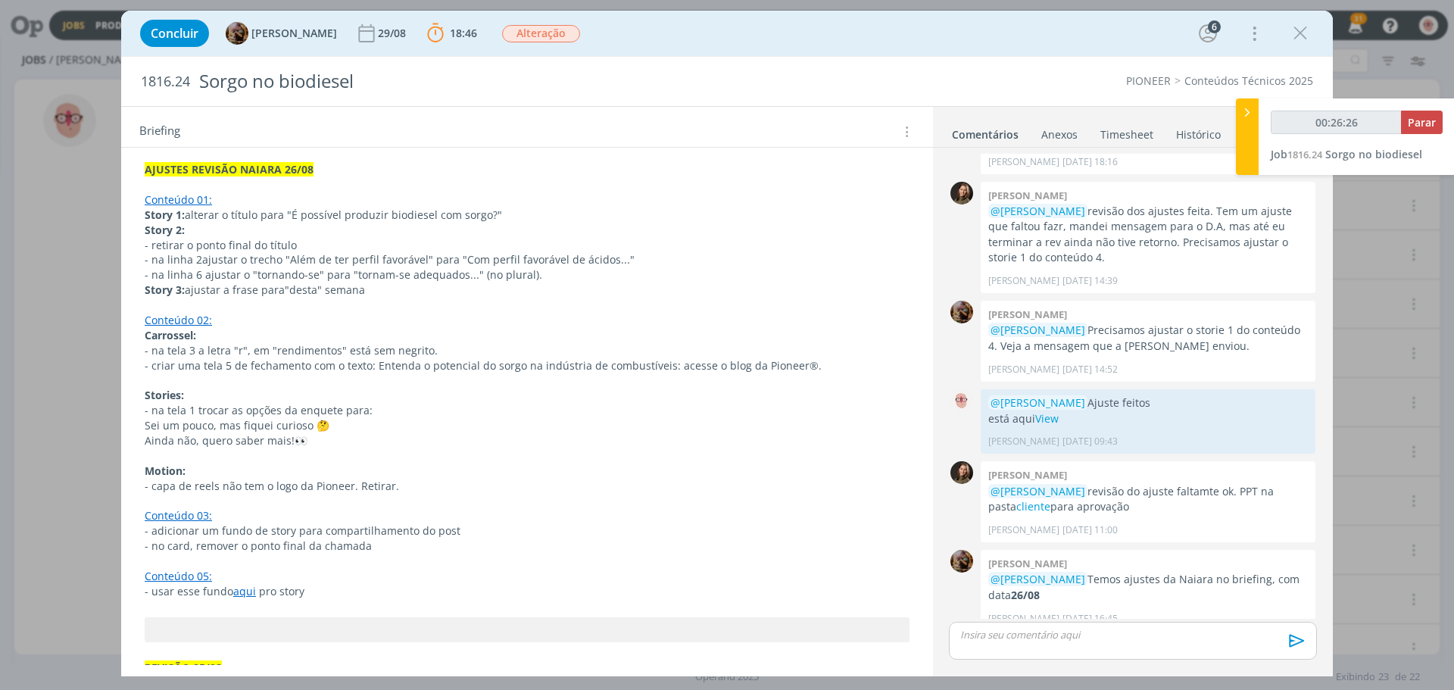
type input "00:26:27"
click at [1416, 126] on span "Parar" at bounding box center [1422, 122] width 28 height 14
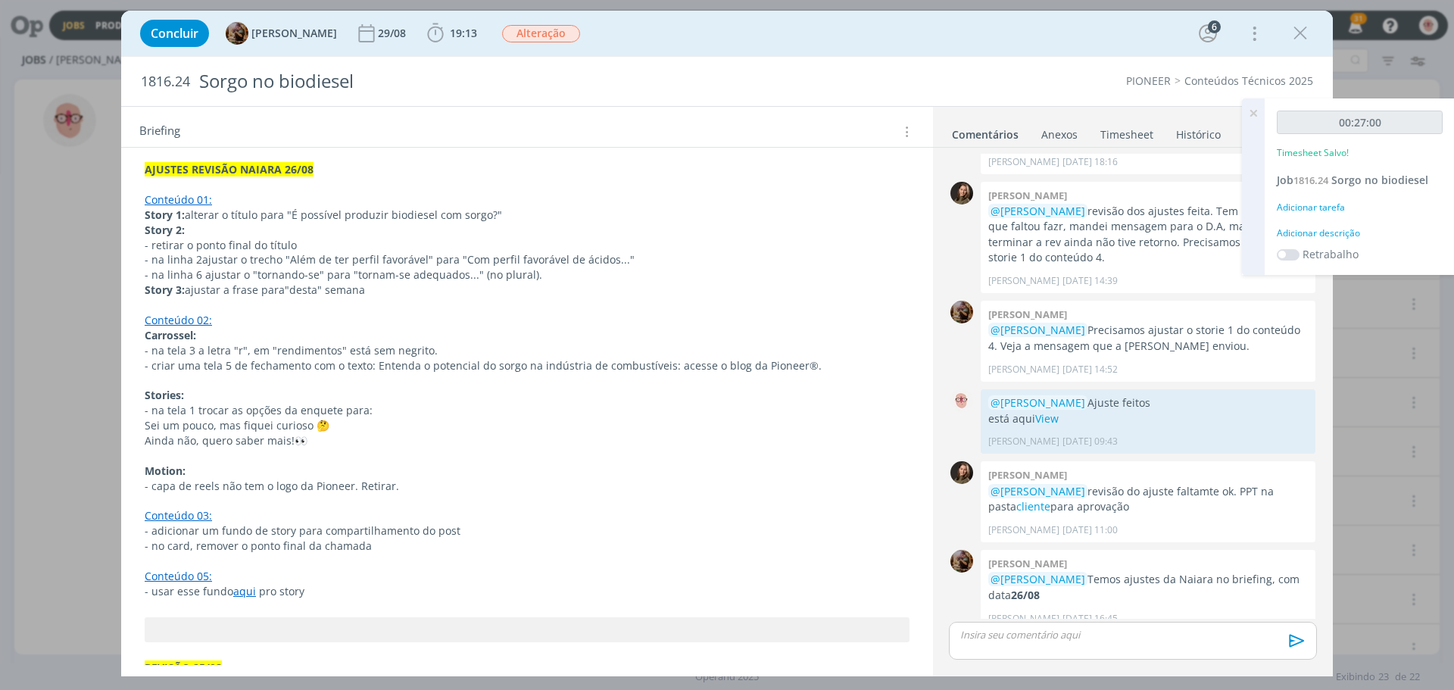
click at [1328, 231] on div "Adicionar descrição" at bounding box center [1360, 233] width 166 height 14
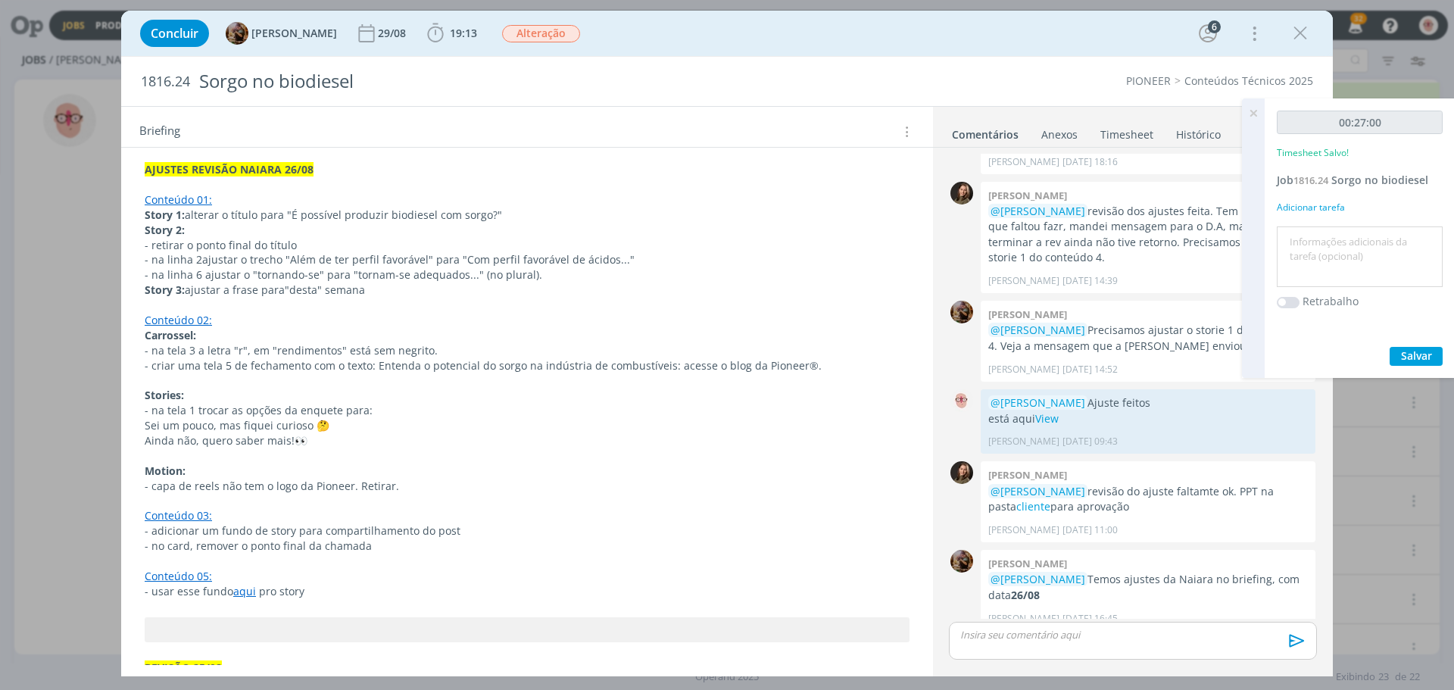
click at [1255, 117] on icon at bounding box center [1252, 113] width 27 height 30
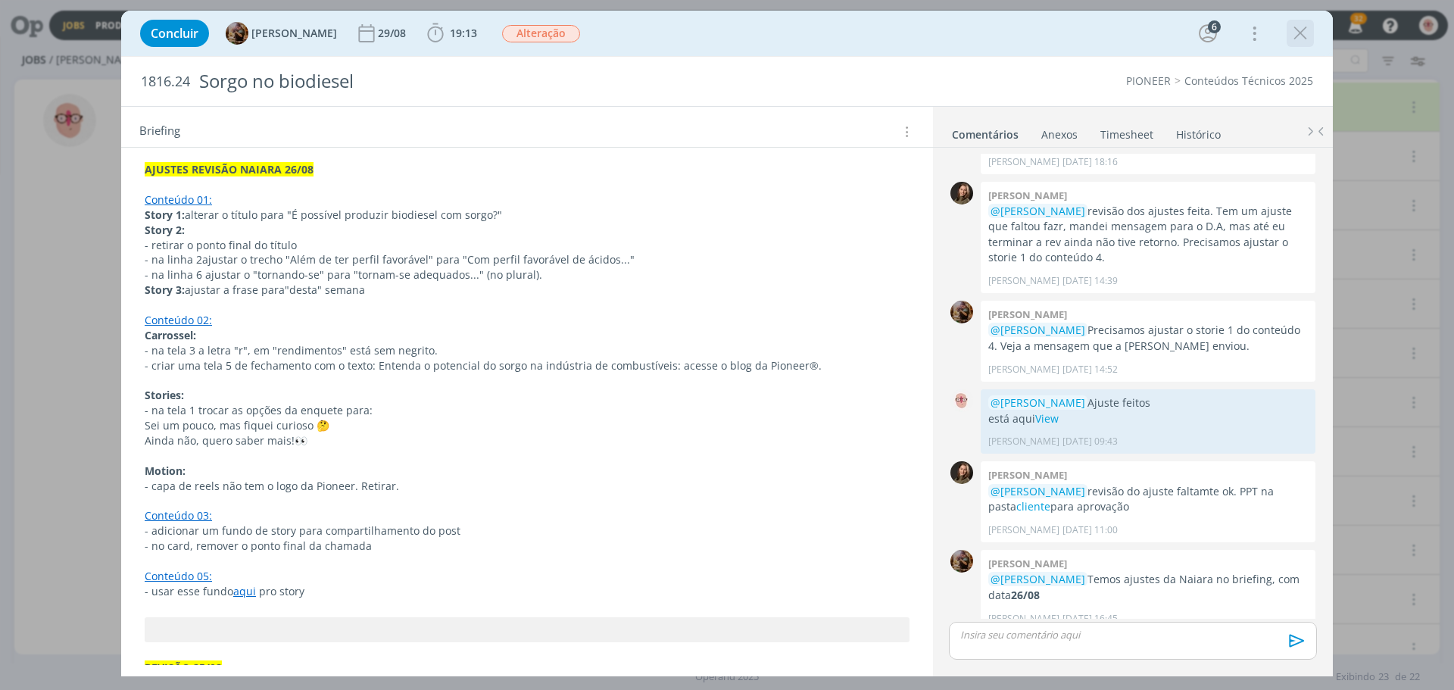
click at [1302, 33] on icon "dialog" at bounding box center [1300, 33] width 23 height 23
